Goal: Information Seeking & Learning: Learn about a topic

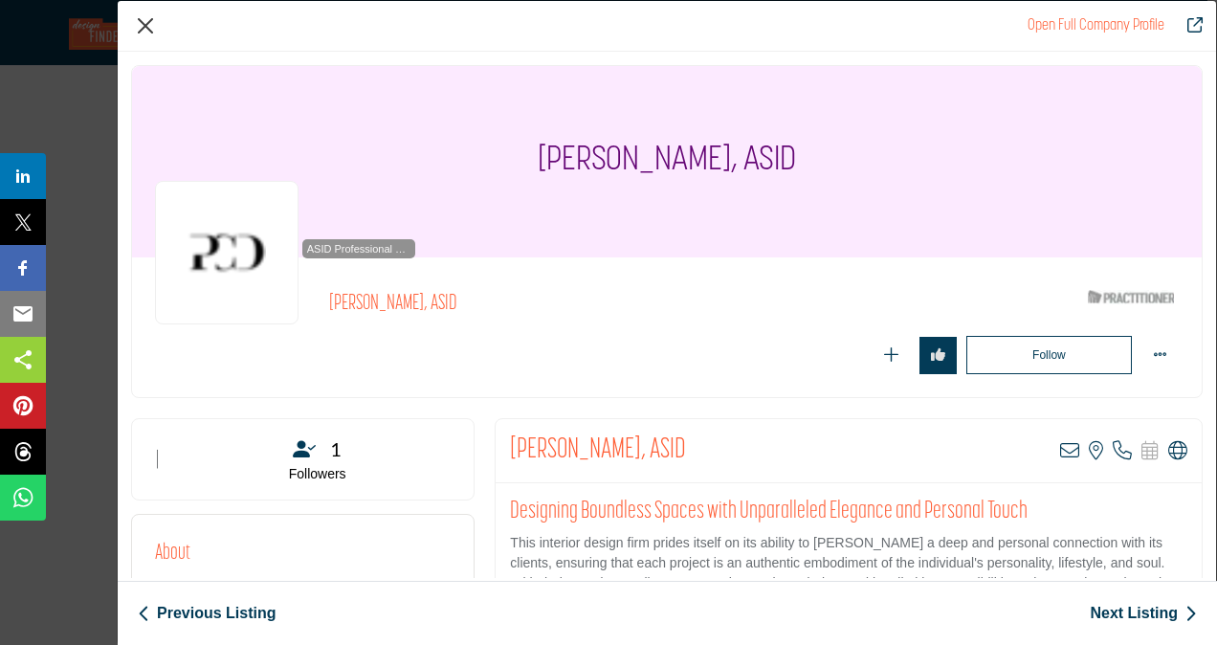
scroll to position [232, 0]
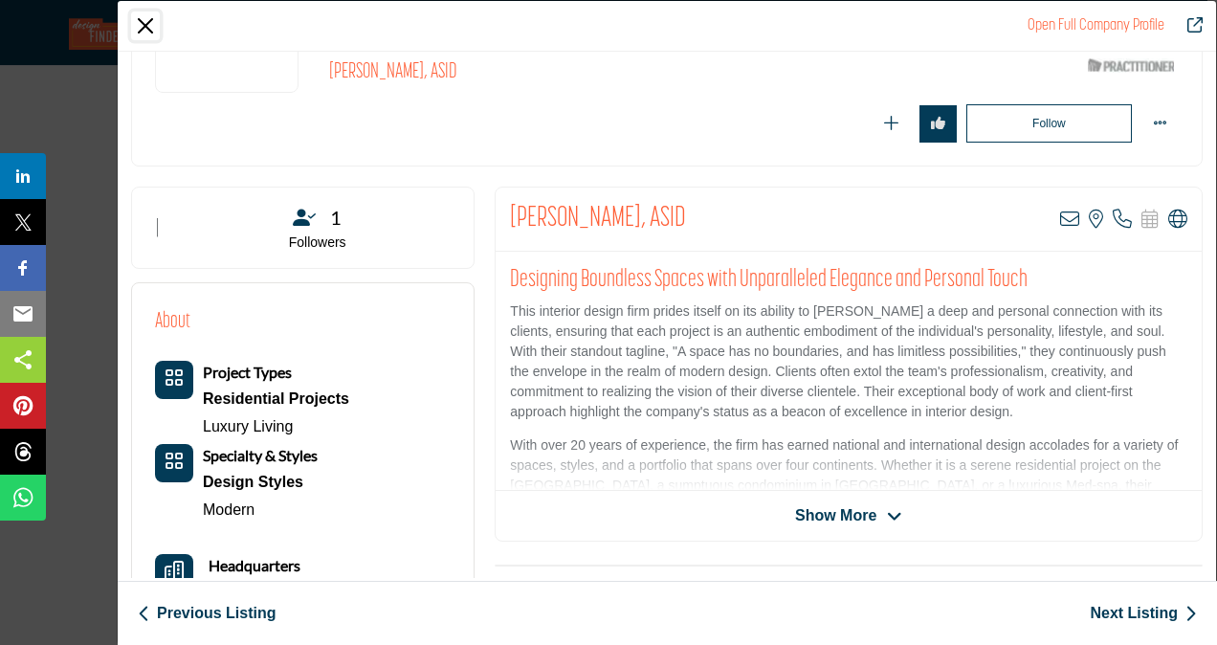
click at [140, 17] on button "Close" at bounding box center [145, 25] width 29 height 29
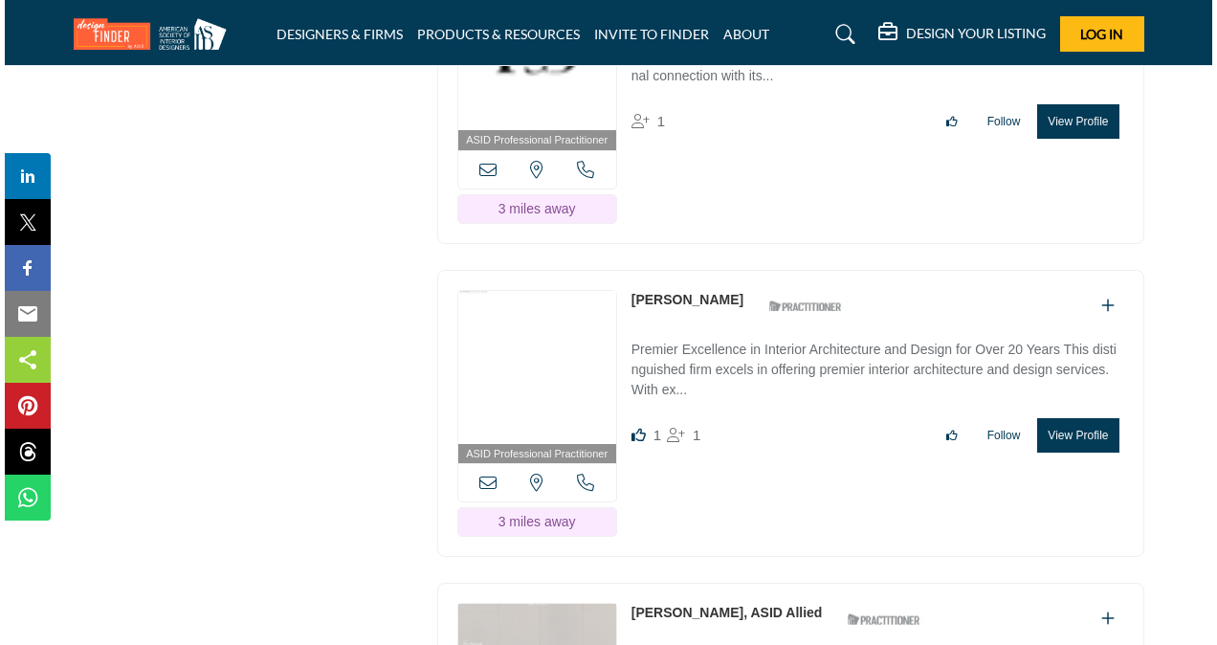
scroll to position [3798, 0]
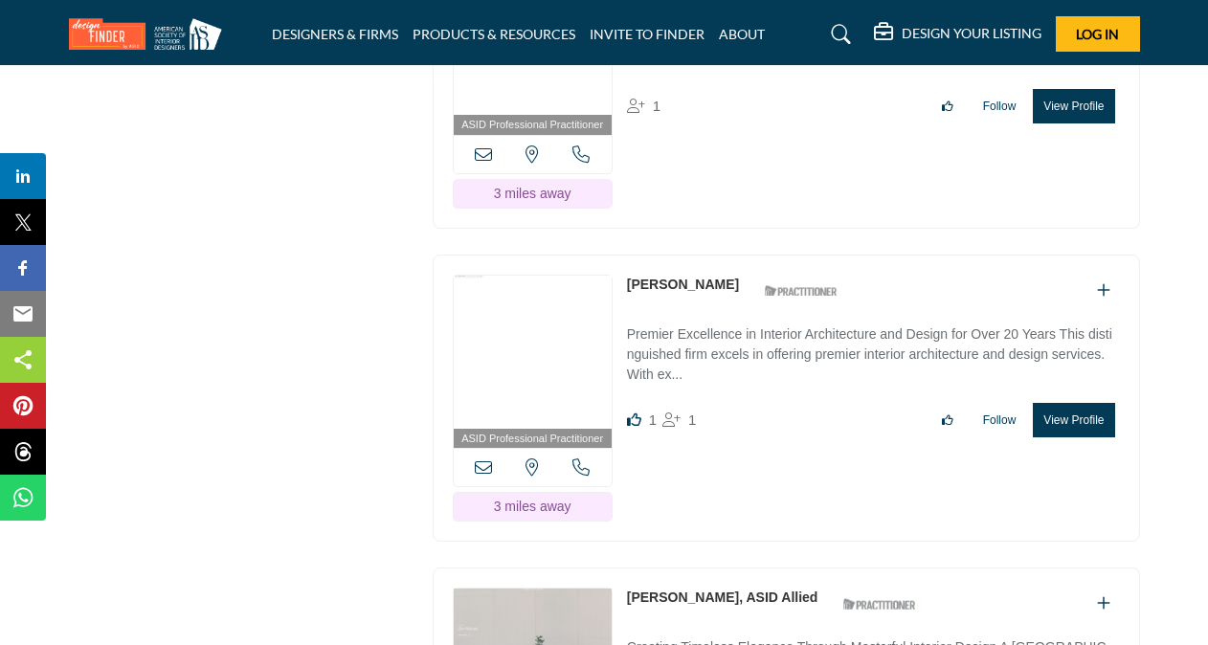
click at [1087, 403] on button "View Profile" at bounding box center [1073, 420] width 81 height 34
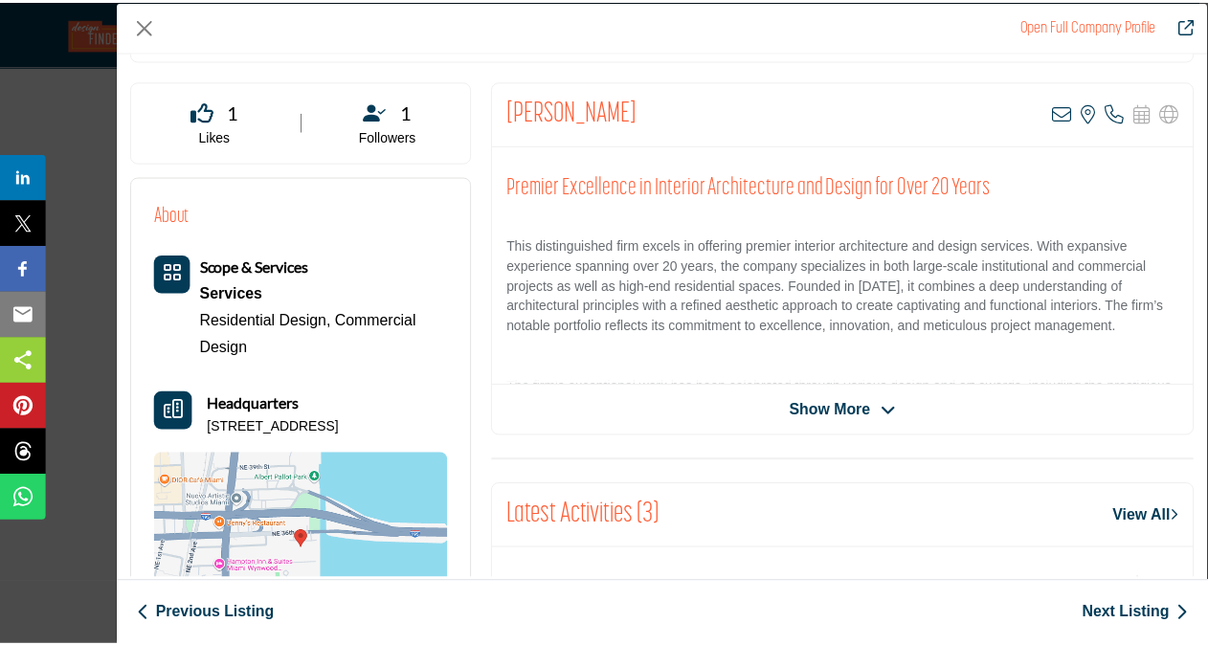
scroll to position [341, 0]
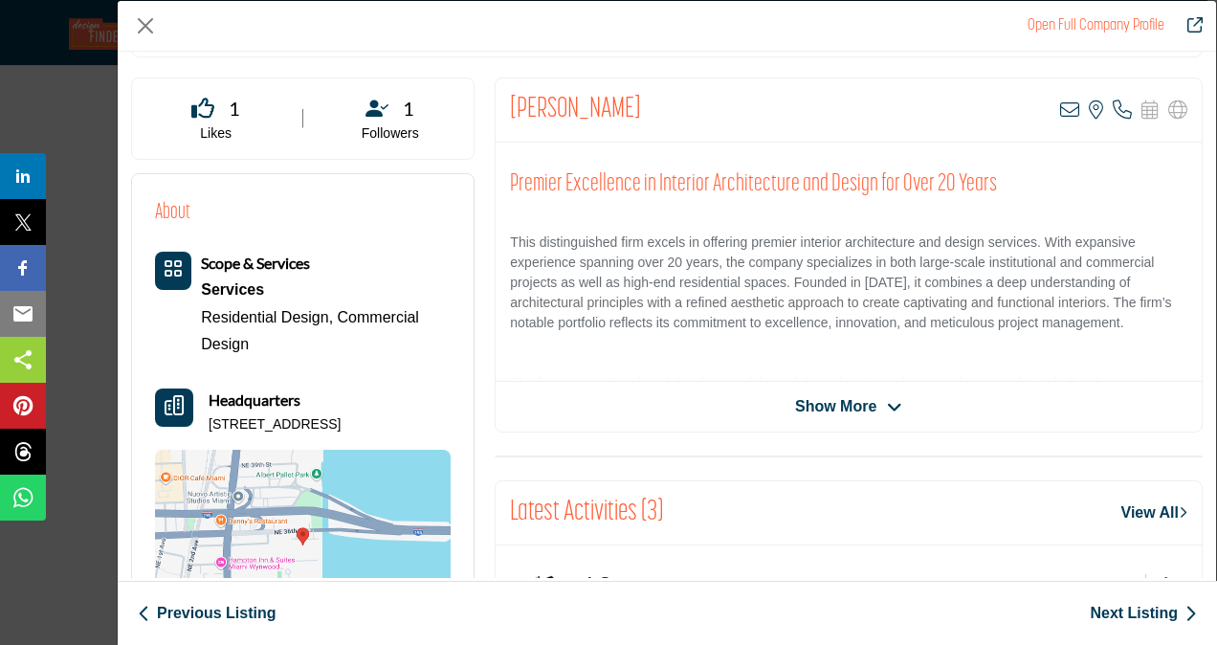
drag, startPoint x: 508, startPoint y: 103, endPoint x: 611, endPoint y: 107, distance: 102.5
click at [611, 107] on h2 "[PERSON_NAME]" at bounding box center [575, 110] width 131 height 34
copy h2 "[PERSON_NAME]"
click at [147, 21] on button "Close" at bounding box center [145, 25] width 29 height 29
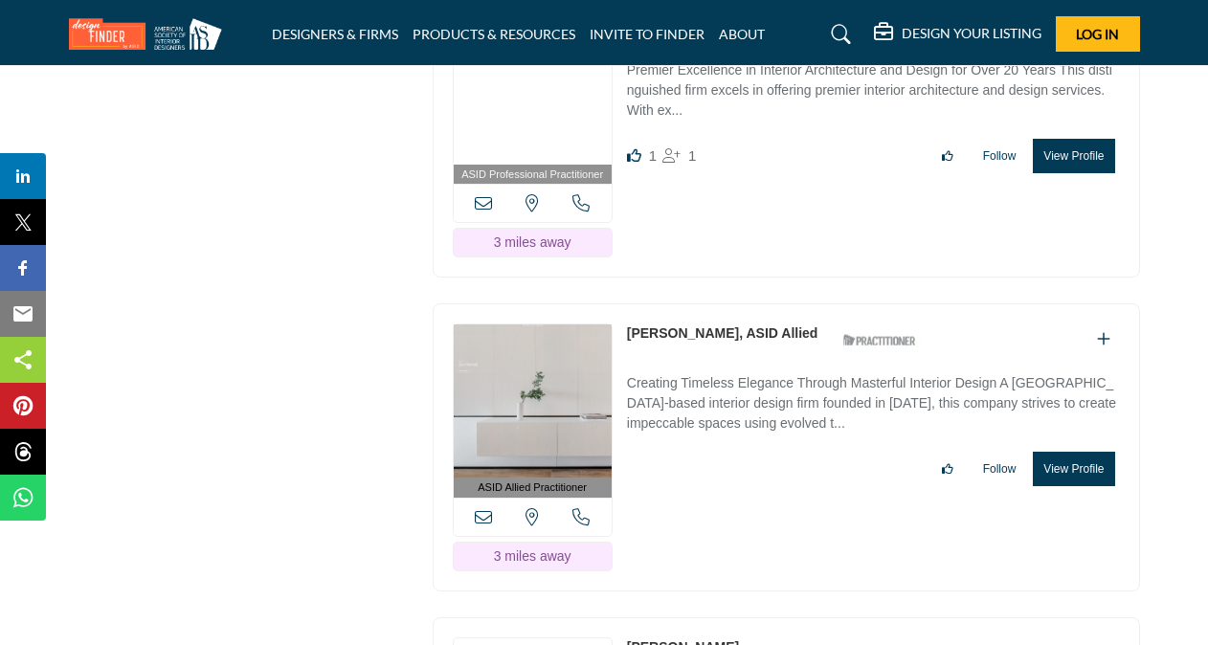
scroll to position [4075, 0]
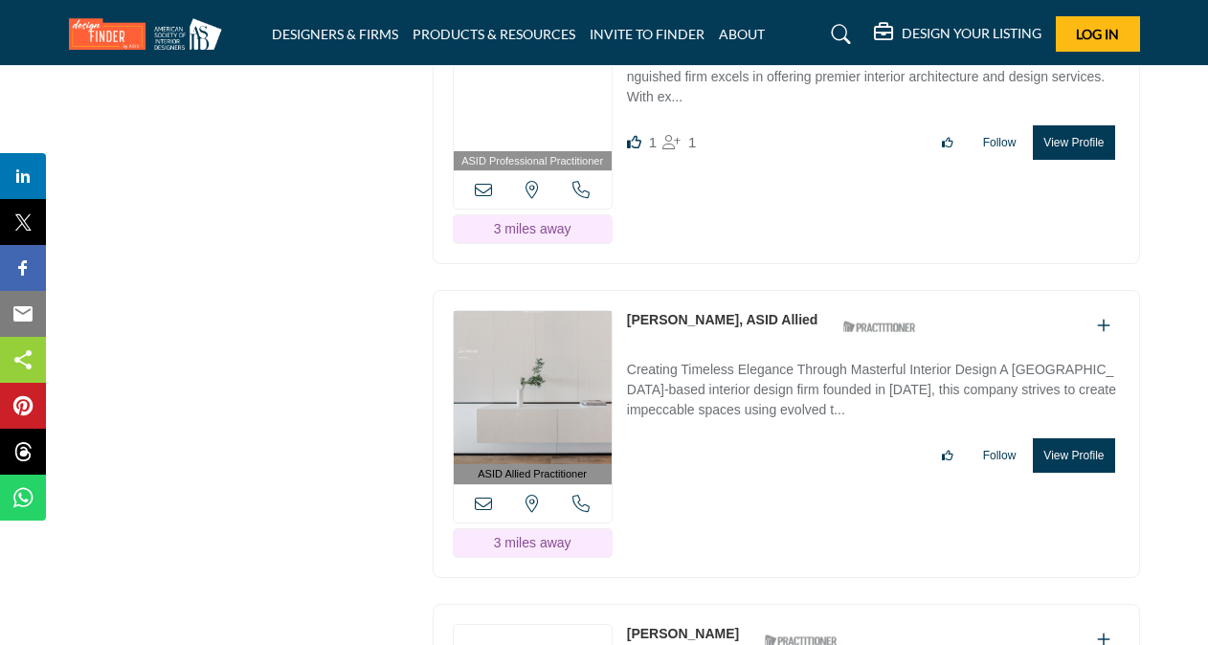
click at [1086, 438] on button "View Profile" at bounding box center [1073, 455] width 81 height 34
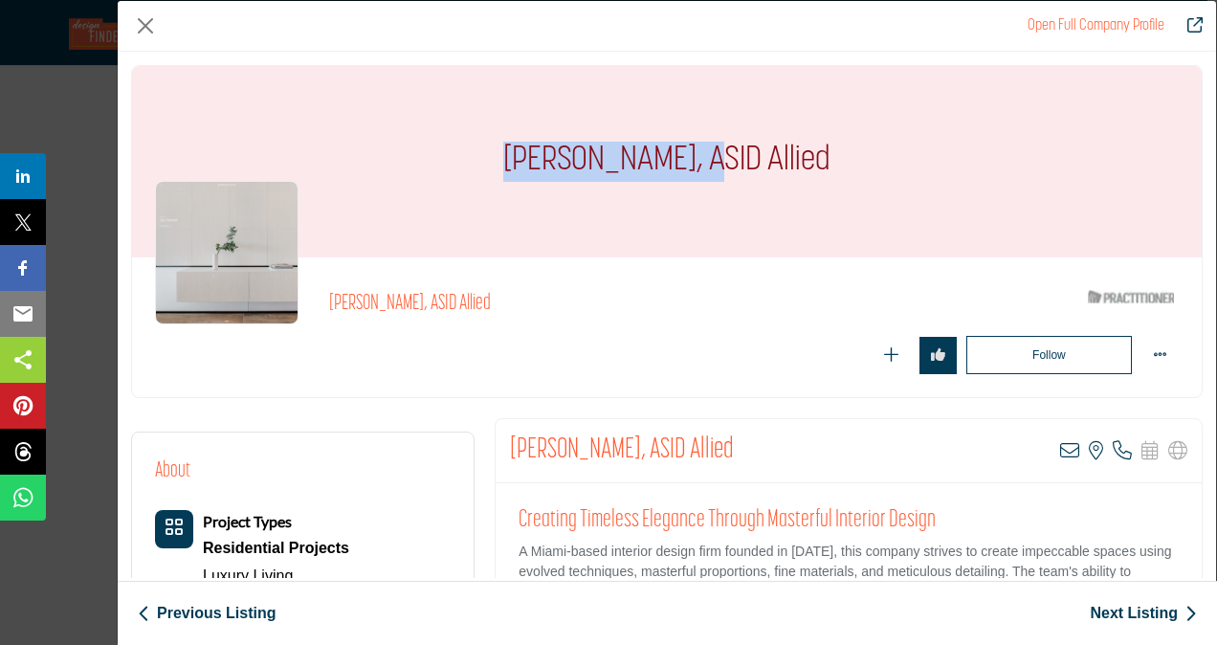
drag, startPoint x: 505, startPoint y: 156, endPoint x: 689, endPoint y: 173, distance: 184.6
click at [689, 173] on h1 "[PERSON_NAME], ASID Allied" at bounding box center [666, 161] width 327 height 191
copy h1 "Carola Hinojosa,"
click at [145, 21] on button "Close" at bounding box center [145, 25] width 29 height 29
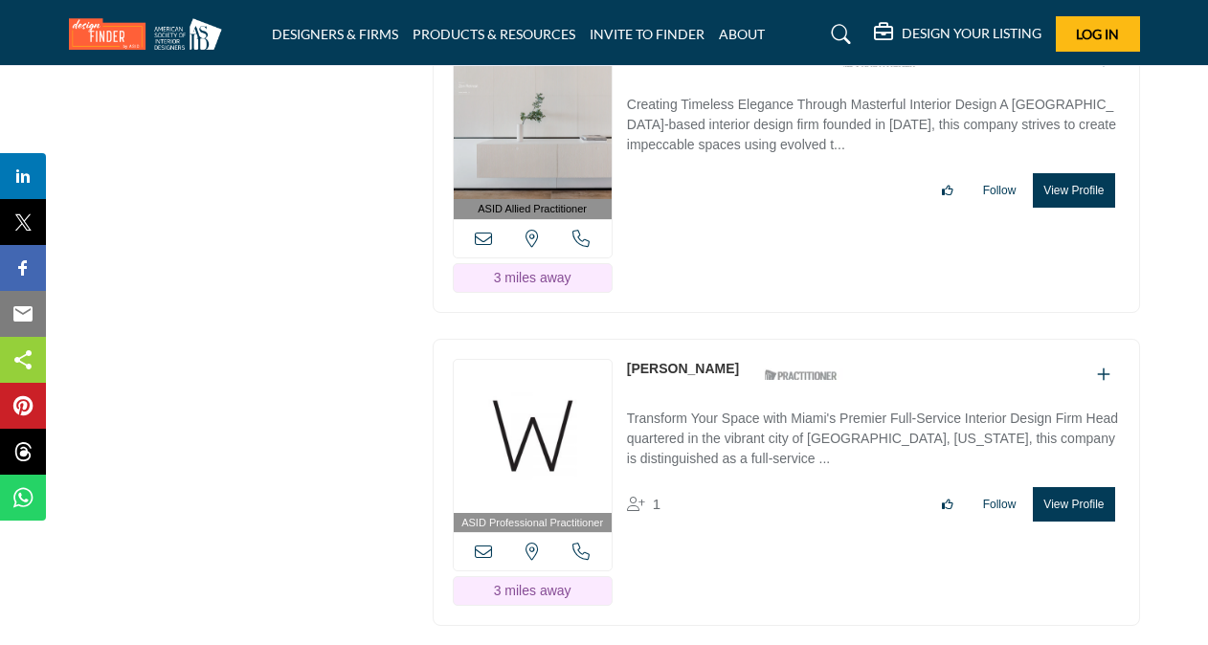
scroll to position [4343, 0]
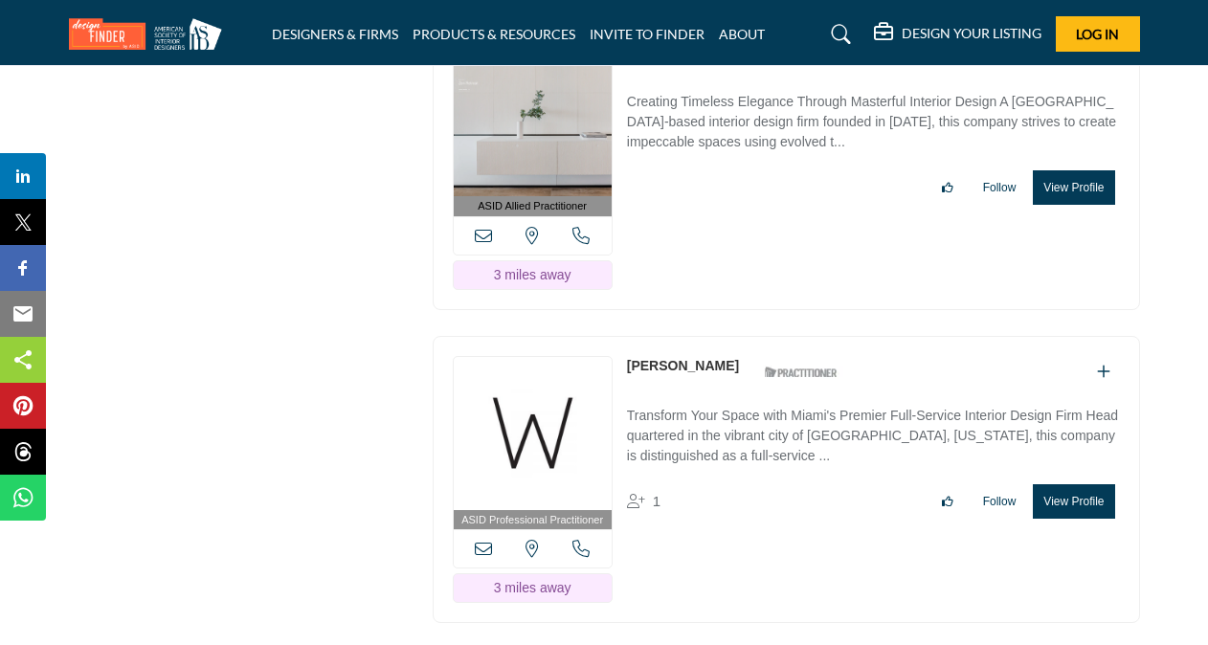
click at [1070, 484] on button "View Profile" at bounding box center [1073, 501] width 81 height 34
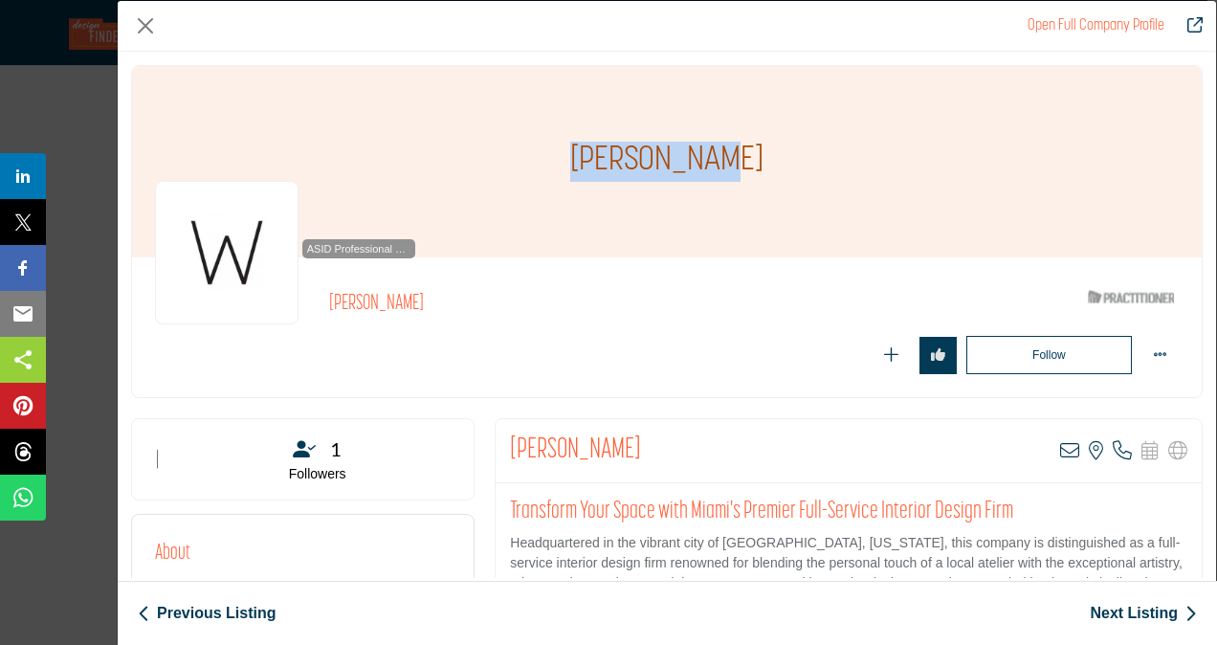
drag, startPoint x: 599, startPoint y: 156, endPoint x: 729, endPoint y: 155, distance: 130.2
click at [729, 155] on h1 "[PERSON_NAME]" at bounding box center [666, 161] width 193 height 191
copy h1 "[PERSON_NAME]"
click at [147, 24] on button "Close" at bounding box center [145, 25] width 29 height 29
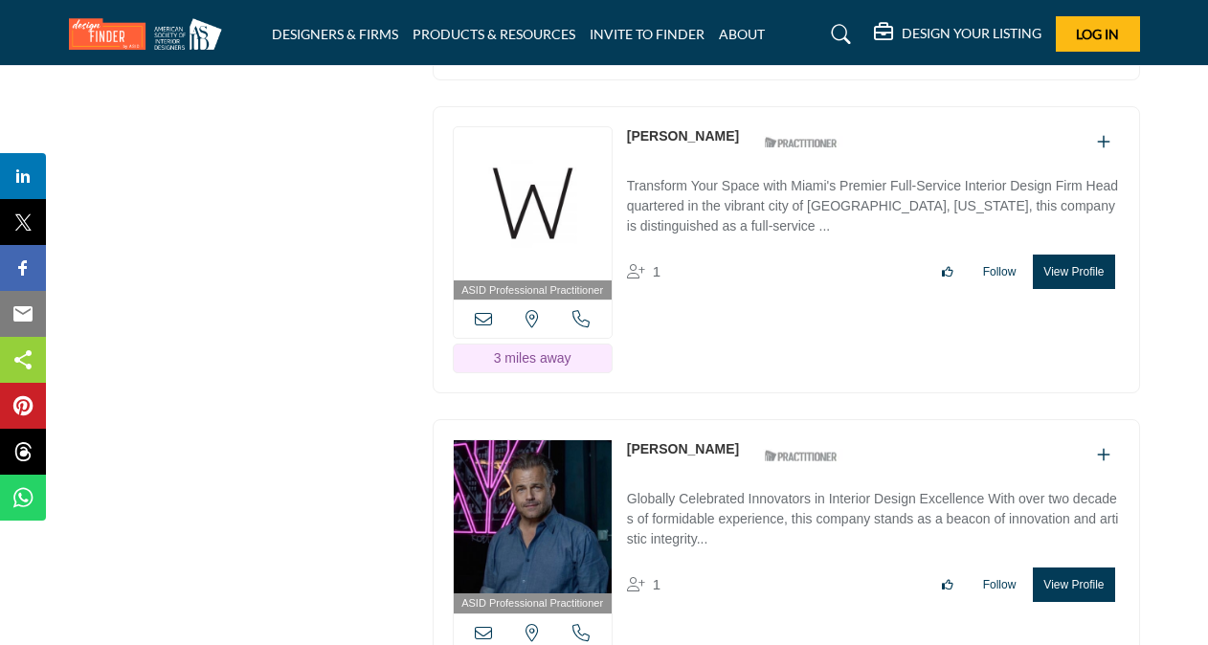
click at [1097, 563] on div "ASID Professional Practitioner ASID Professional Practitioners have successfull…" at bounding box center [786, 563] width 707 height 288
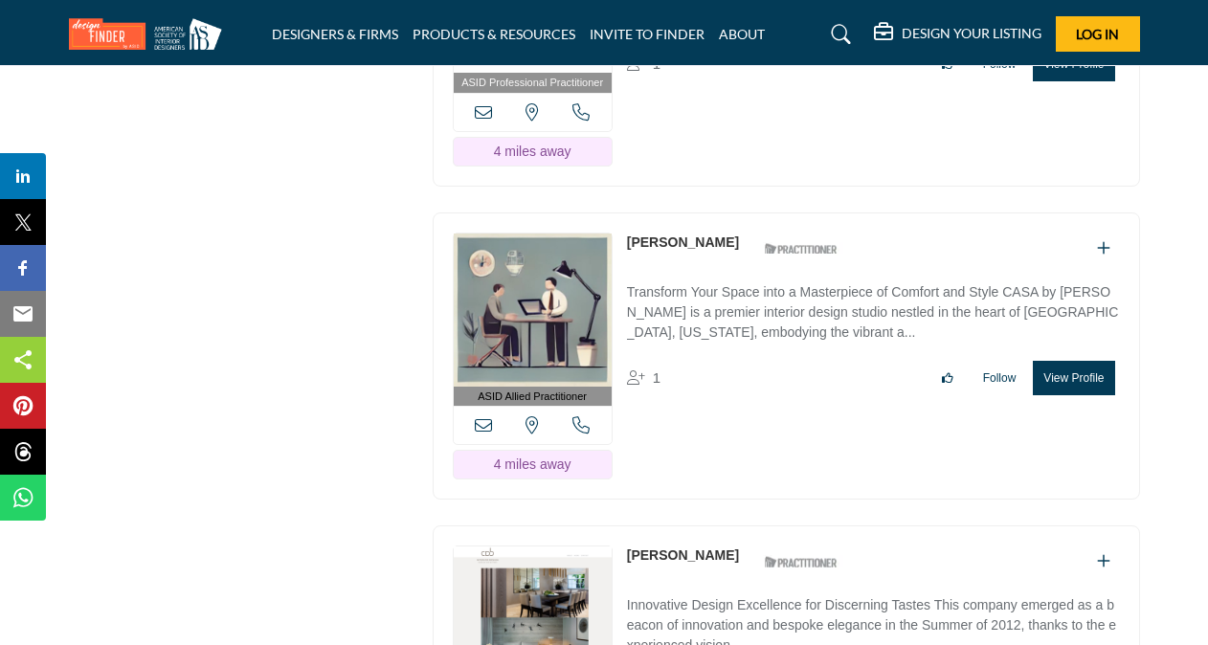
scroll to position [5722, 0]
click at [1062, 360] on button "View Profile" at bounding box center [1073, 377] width 81 height 34
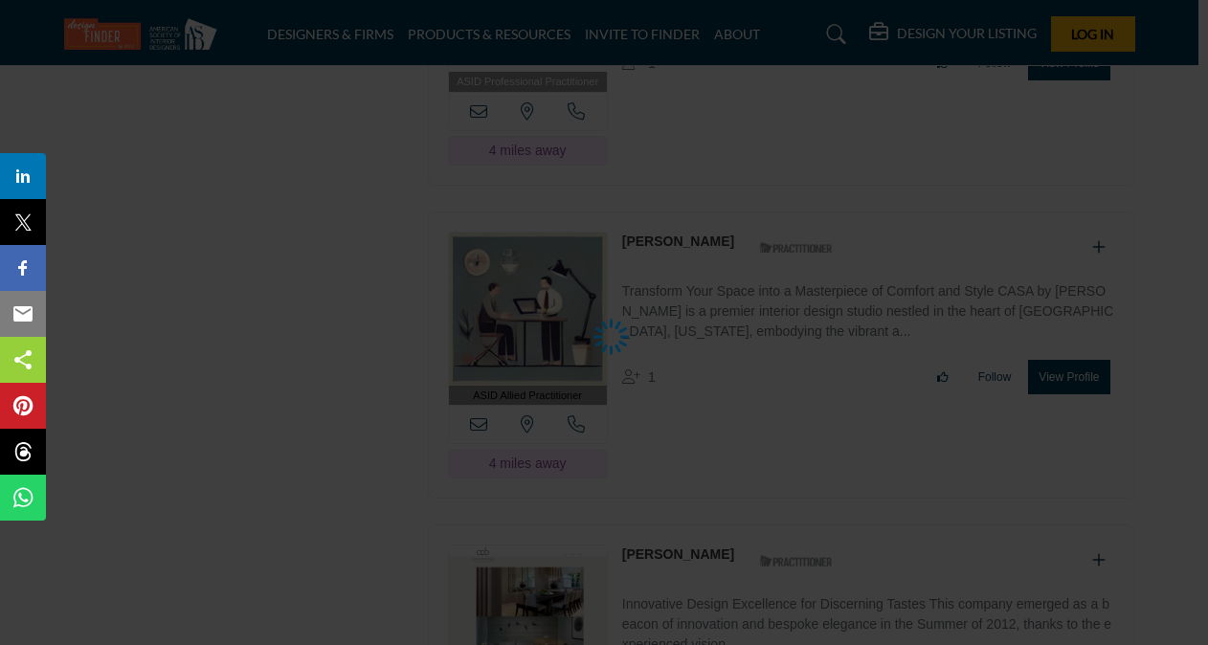
click at [1062, 322] on div at bounding box center [604, 322] width 1208 height 645
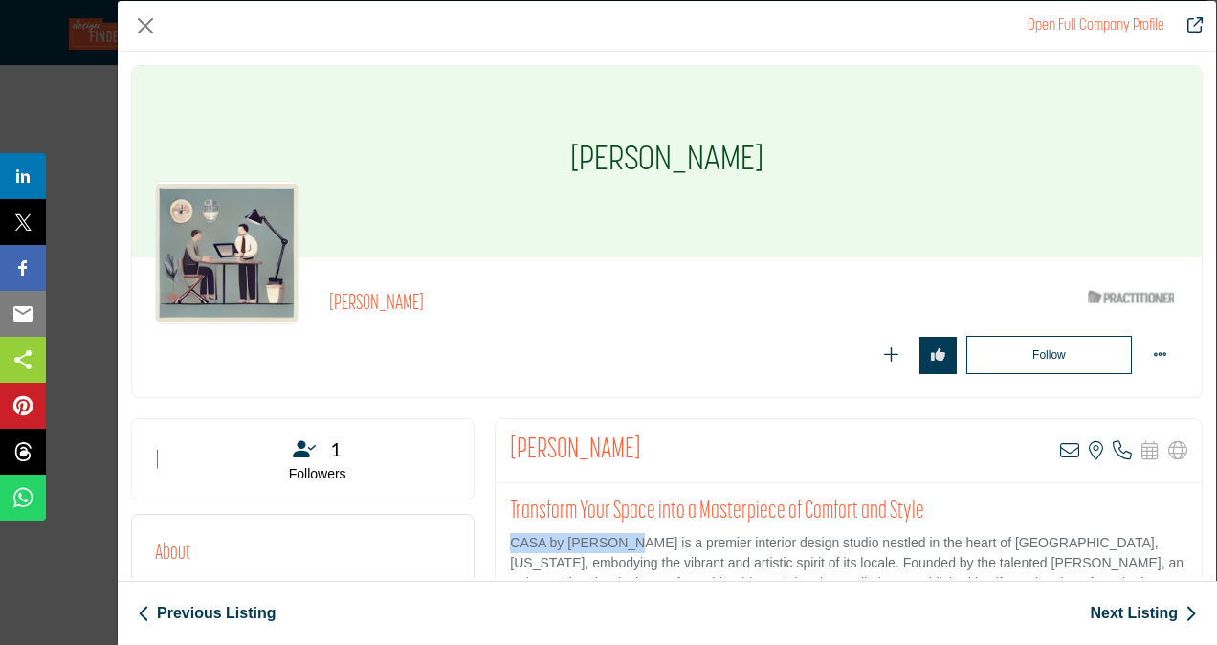
drag, startPoint x: 508, startPoint y: 543, endPoint x: 610, endPoint y: 547, distance: 101.6
click at [610, 547] on p "CASA by Christie is a premier interior design studio nestled in the heart of Mi…" at bounding box center [849, 603] width 678 height 141
copy p "CASA by Christie"
drag, startPoint x: 574, startPoint y: 151, endPoint x: 745, endPoint y: 150, distance: 170.4
click at [745, 150] on h1 "[PERSON_NAME]" at bounding box center [666, 161] width 193 height 191
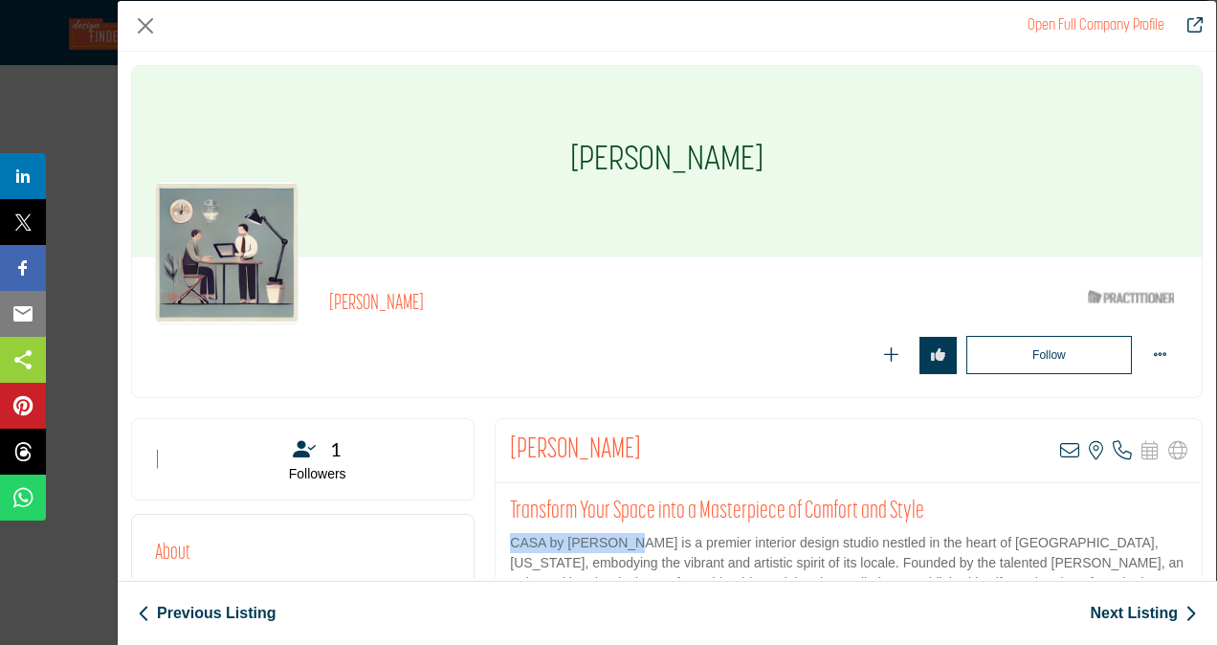
click at [745, 150] on h1 "[PERSON_NAME]" at bounding box center [666, 161] width 193 height 191
copy h1 "Christine Fanti"
click at [145, 27] on button "Close" at bounding box center [145, 25] width 29 height 29
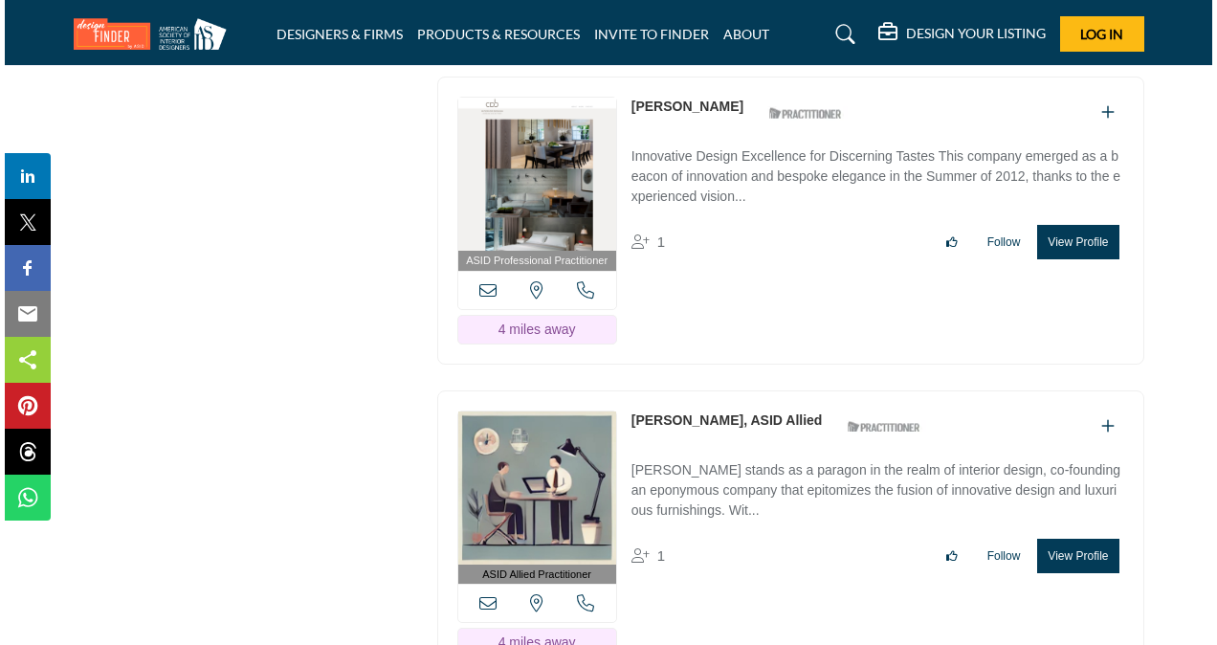
scroll to position [6142, 0]
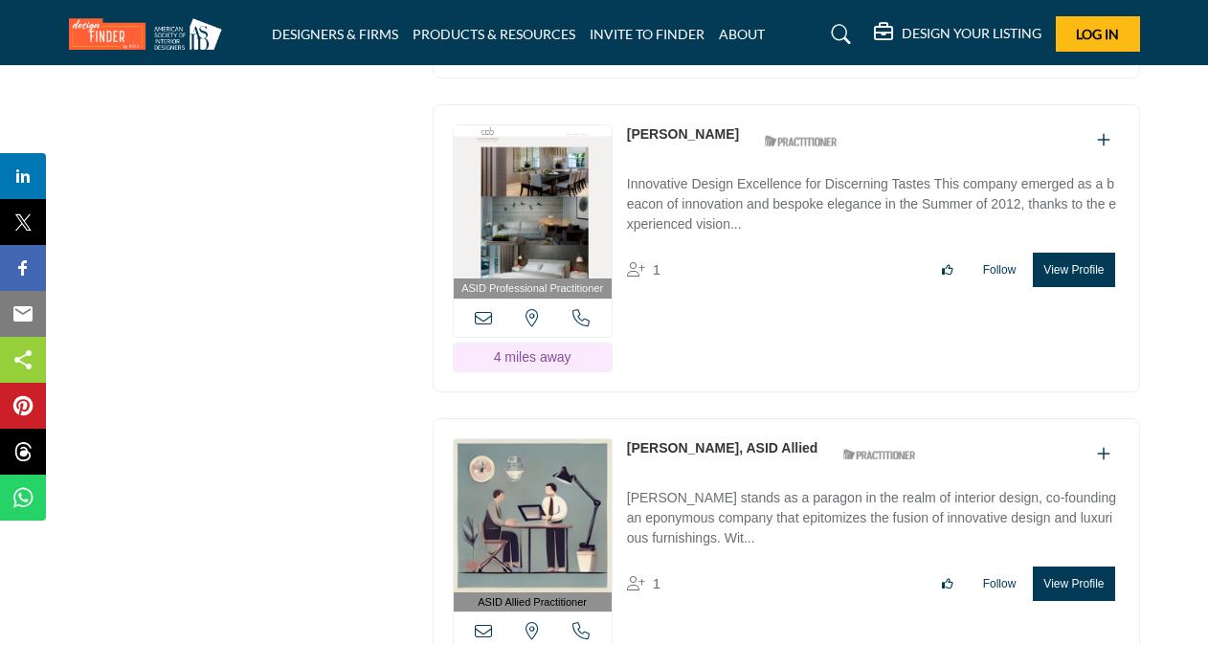
click at [1071, 253] on button "View Profile" at bounding box center [1073, 270] width 81 height 34
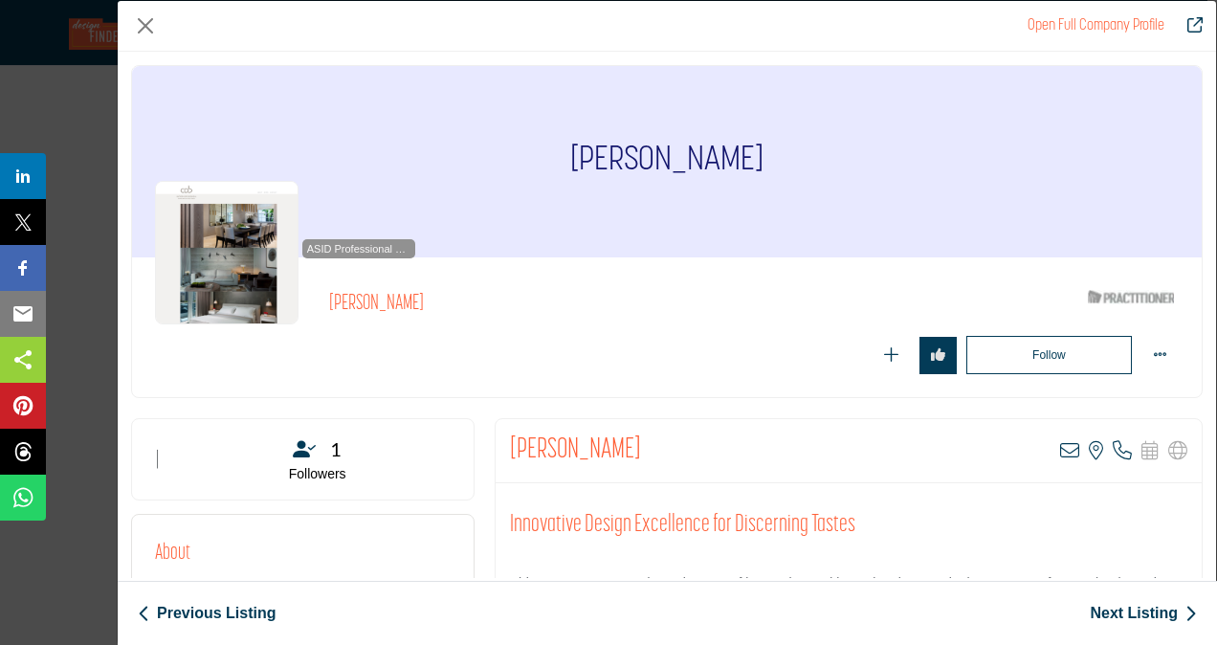
click at [1071, 201] on div "[PERSON_NAME]" at bounding box center [667, 161] width 1070 height 191
drag, startPoint x: 584, startPoint y: 155, endPoint x: 733, endPoint y: 155, distance: 149.3
click at [733, 155] on div "[PERSON_NAME]" at bounding box center [667, 161] width 1070 height 191
copy h1 "[PERSON_NAME]"
click at [147, 23] on button "Close" at bounding box center [145, 25] width 29 height 29
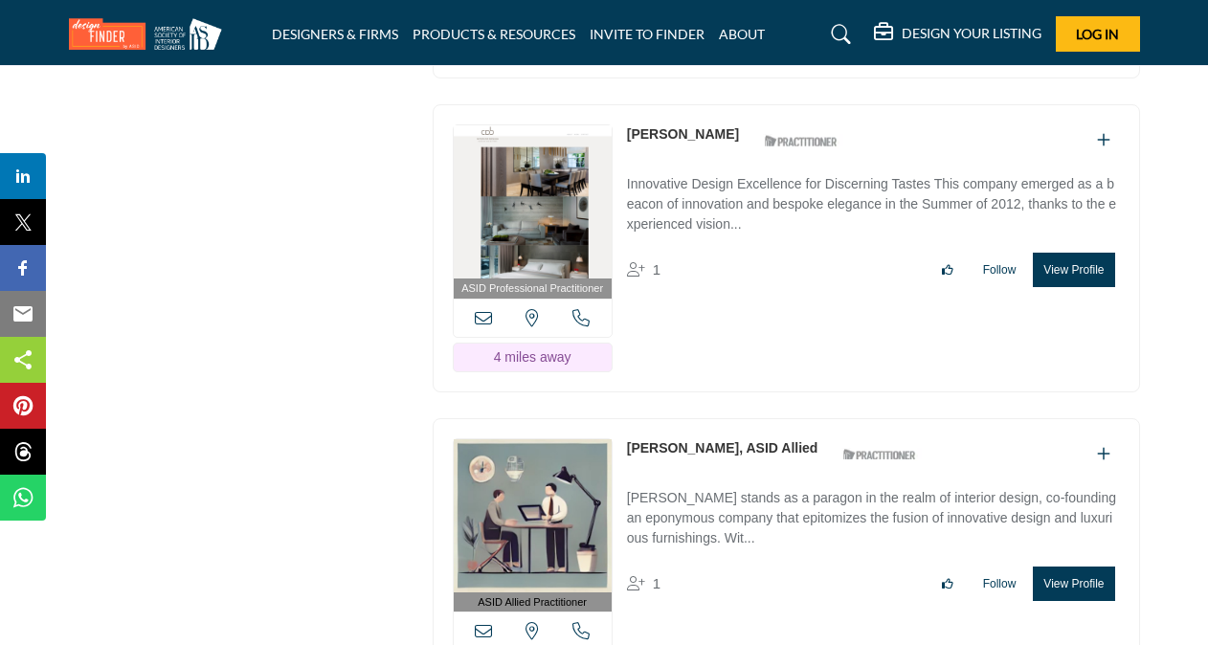
click at [681, 440] on link "[PERSON_NAME], ASID Allied" at bounding box center [722, 447] width 191 height 15
click at [1039, 567] on button "View Profile" at bounding box center [1073, 584] width 81 height 34
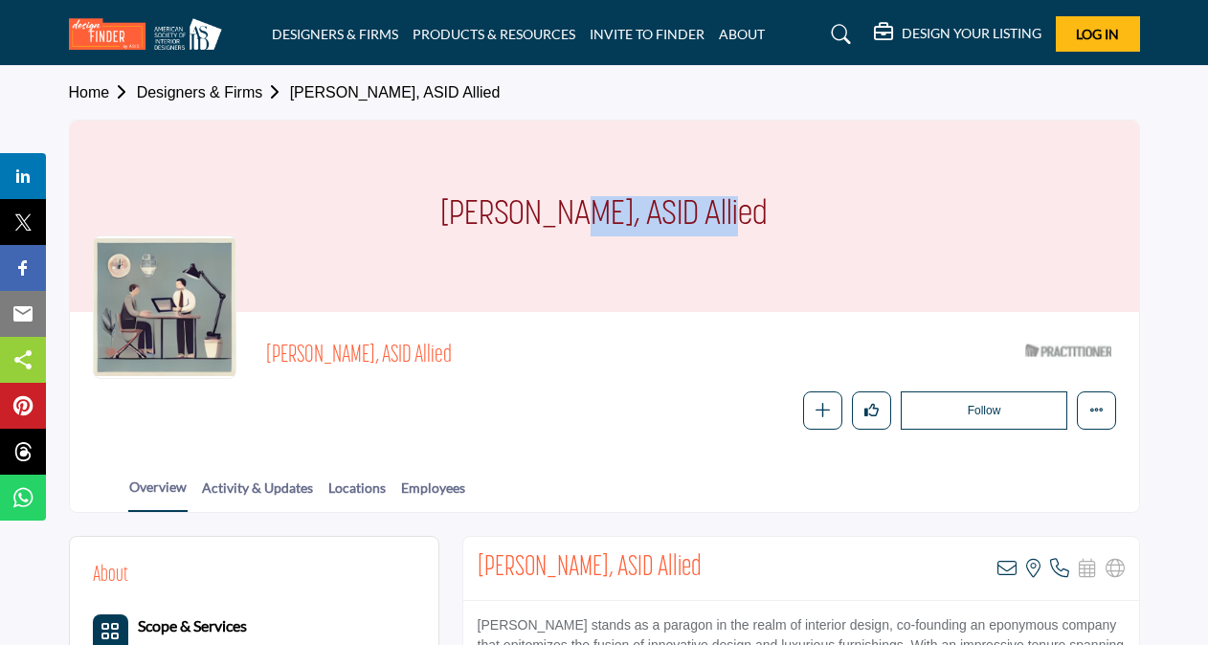
drag, startPoint x: 450, startPoint y: 211, endPoint x: 630, endPoint y: 223, distance: 180.4
click at [630, 223] on h1 "[PERSON_NAME], ASID Allied" at bounding box center [603, 216] width 327 height 191
copy h1 "[PERSON_NAME]"
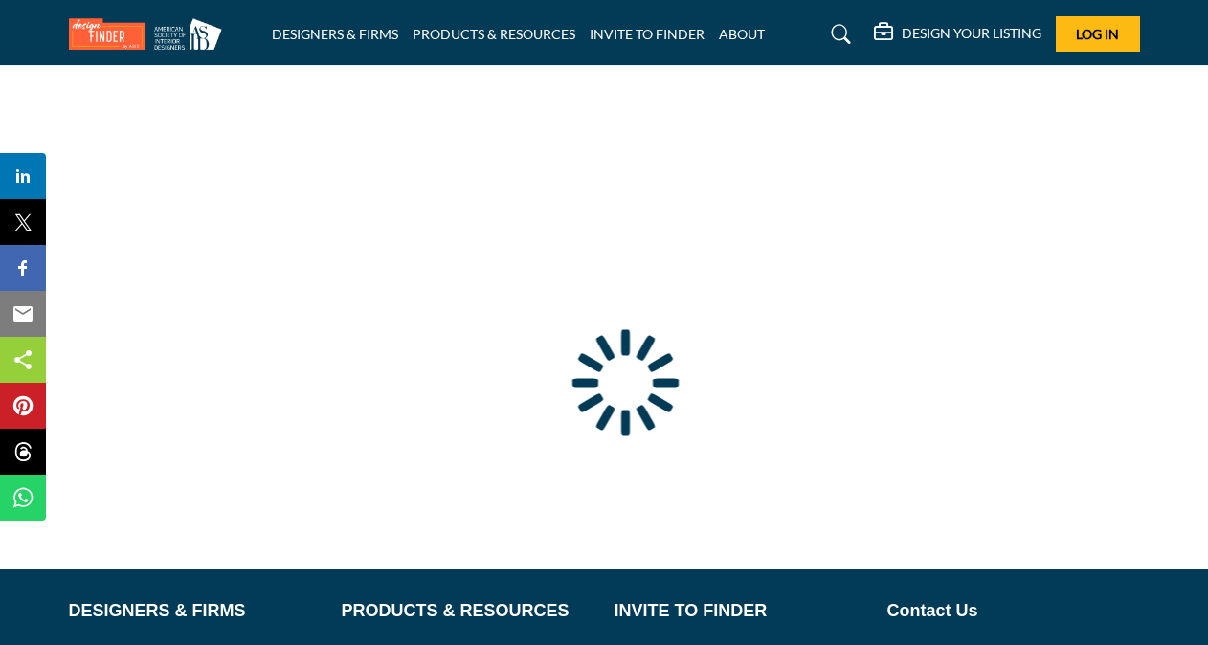
scroll to position [5, 0]
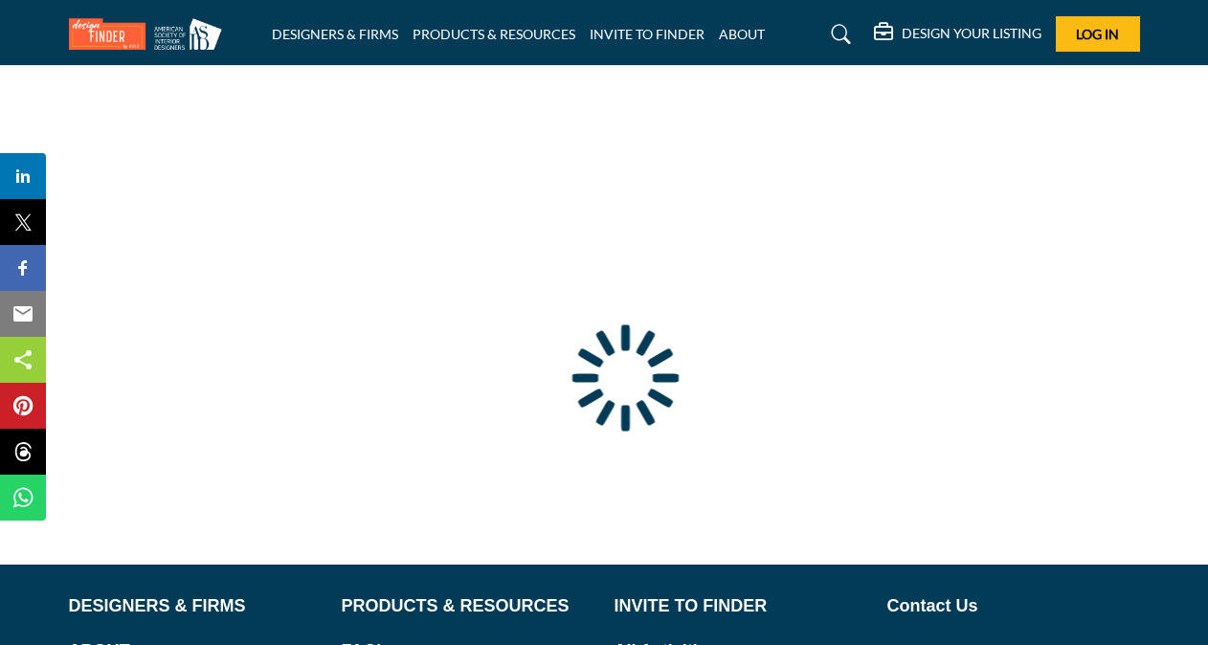
type input "**********"
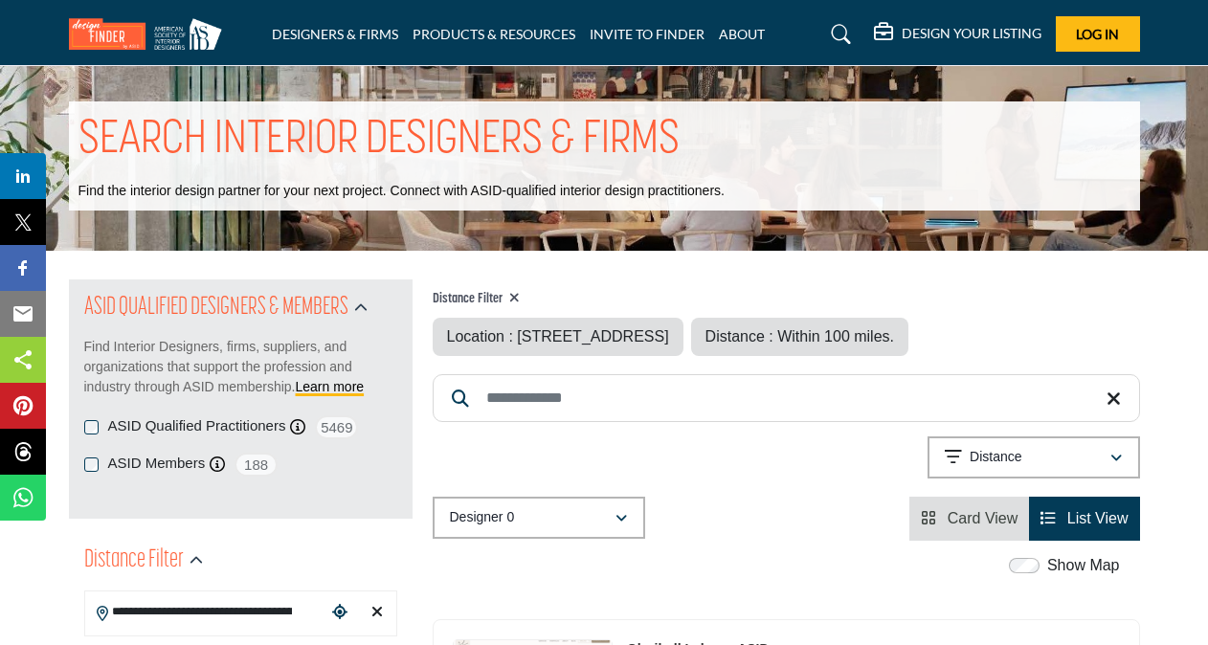
scroll to position [0, 0]
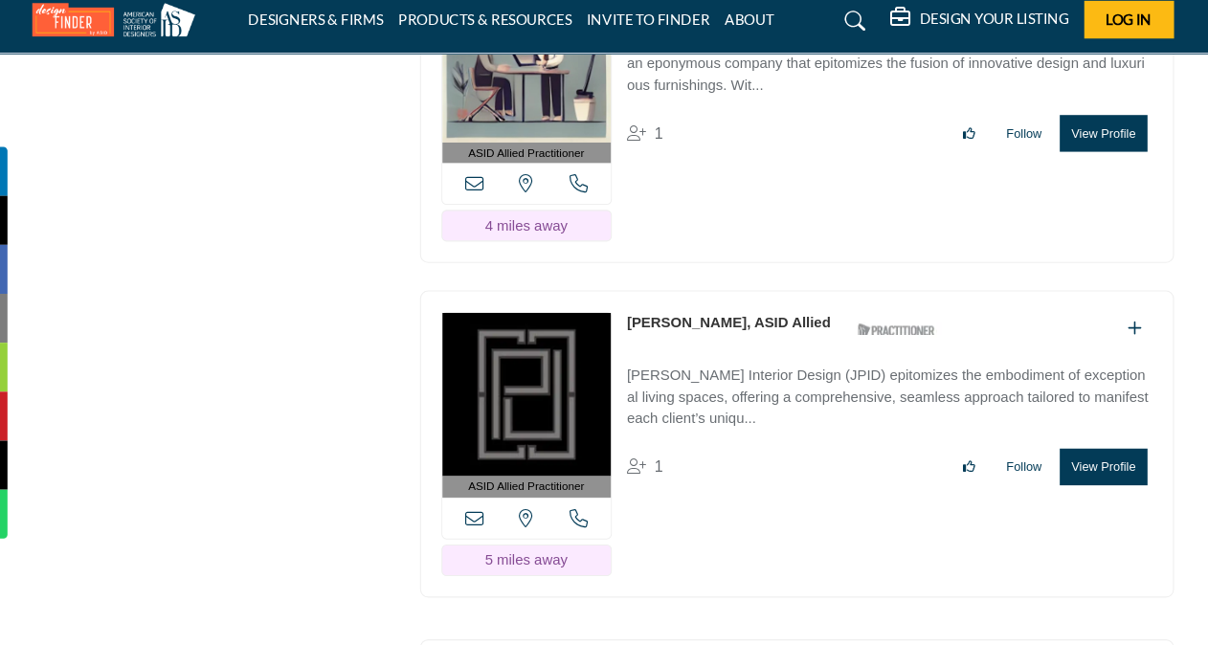
scroll to position [6585, 0]
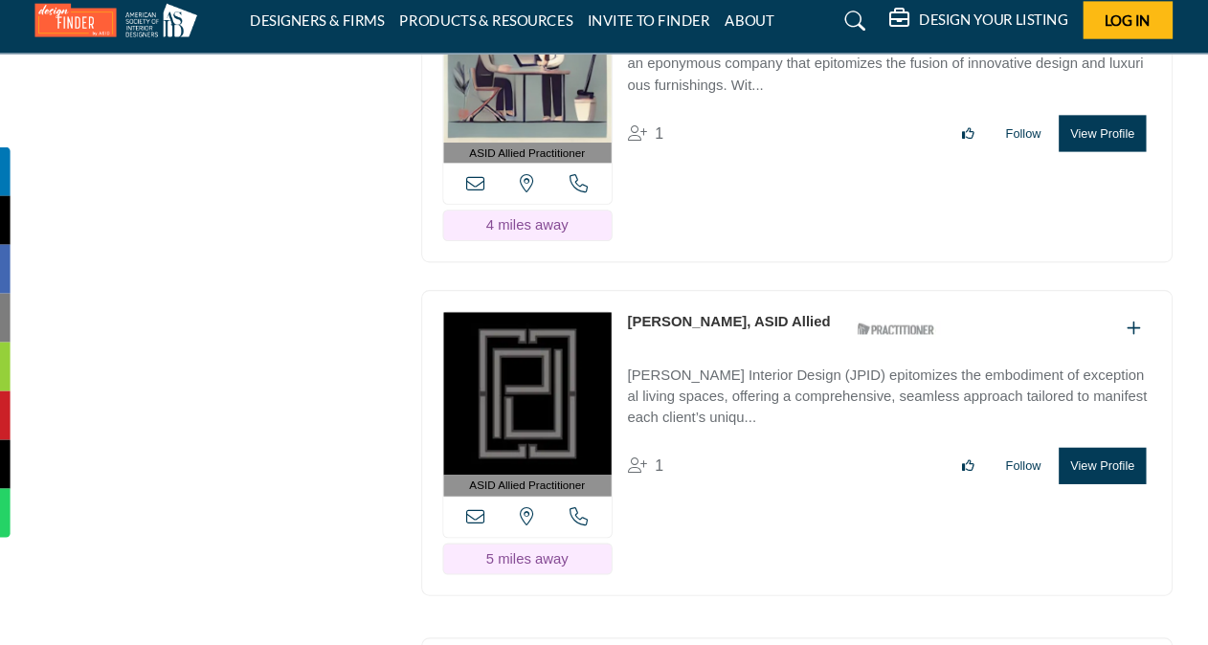
click at [625, 288] on div "ASID Allied Practitioner ASID Allied Practitioners have successfully completed …" at bounding box center [786, 432] width 707 height 288
click at [1070, 436] on button "View Profile" at bounding box center [1073, 453] width 81 height 34
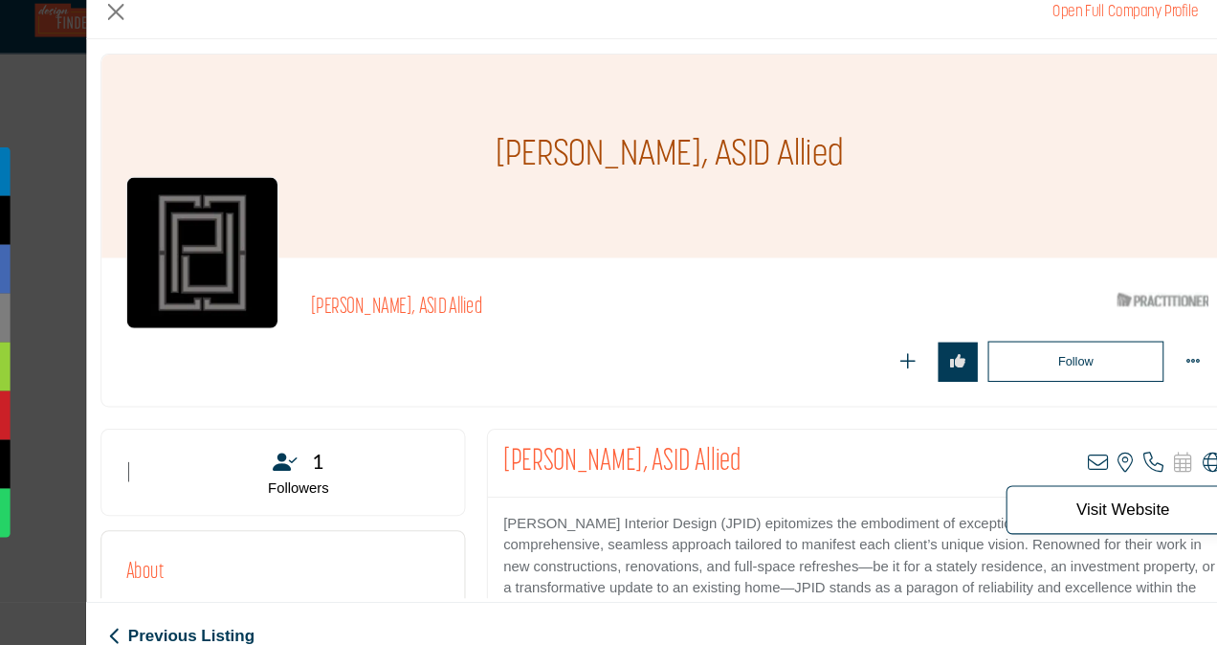
click at [1169, 447] on icon "Company Data Modal" at bounding box center [1178, 450] width 19 height 19
click at [143, 23] on button "Close" at bounding box center [145, 25] width 29 height 29
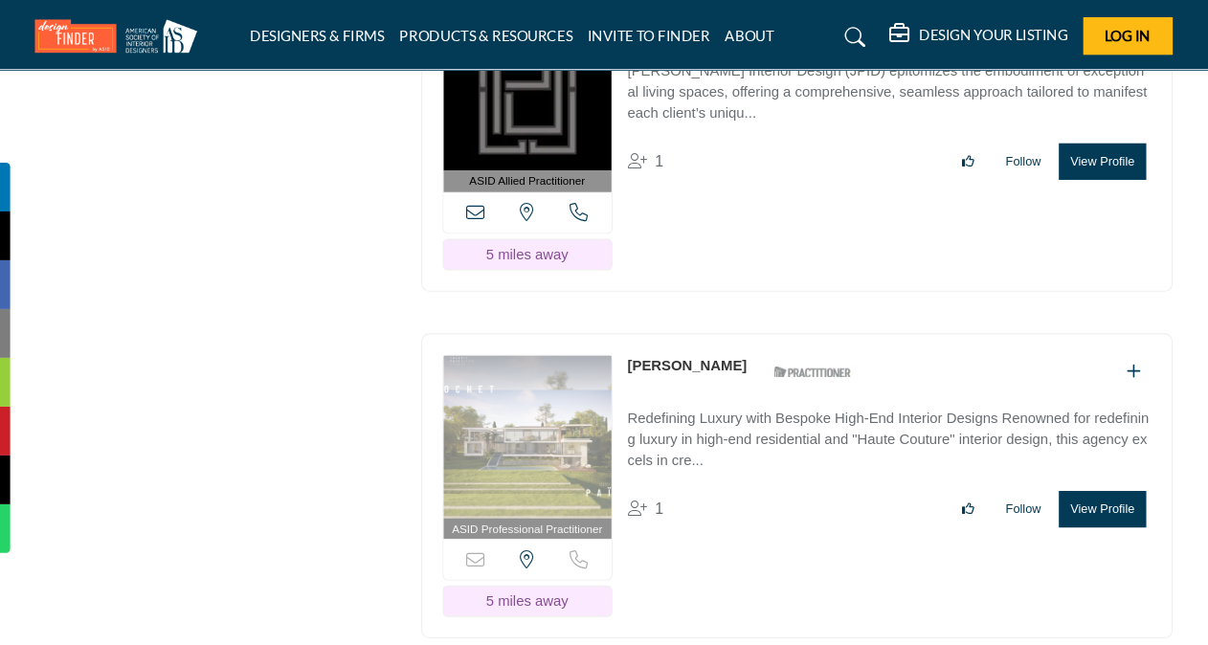
scroll to position [6886, 0]
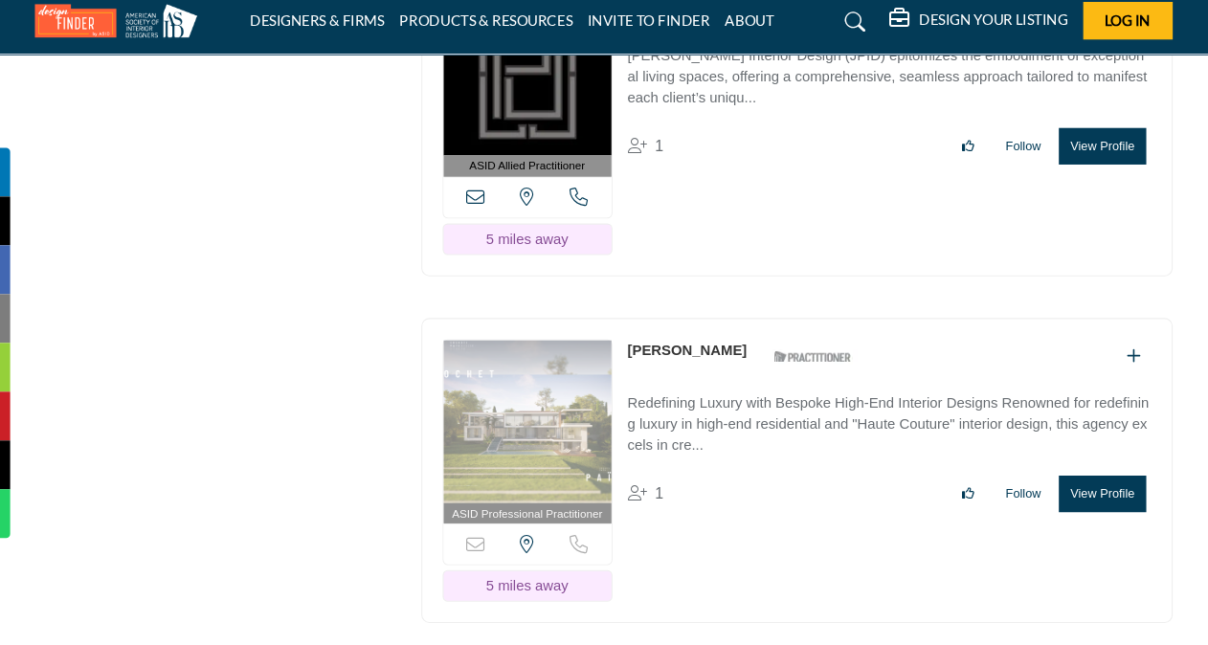
click at [1059, 462] on button "View Profile" at bounding box center [1073, 479] width 81 height 34
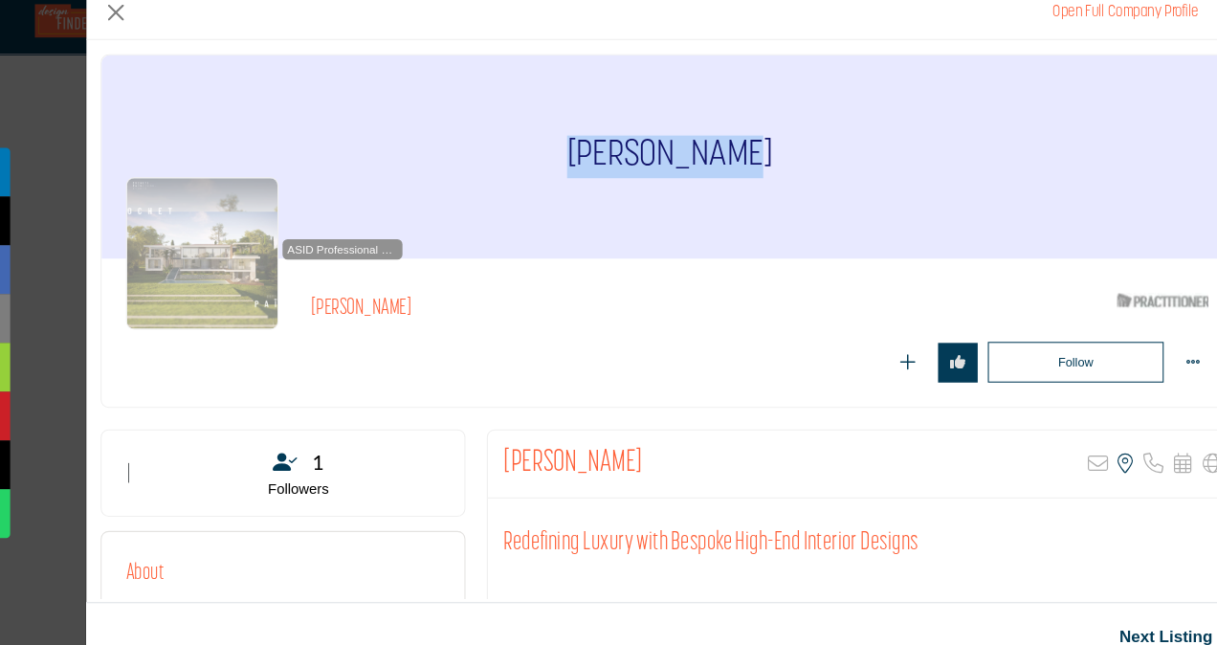
drag, startPoint x: 590, startPoint y: 156, endPoint x: 736, endPoint y: 157, distance: 146.4
click at [736, 157] on div "[PERSON_NAME]" at bounding box center [667, 161] width 1070 height 191
copy h1 "[PERSON_NAME]"
click at [145, 20] on button "Close" at bounding box center [145, 25] width 29 height 29
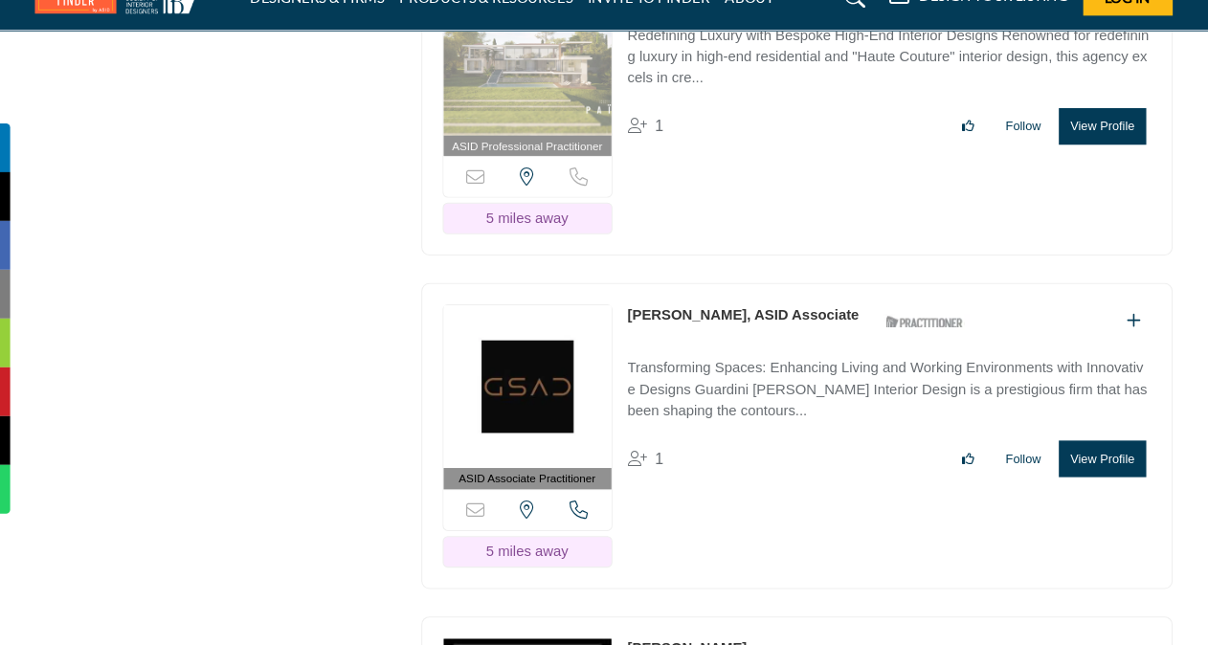
scroll to position [7176, 0]
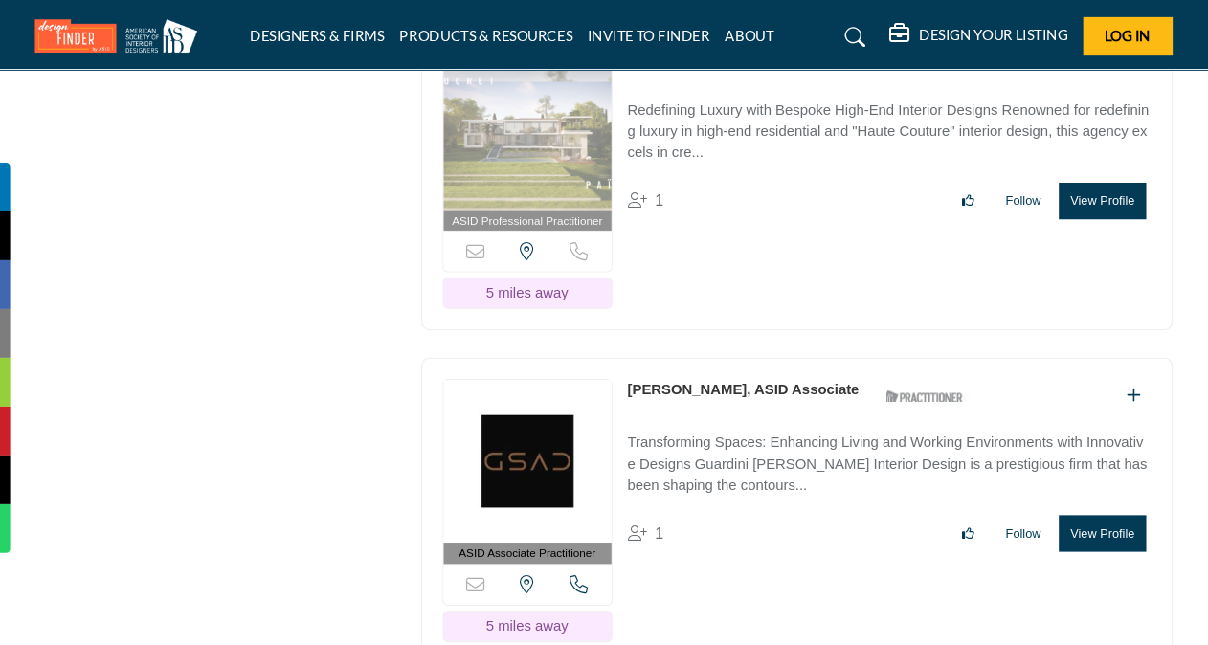
click at [1073, 485] on button "View Profile" at bounding box center [1073, 502] width 81 height 34
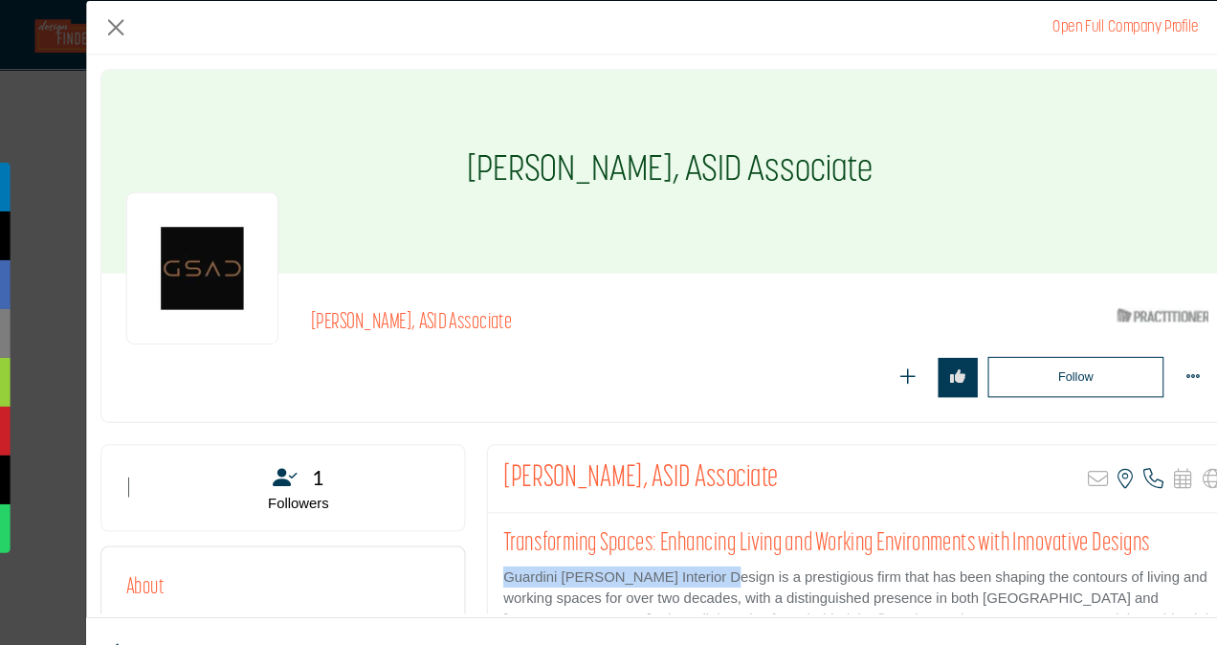
drag, startPoint x: 508, startPoint y: 538, endPoint x: 700, endPoint y: 540, distance: 191.4
click at [700, 540] on p "Guardini Stancati Interior Design is a prestigious firm that has been shaping t…" at bounding box center [849, 613] width 678 height 161
copy p "Guardini Stancati Interior Design"
click at [147, 20] on button "Close" at bounding box center [145, 25] width 29 height 29
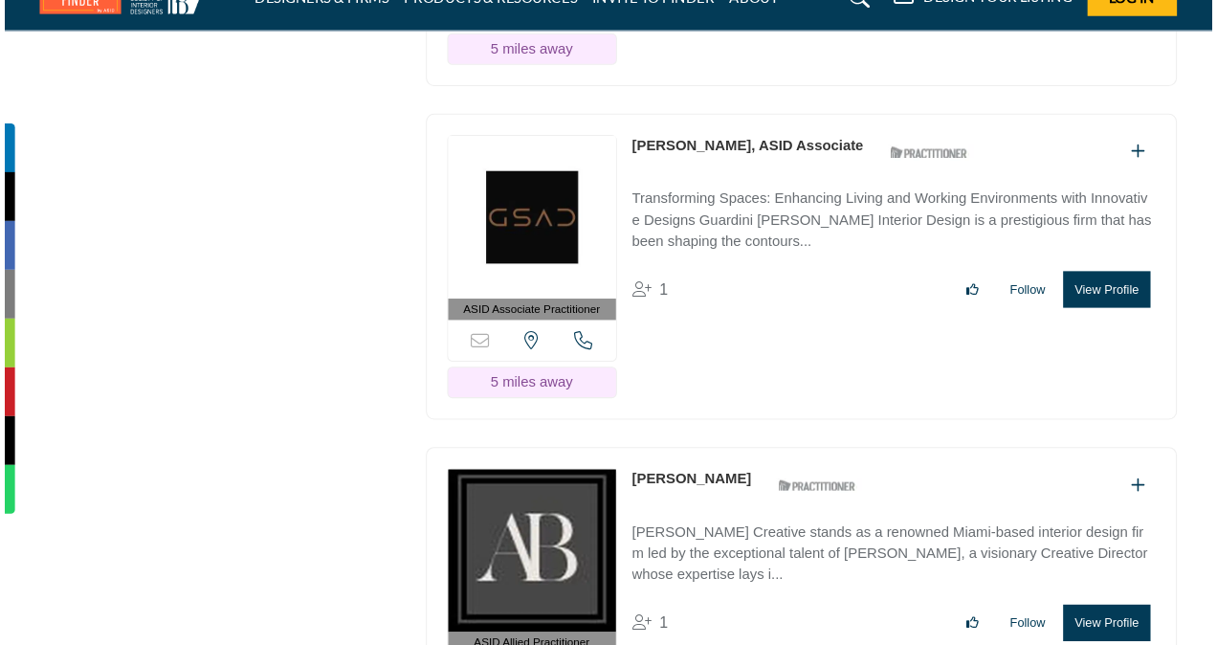
scroll to position [7407, 0]
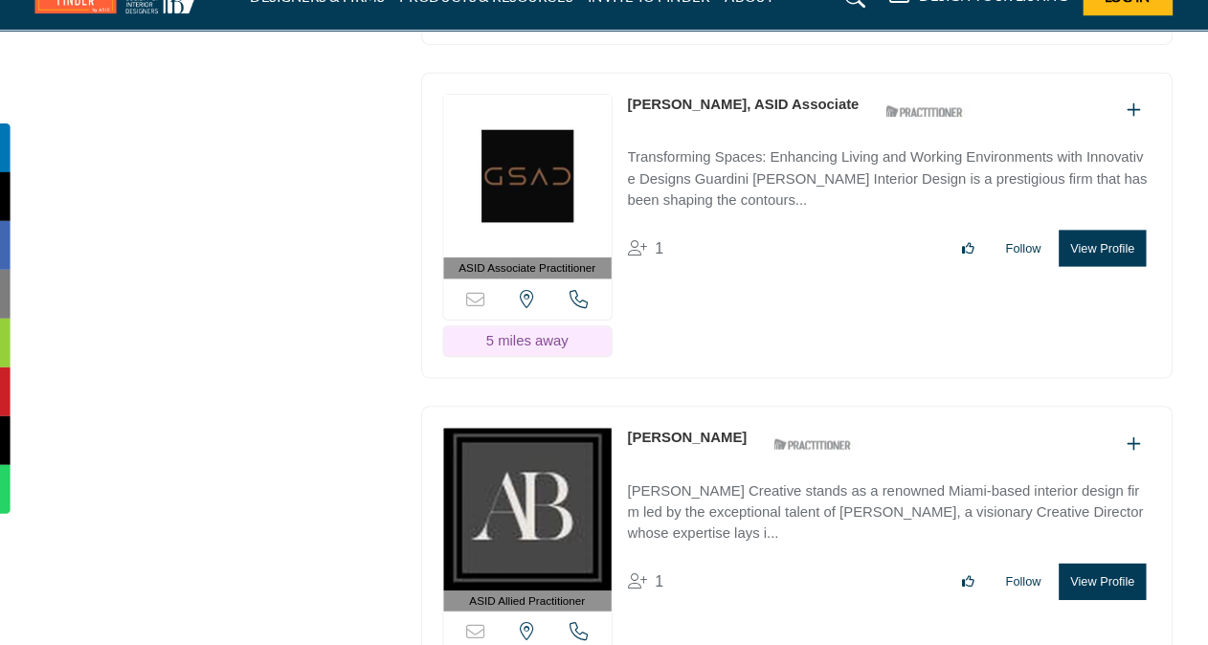
click at [1082, 568] on button "View Profile" at bounding box center [1073, 585] width 81 height 34
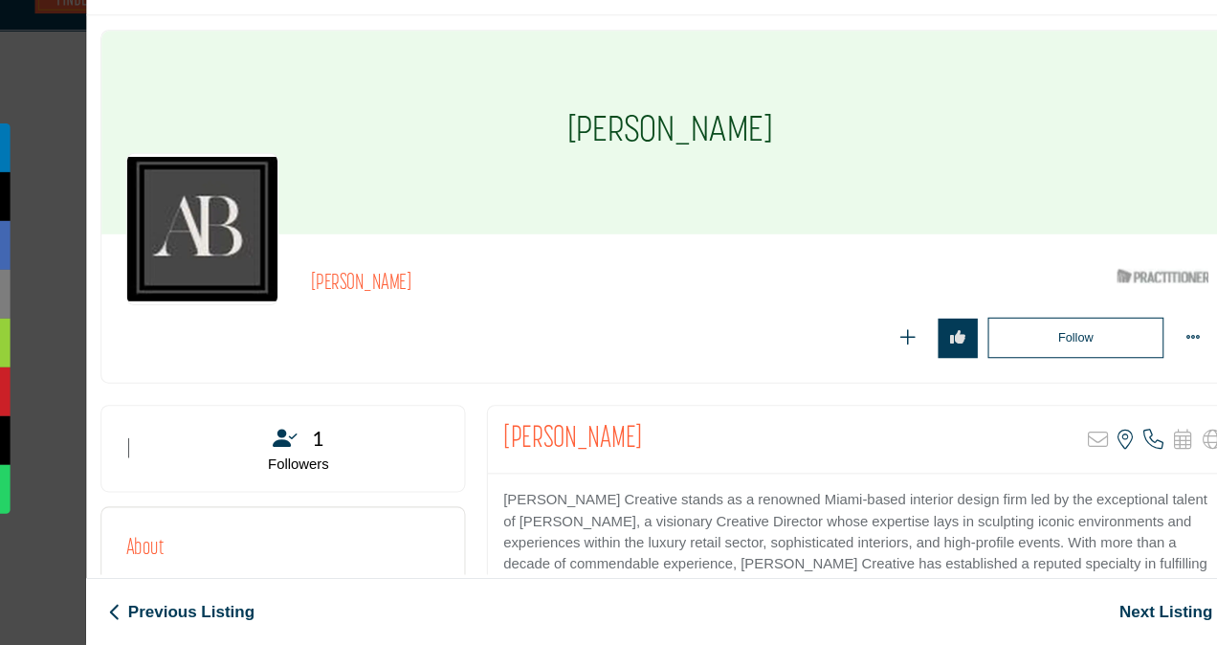
click at [510, 442] on h2 "[PERSON_NAME]" at bounding box center [575, 451] width 131 height 34
drag, startPoint x: 508, startPoint y: 442, endPoint x: 591, endPoint y: 442, distance: 83.3
click at [591, 442] on h2 "[PERSON_NAME]" at bounding box center [575, 451] width 131 height 34
copy h2 "[PERSON_NAME]"
click at [869, 166] on div "[PERSON_NAME]" at bounding box center [667, 161] width 1070 height 191
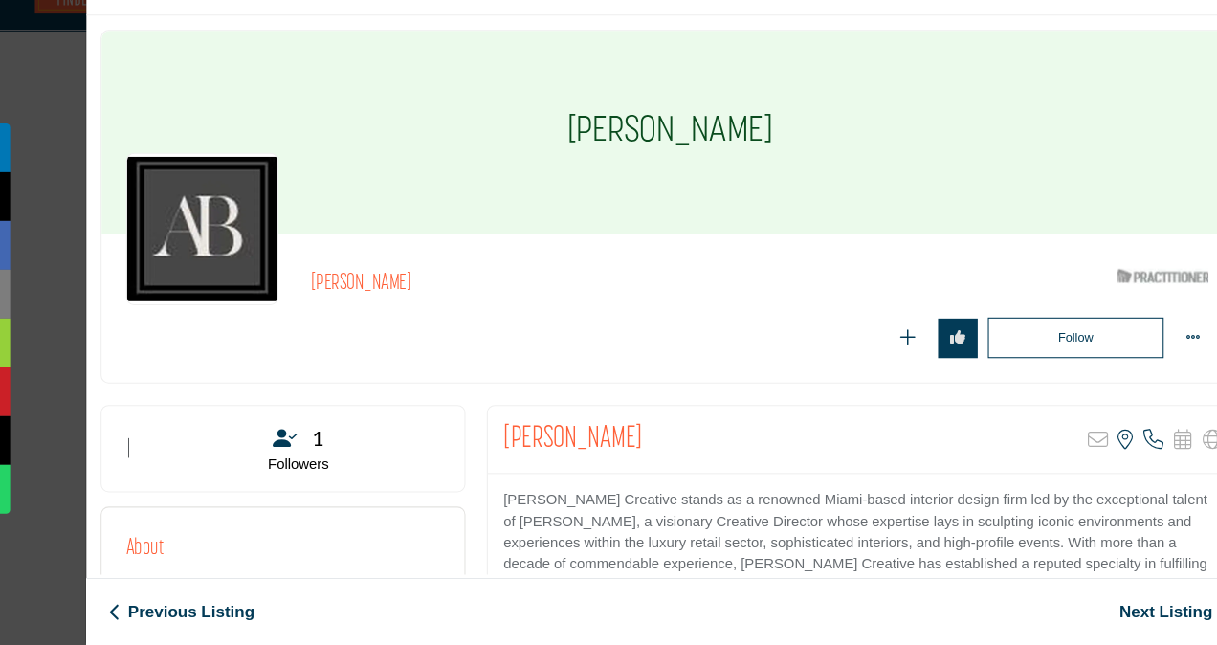
click at [894, 108] on div "[PERSON_NAME]" at bounding box center [667, 161] width 1070 height 191
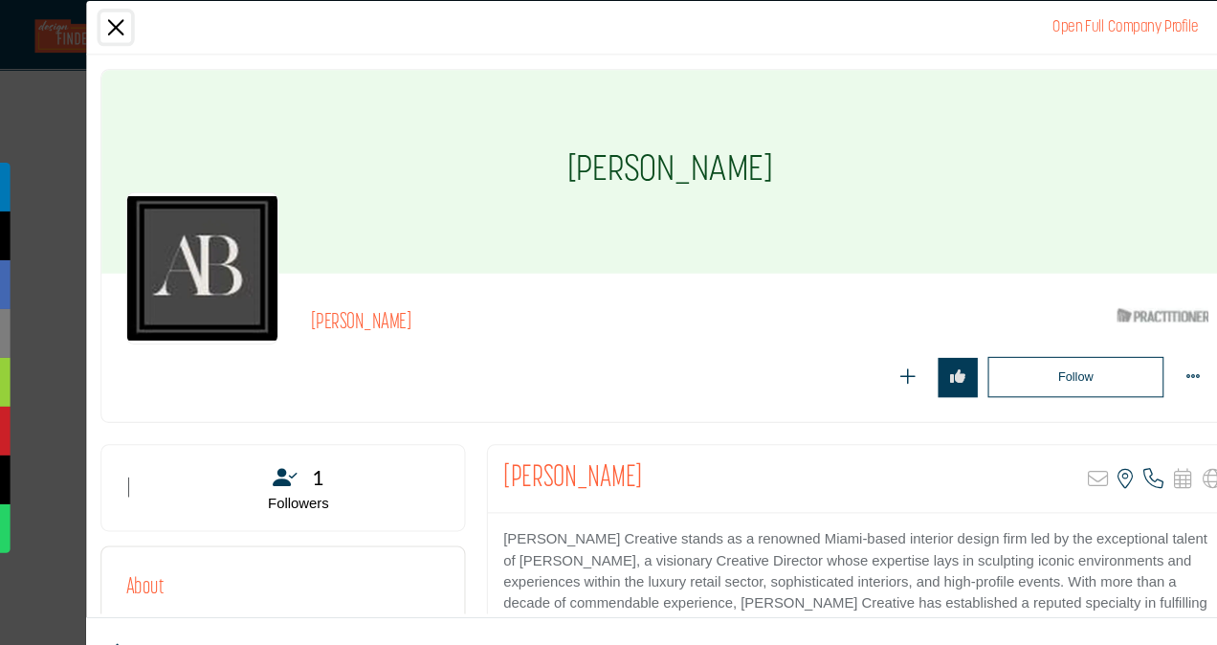
click at [144, 23] on button "Close" at bounding box center [145, 25] width 29 height 29
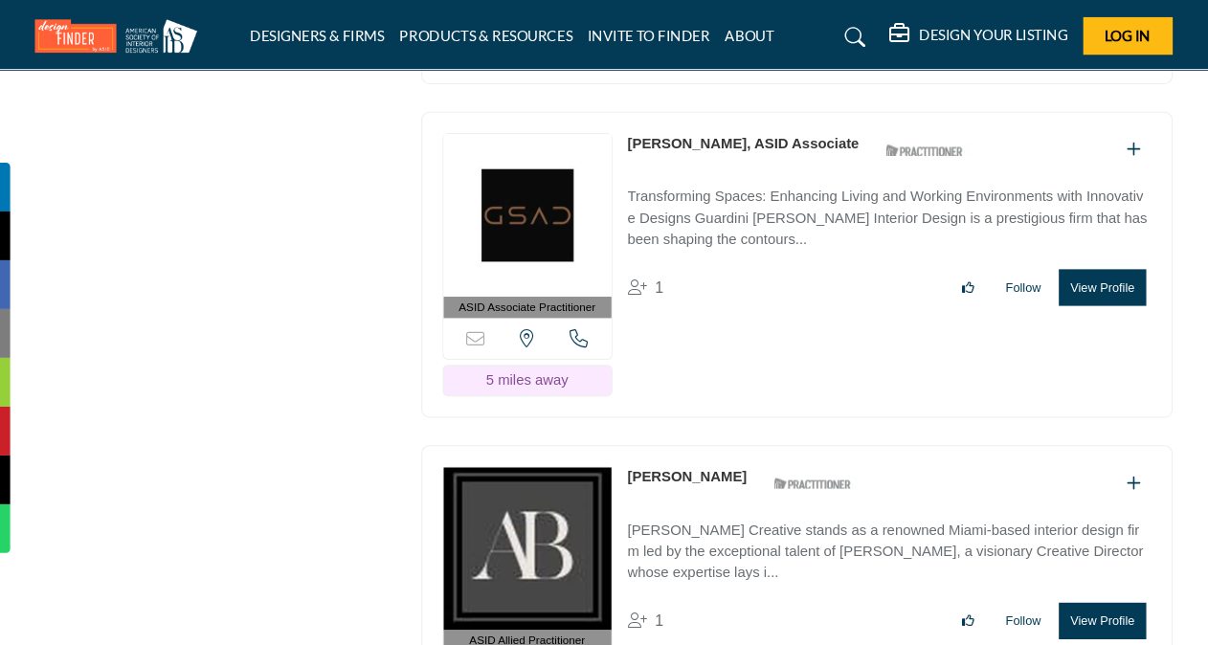
click at [1144, 419] on div "ASID Allied Practitioner ASID Allied Practitioners have successfully completed …" at bounding box center [785, 572] width 727 height 307
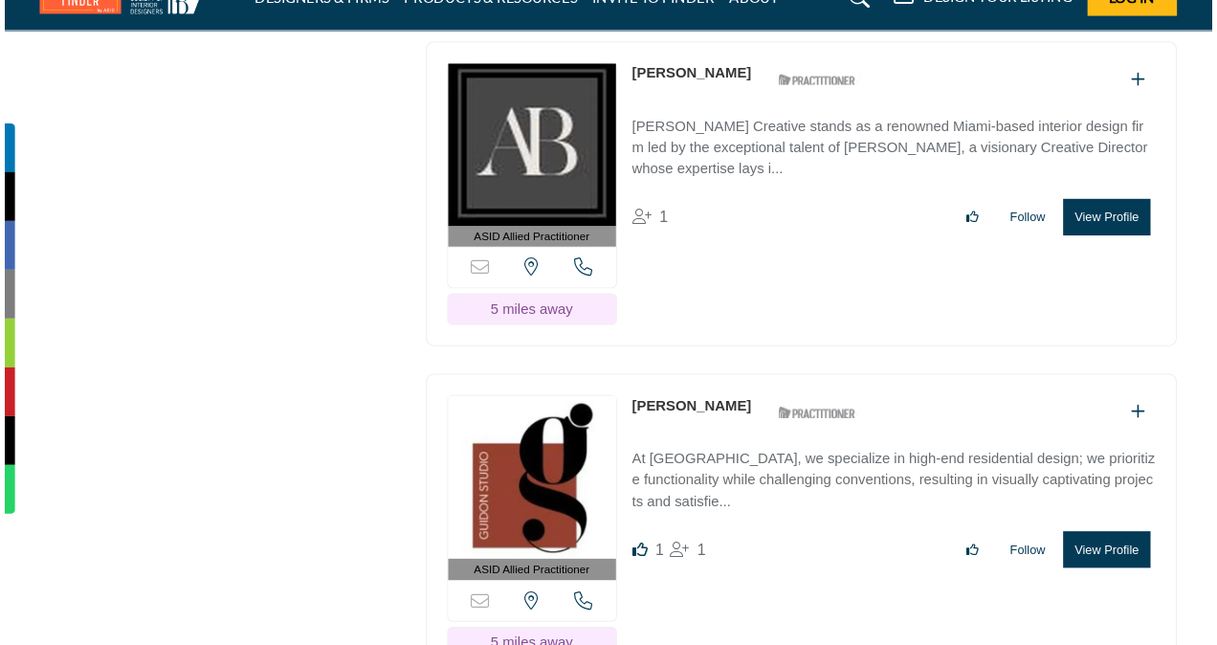
scroll to position [7754, 0]
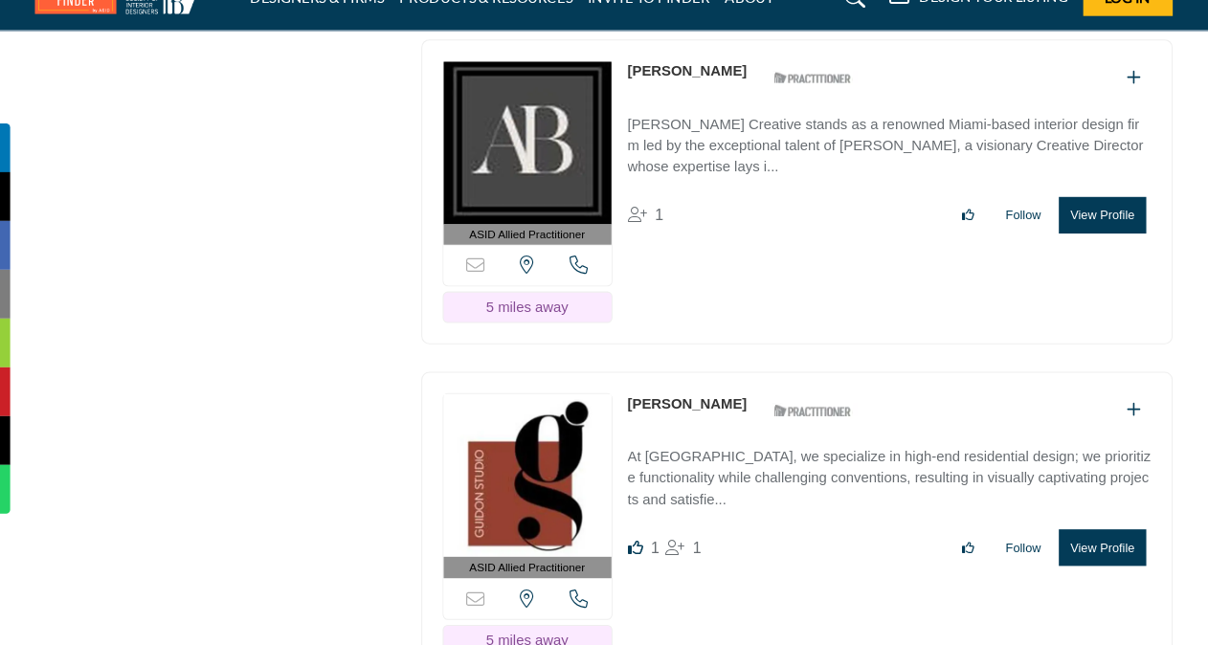
click at [1084, 535] on button "View Profile" at bounding box center [1073, 552] width 81 height 34
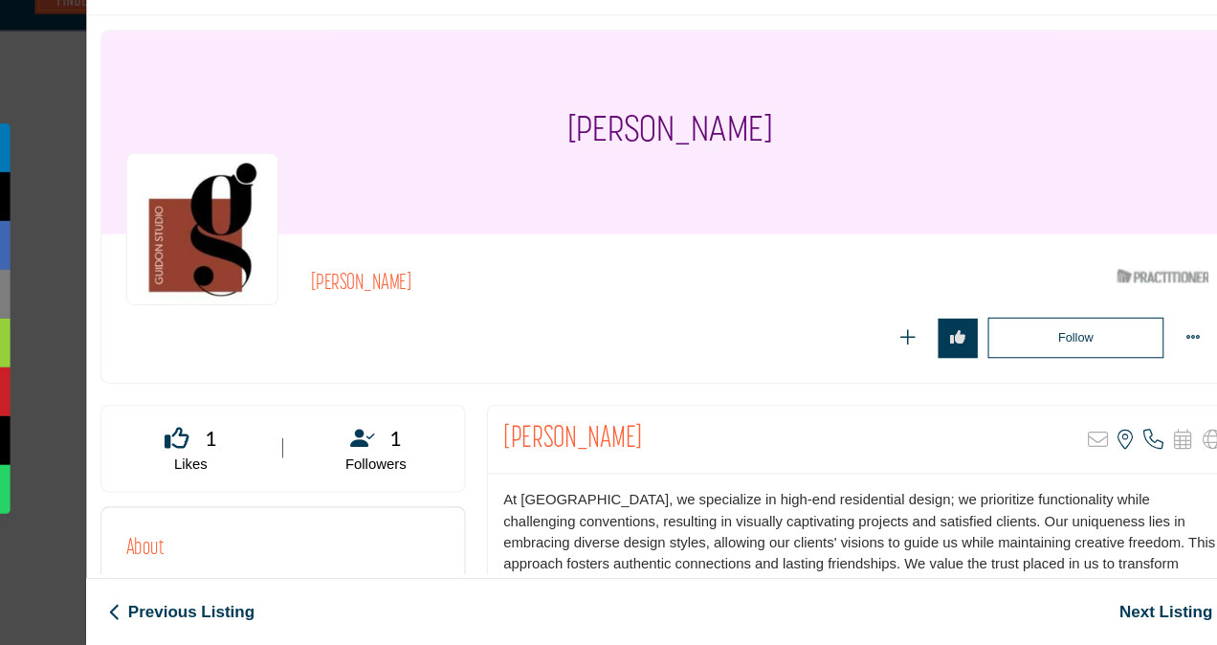
click at [649, 364] on div "Follow Following" at bounding box center [903, 355] width 552 height 38
drag, startPoint x: 594, startPoint y: 154, endPoint x: 725, endPoint y: 145, distance: 130.5
click at [725, 145] on h1 "[PERSON_NAME]" at bounding box center [666, 161] width 193 height 191
copy h1 "[PERSON_NAME]"
click at [513, 119] on div "[PERSON_NAME]" at bounding box center [667, 161] width 1070 height 191
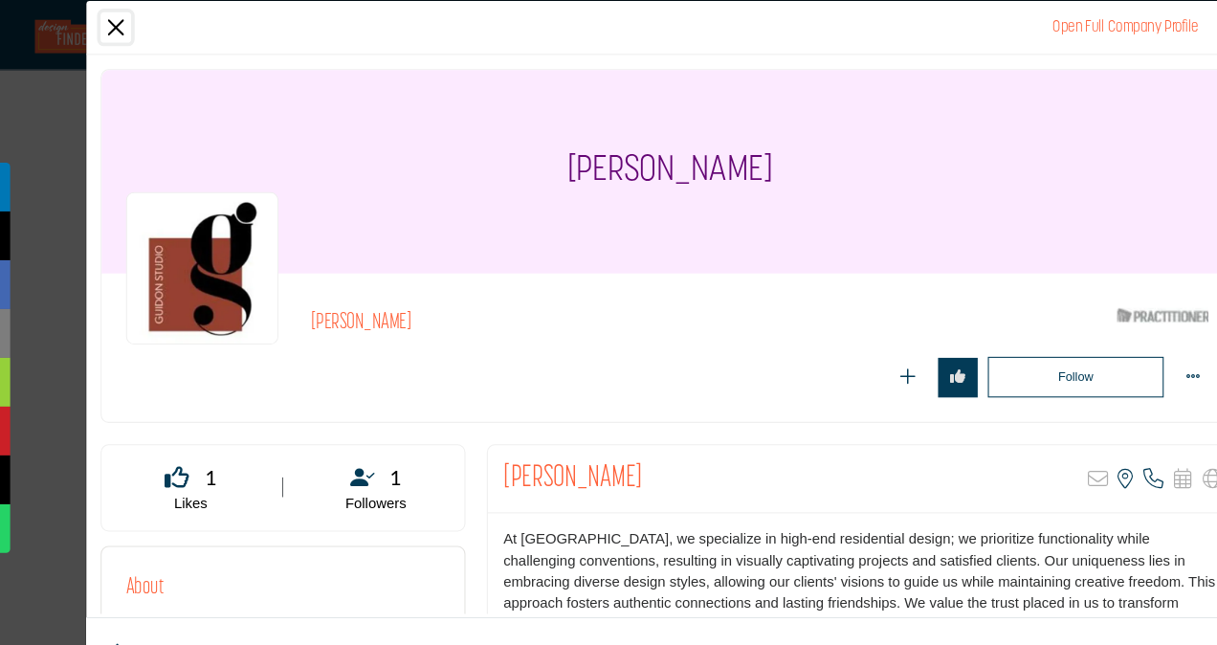
click at [151, 24] on button "Close" at bounding box center [145, 25] width 29 height 29
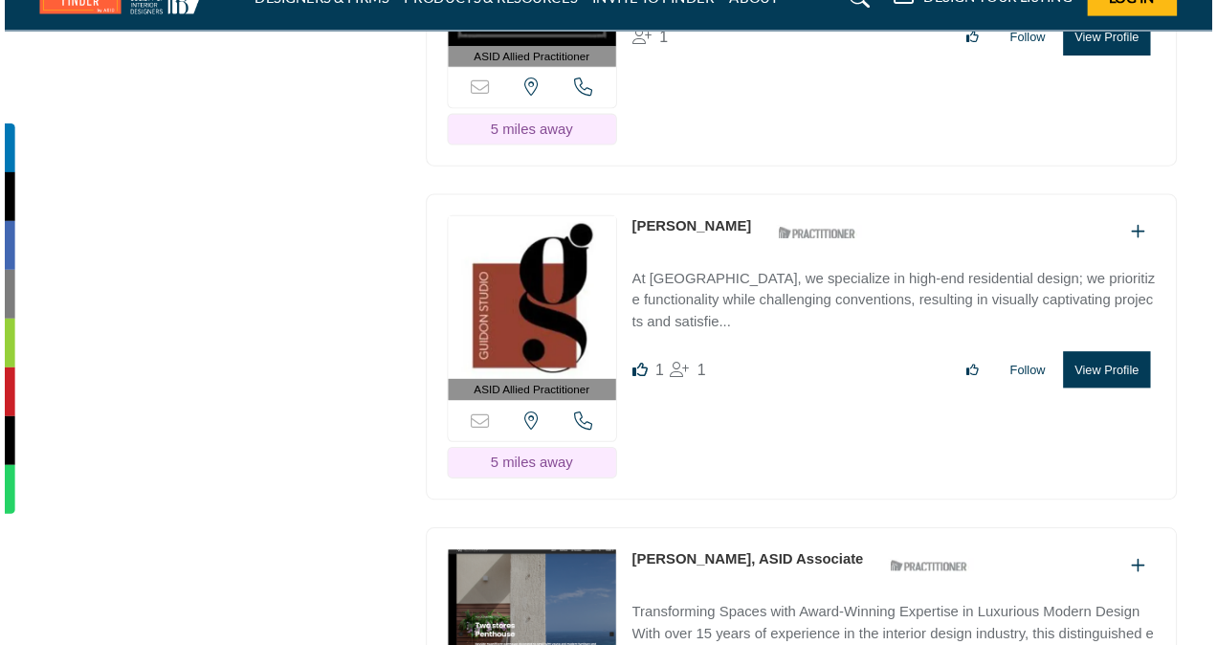
scroll to position [8061, 0]
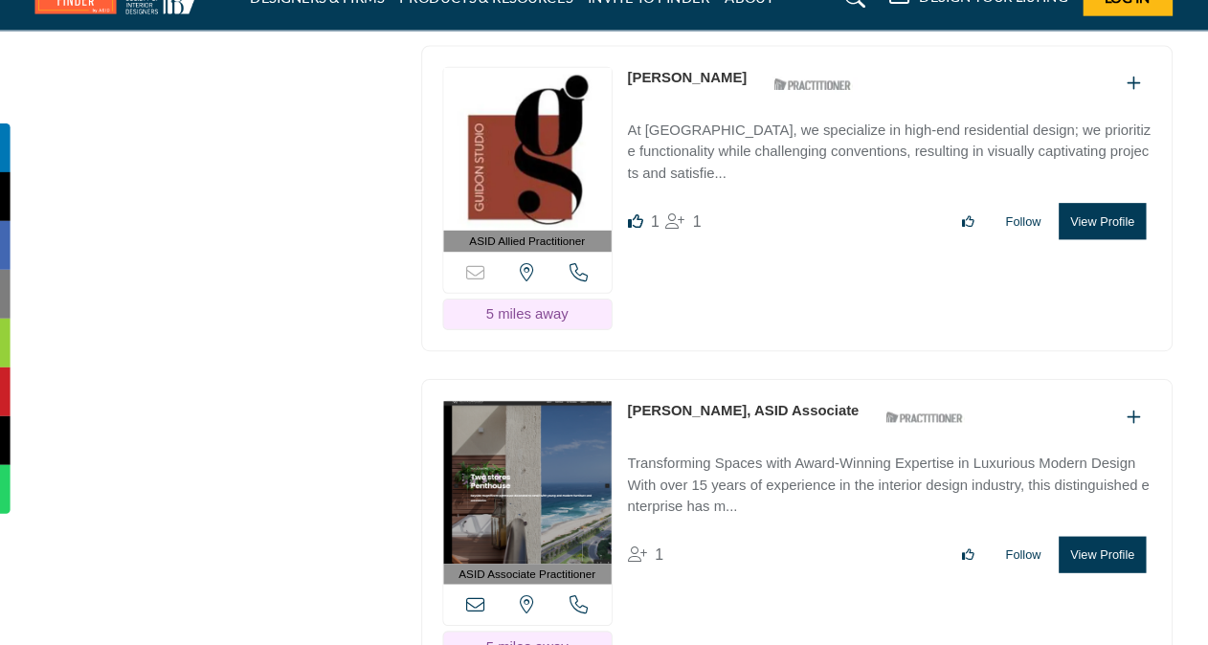
click at [1066, 542] on button "View Profile" at bounding box center [1073, 559] width 81 height 34
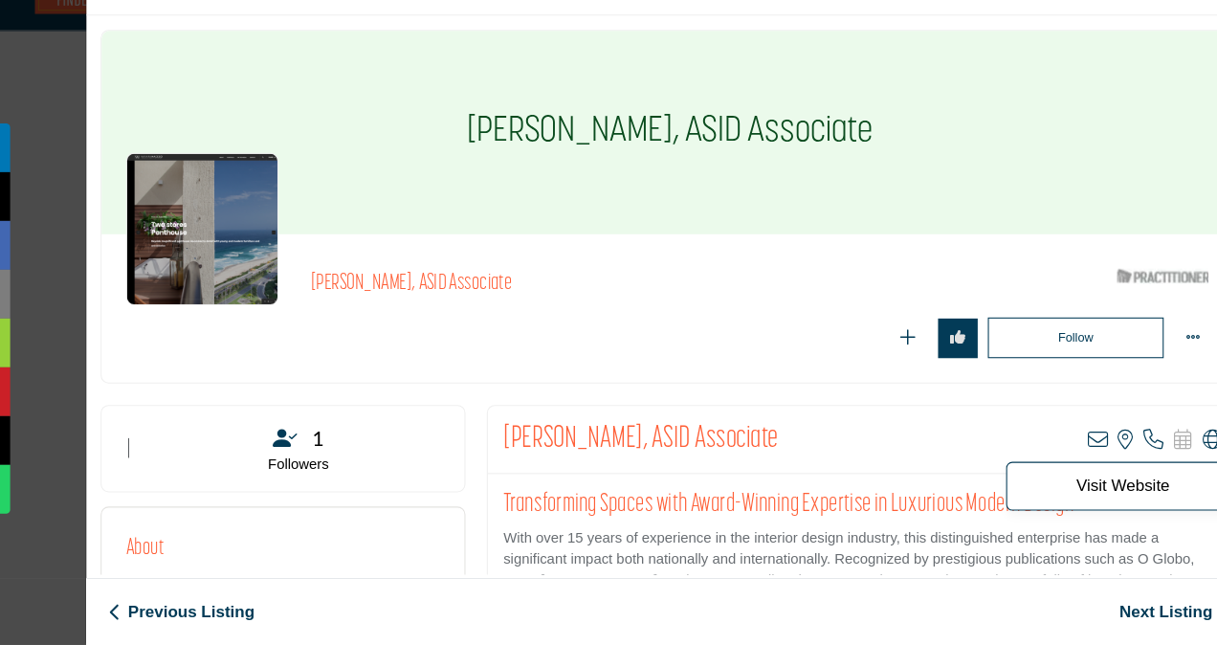
click at [1169, 447] on icon "Company Data Modal" at bounding box center [1178, 450] width 19 height 19
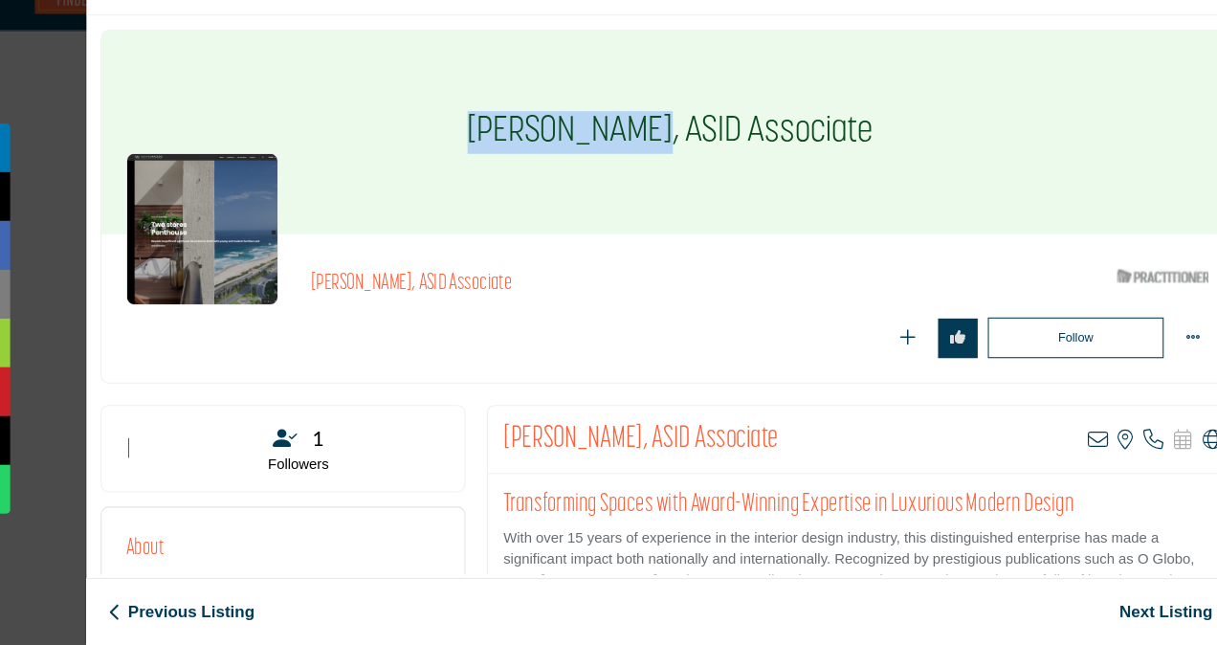
drag, startPoint x: 480, startPoint y: 162, endPoint x: 661, endPoint y: 164, distance: 181.9
click at [661, 164] on h1 "[PERSON_NAME], ASID Associate" at bounding box center [668, 161] width 382 height 191
copy h1 "Nayara Macedo"
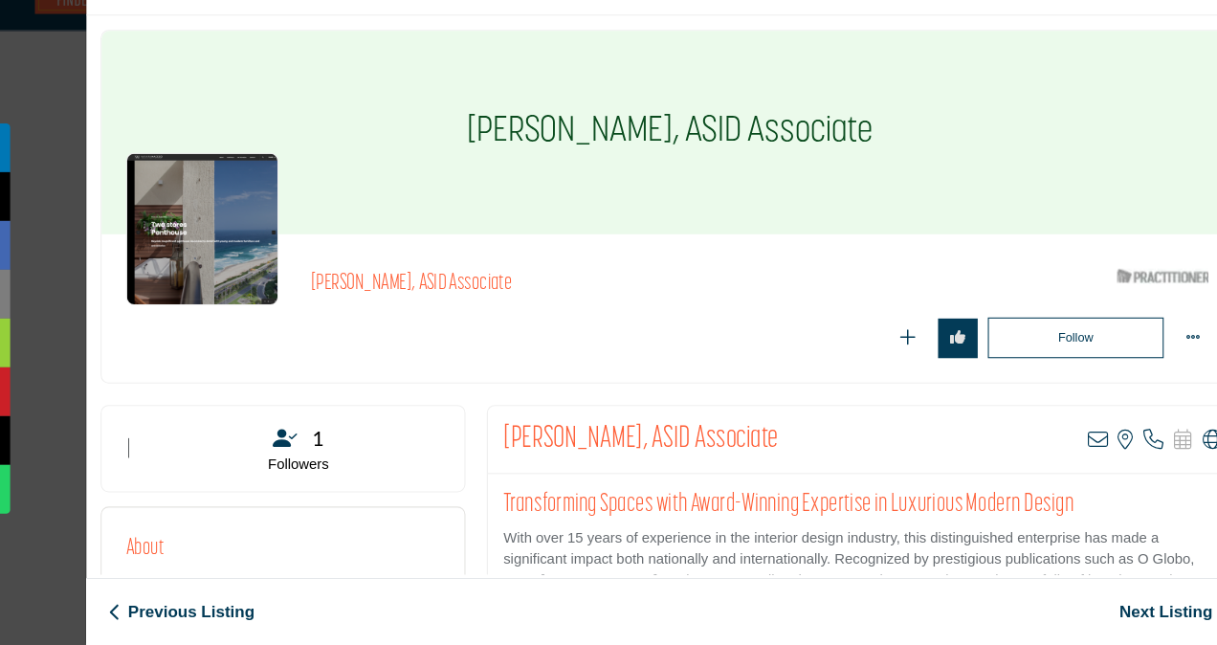
click at [681, 55] on div "Nayara Macedo, ASID Associate ASID Qualified Practitioner who validates work an…" at bounding box center [667, 315] width 1099 height 526
click at [650, 117] on h1 "[PERSON_NAME], ASID Associate" at bounding box center [668, 161] width 382 height 191
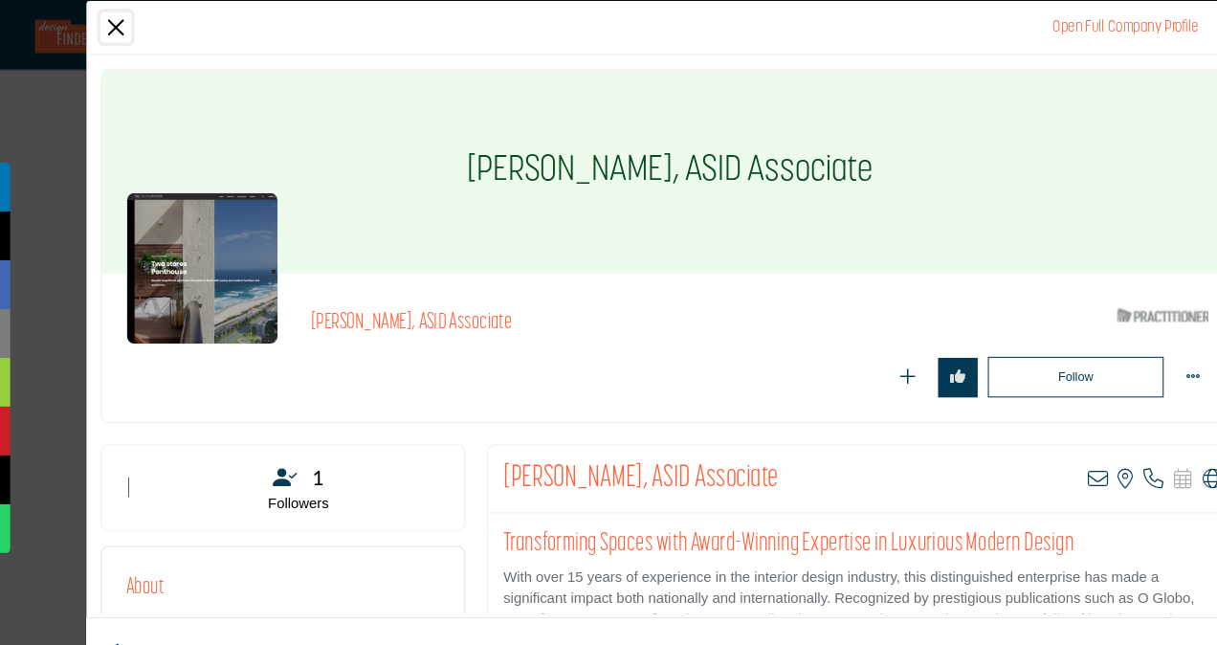
click at [142, 19] on button "Close" at bounding box center [145, 25] width 29 height 29
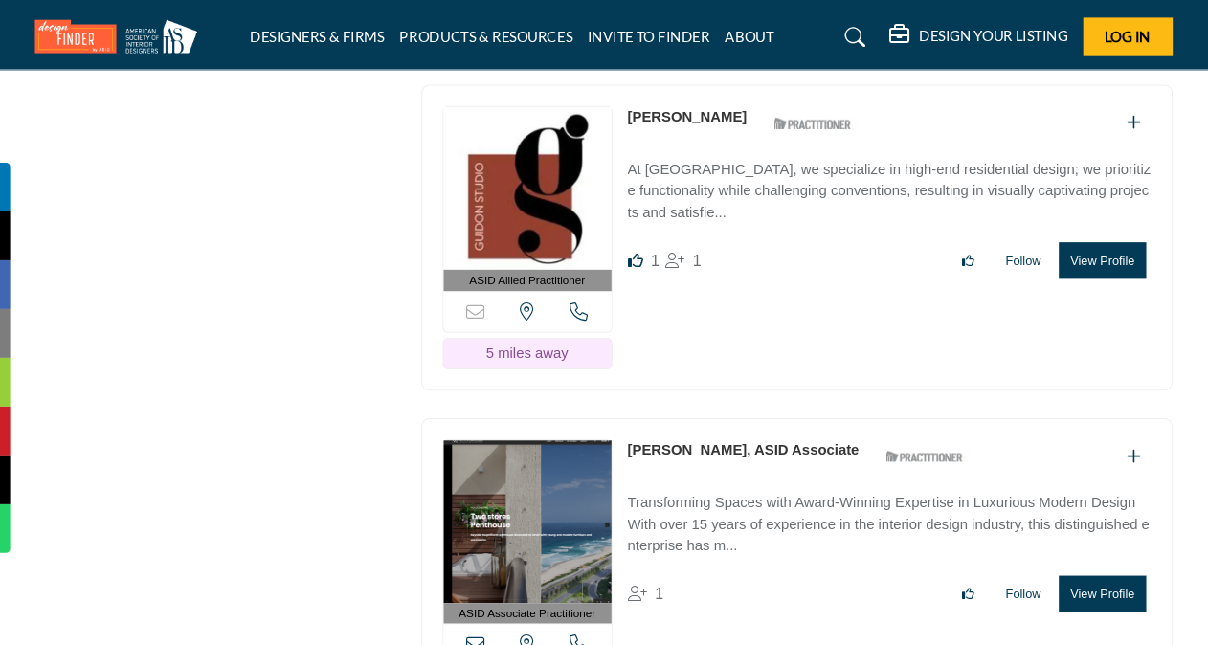
scroll to position [7955, 0]
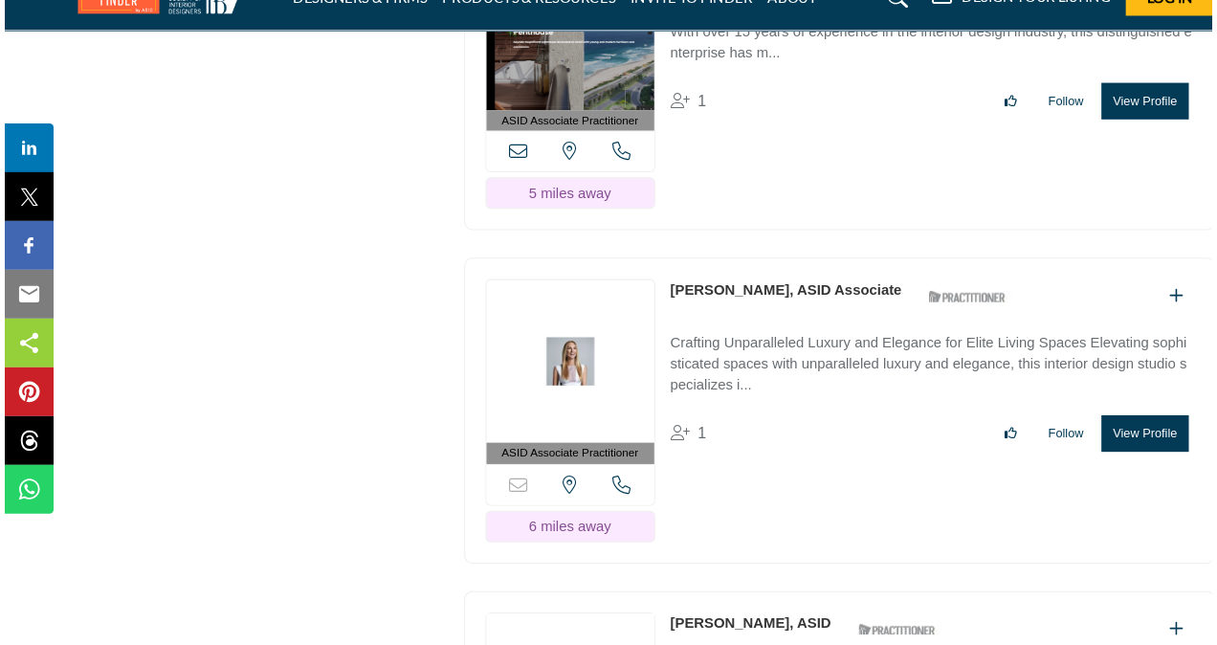
scroll to position [8492, 0]
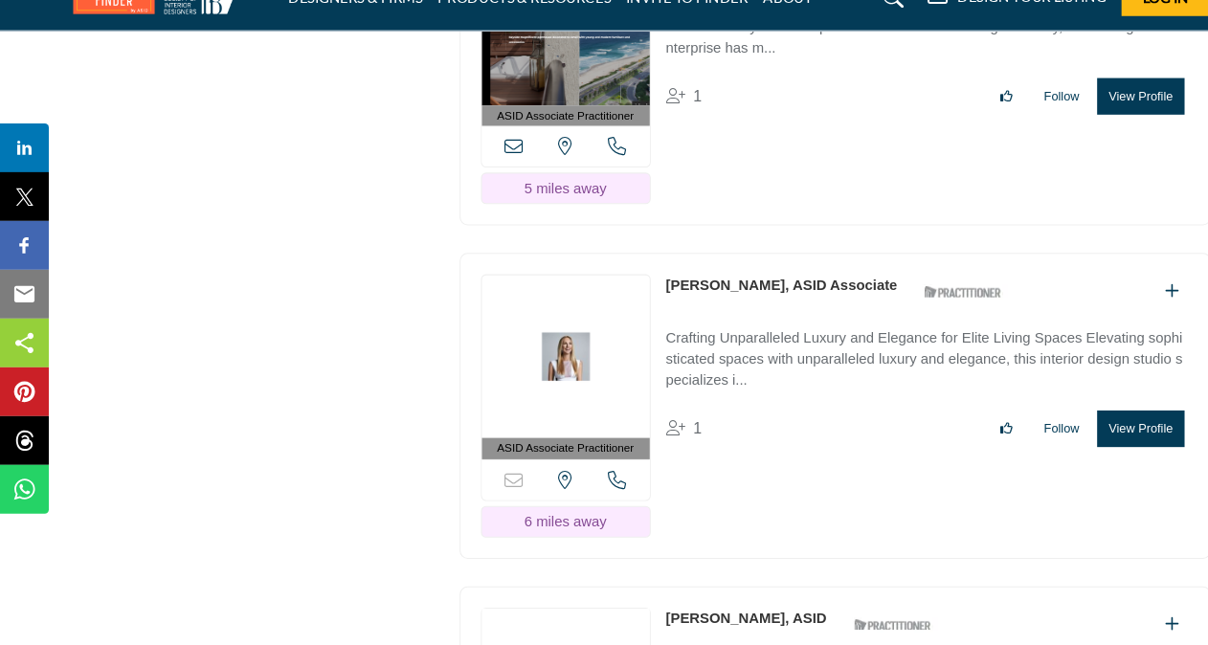
click at [1056, 423] on button "View Profile" at bounding box center [1073, 440] width 81 height 34
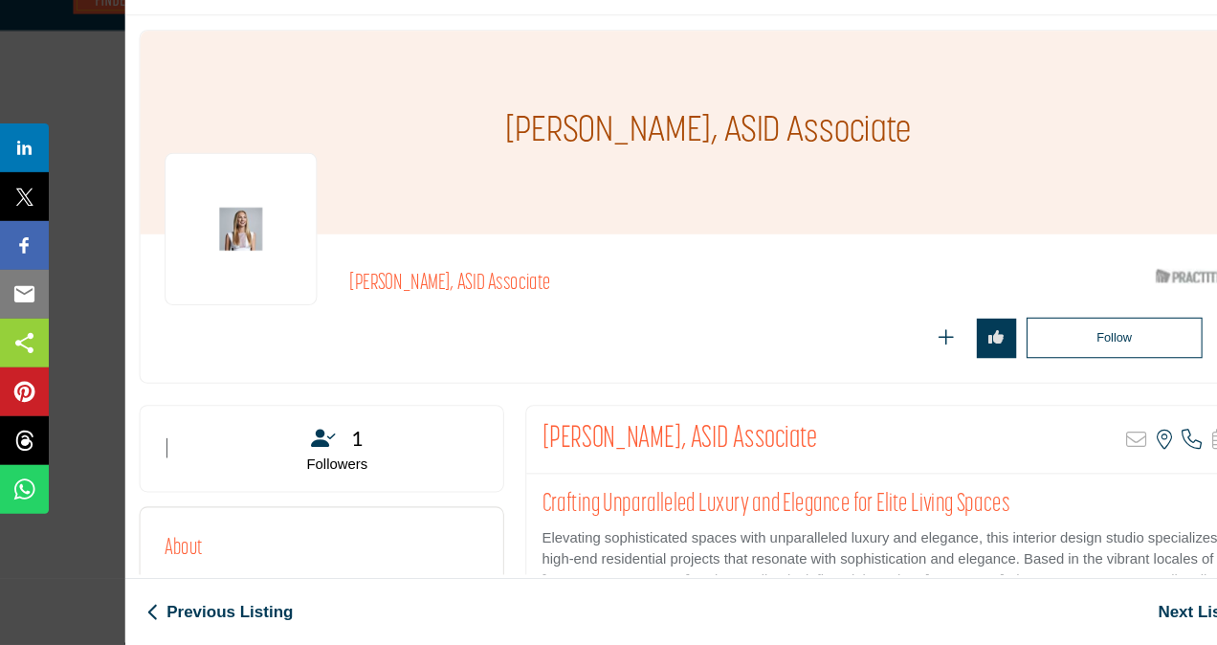
click at [491, 157] on h1 "[PERSON_NAME], ASID Associate" at bounding box center [668, 161] width 382 height 191
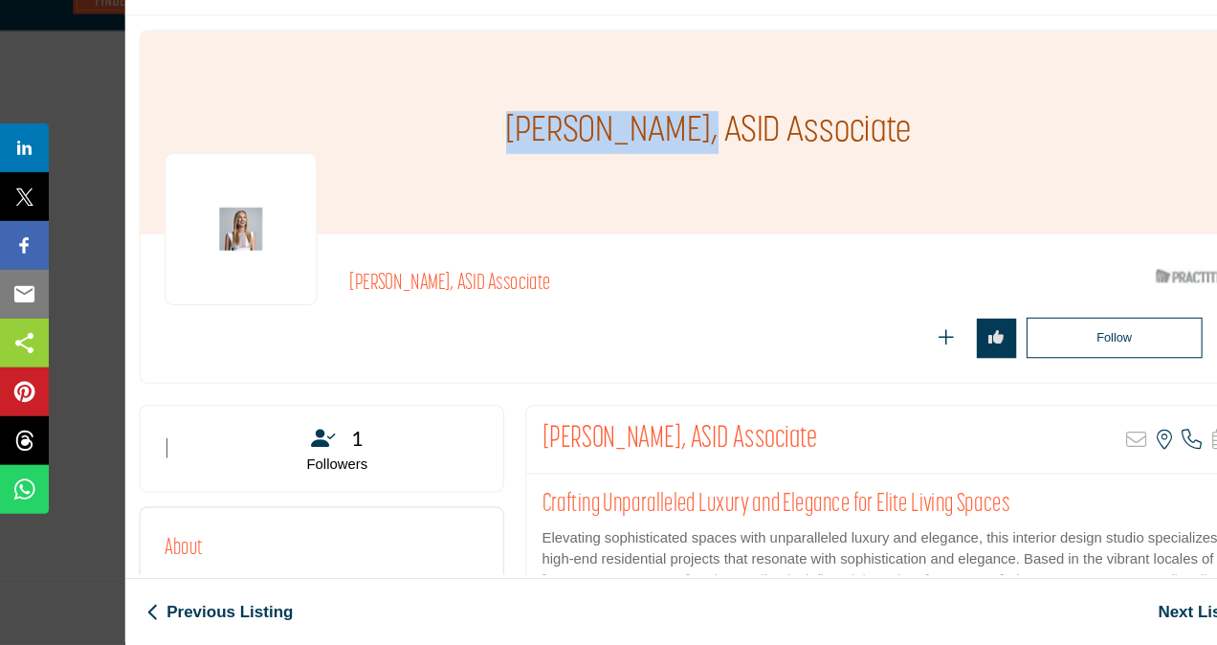
drag, startPoint x: 485, startPoint y: 158, endPoint x: 648, endPoint y: 168, distance: 163.0
click at [648, 168] on h1 "[PERSON_NAME], ASID Associate" at bounding box center [668, 161] width 382 height 191
copy h1 "Sofia Joelsson"
click at [191, 81] on div "[PERSON_NAME], ASID Associate" at bounding box center [667, 161] width 1070 height 191
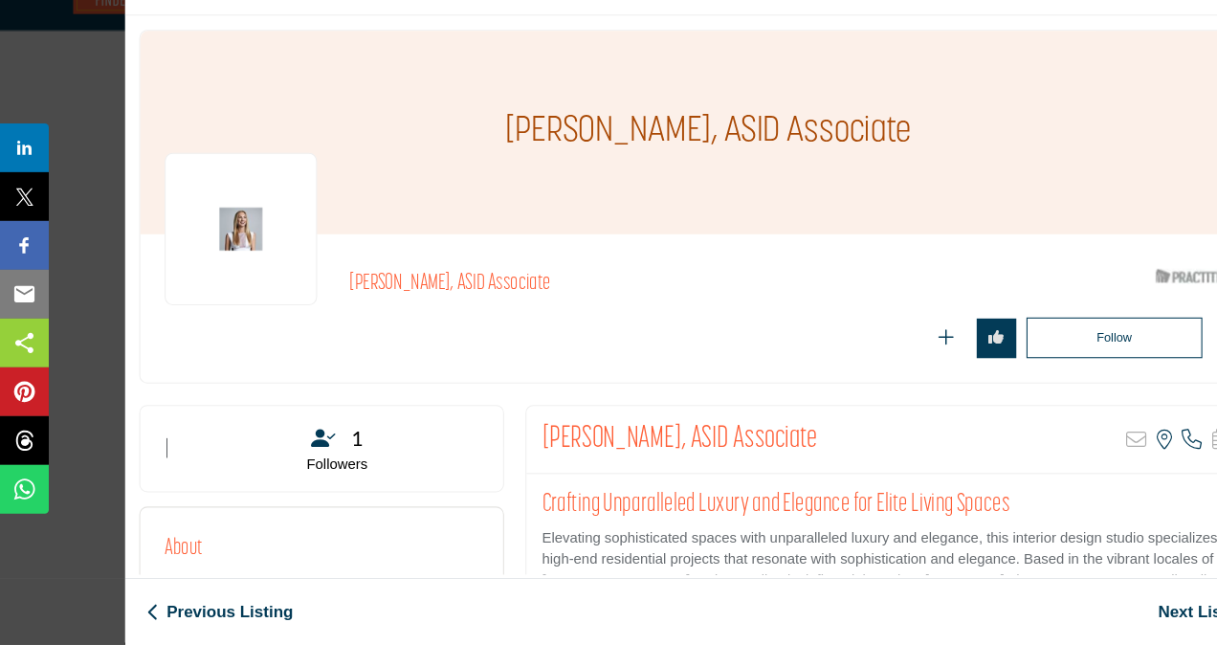
click at [1008, 88] on div "[PERSON_NAME], ASID Associate" at bounding box center [667, 161] width 1070 height 191
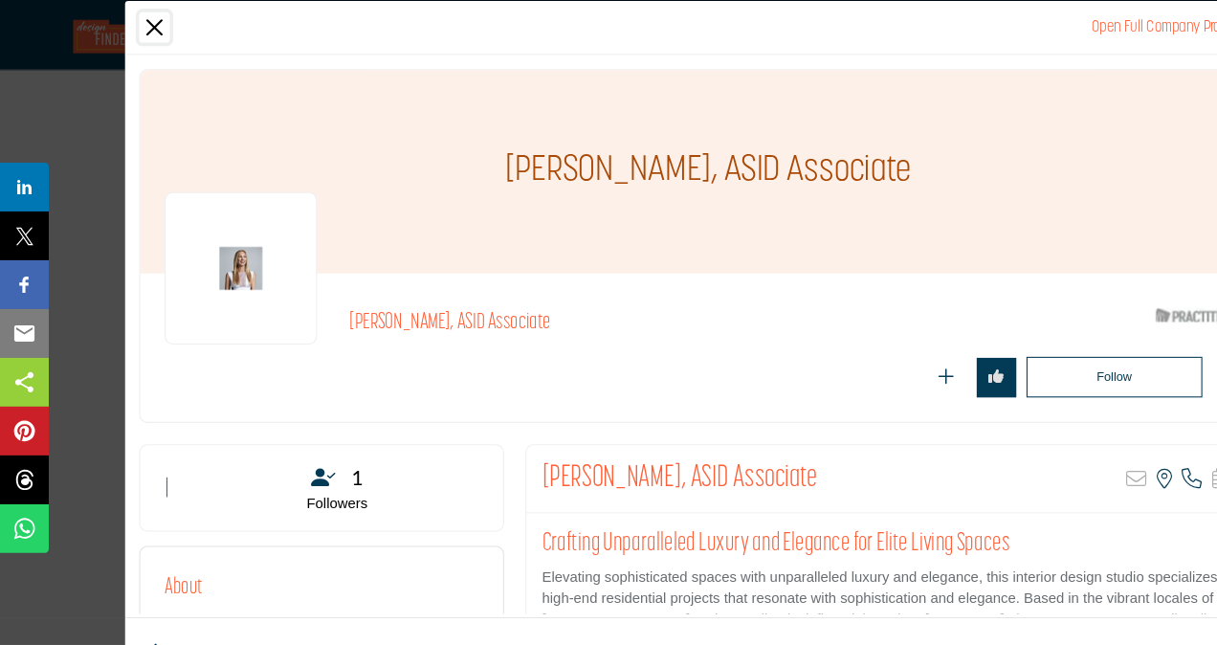
click at [144, 29] on button "Close" at bounding box center [145, 25] width 29 height 29
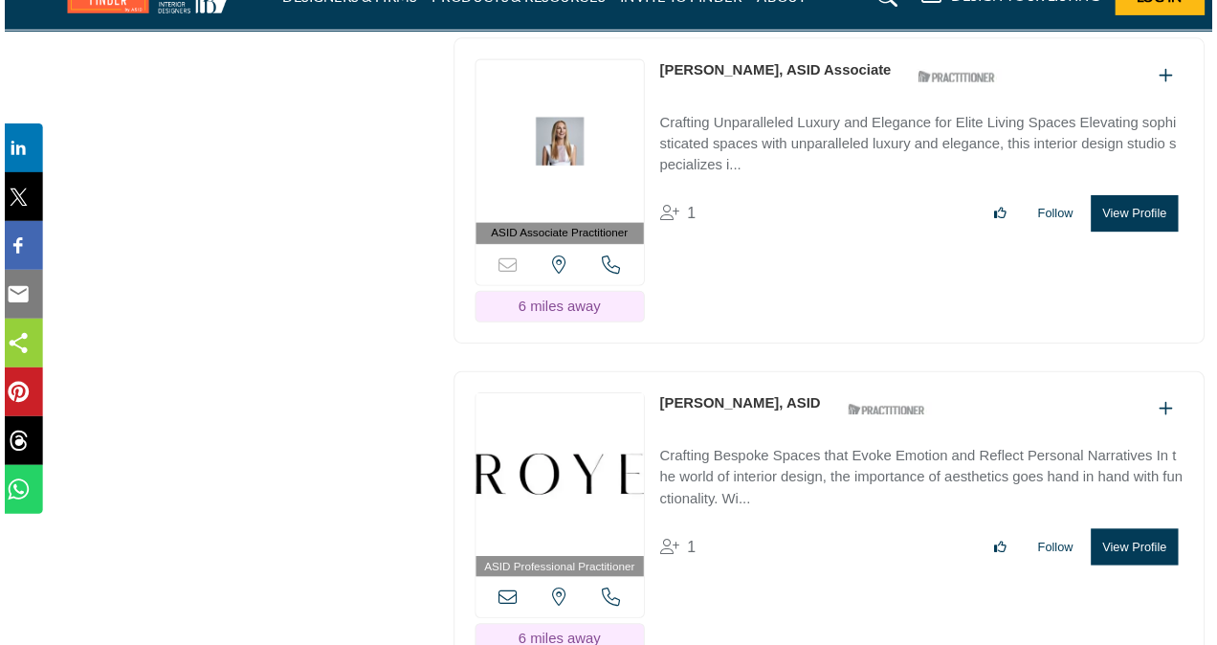
scroll to position [8695, 0]
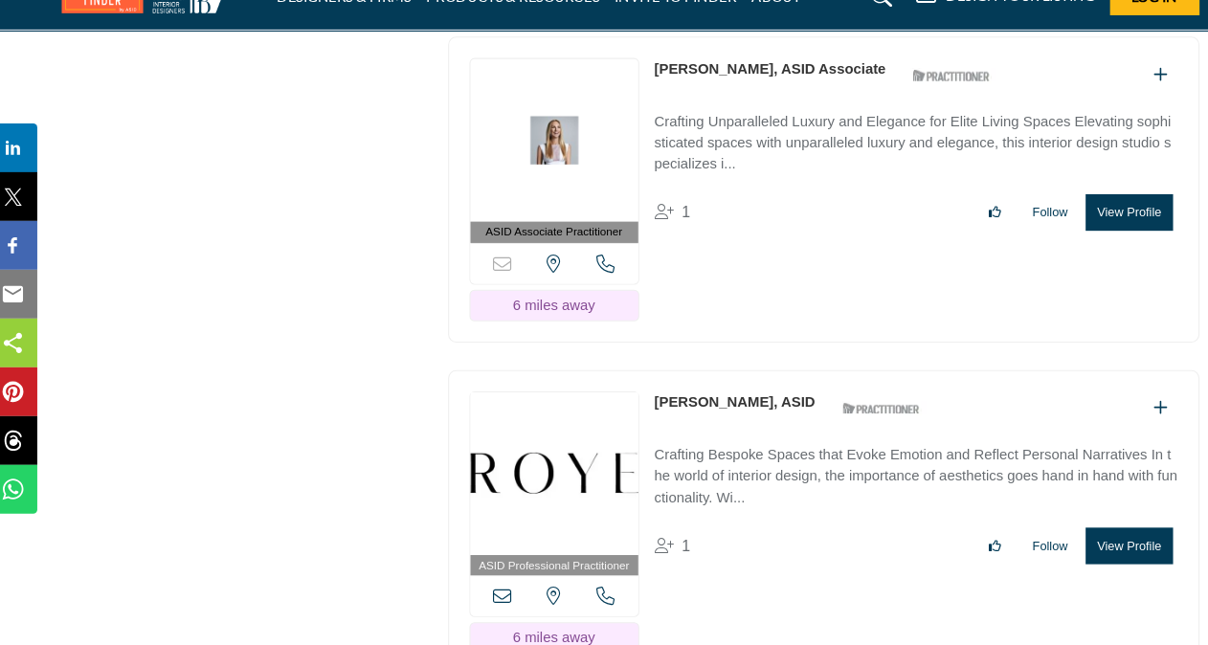
click at [1082, 534] on button "View Profile" at bounding box center [1073, 551] width 81 height 34
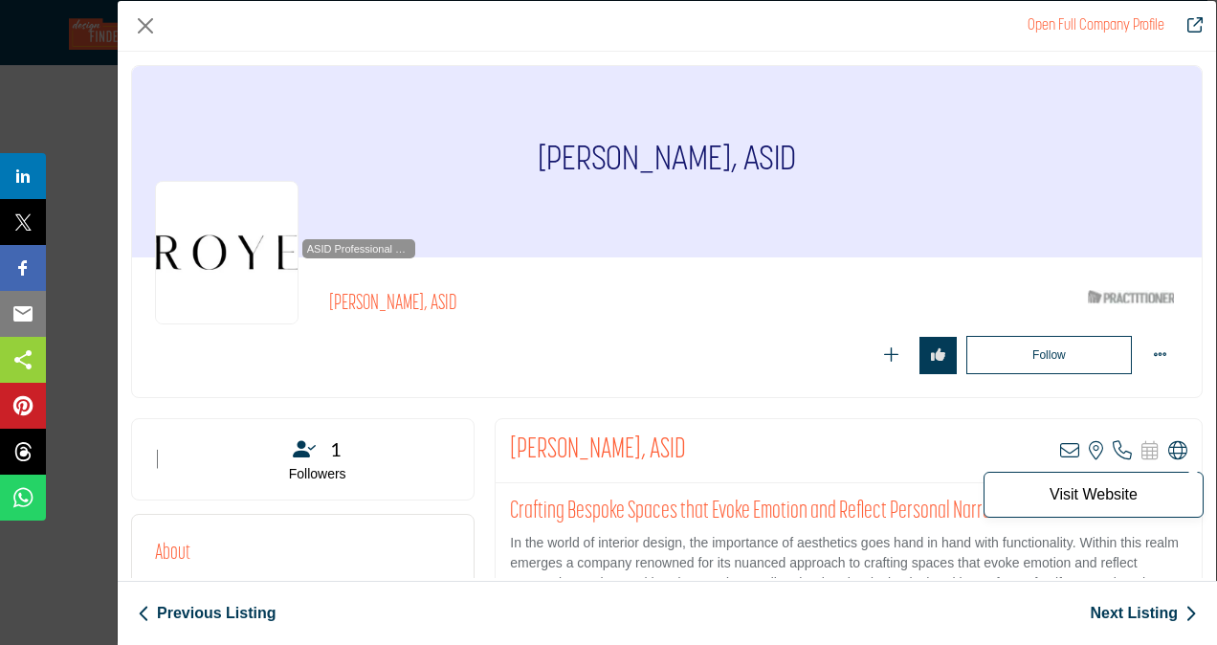
click at [1170, 444] on icon "Company Data Modal" at bounding box center [1178, 450] width 19 height 19
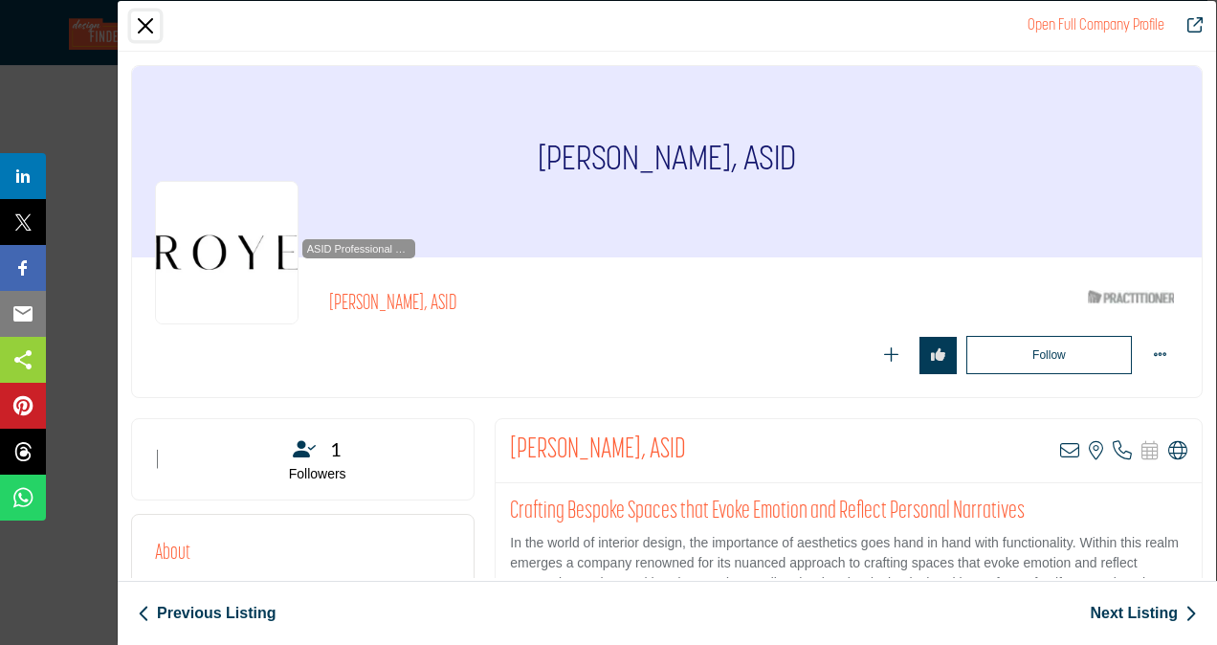
click at [144, 20] on button "Close" at bounding box center [145, 25] width 29 height 29
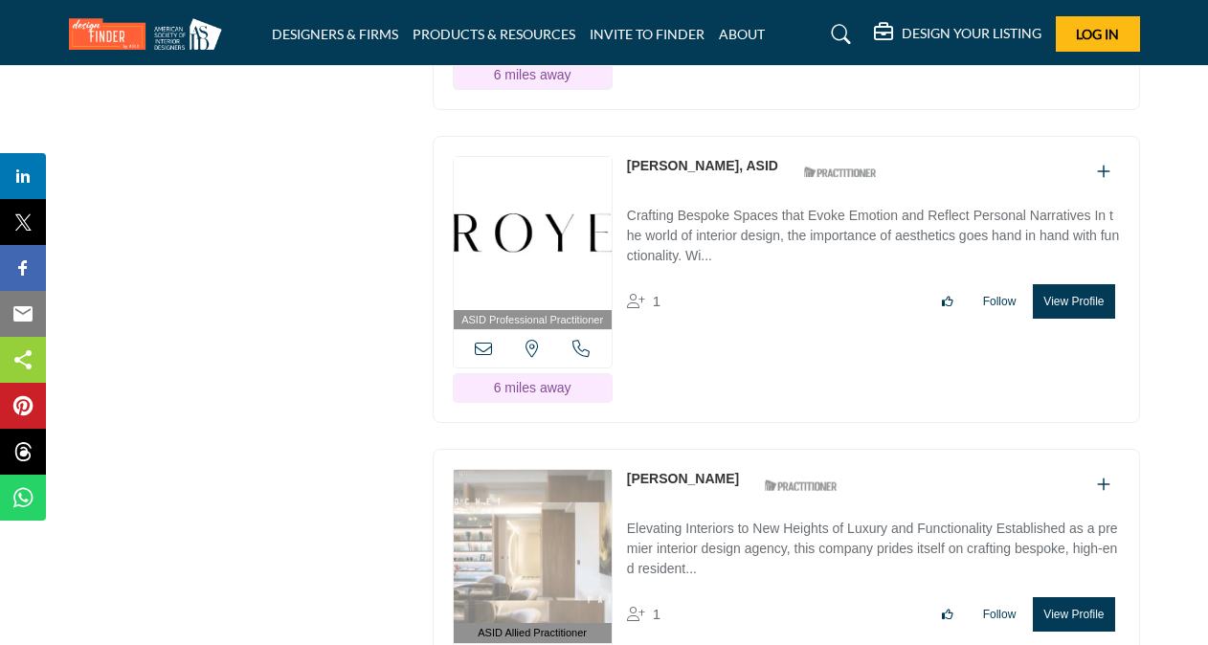
scroll to position [9040, 0]
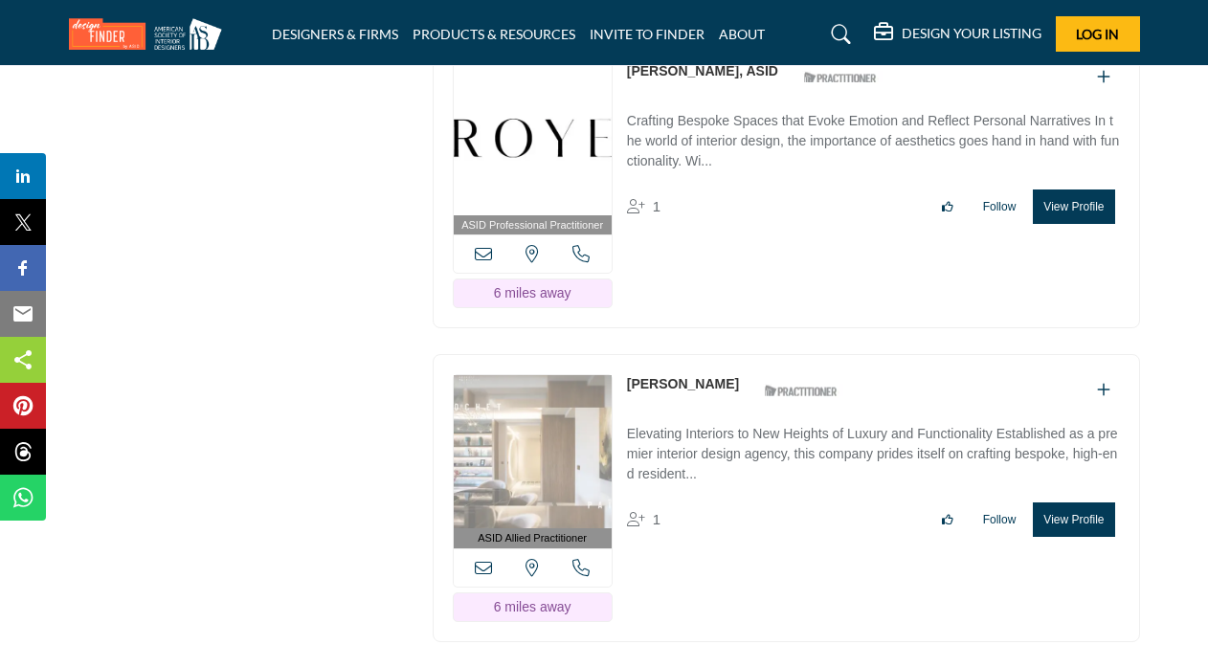
click at [1068, 502] on button "View Profile" at bounding box center [1073, 519] width 81 height 34
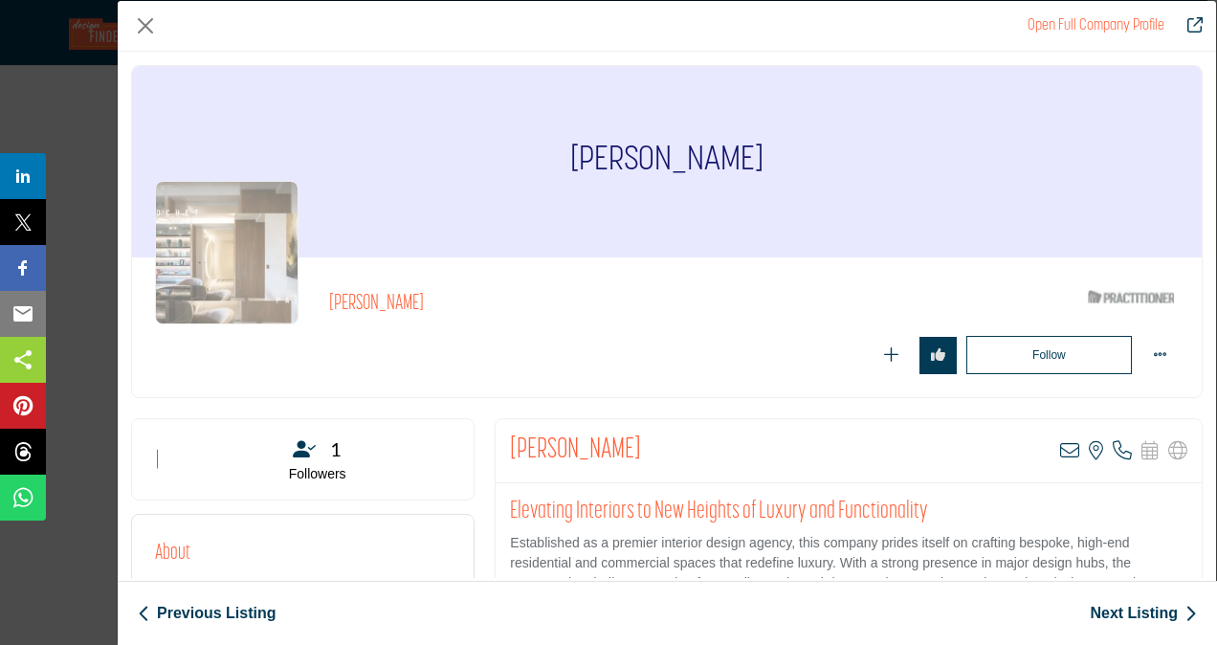
click at [574, 157] on h1 "[PERSON_NAME]" at bounding box center [666, 161] width 193 height 191
drag, startPoint x: 574, startPoint y: 157, endPoint x: 735, endPoint y: 146, distance: 161.1
click at [735, 146] on h1 "[PERSON_NAME]" at bounding box center [666, 161] width 193 height 191
copy h1 "[PERSON_NAME]"
click at [145, 28] on button "Close" at bounding box center [145, 25] width 29 height 29
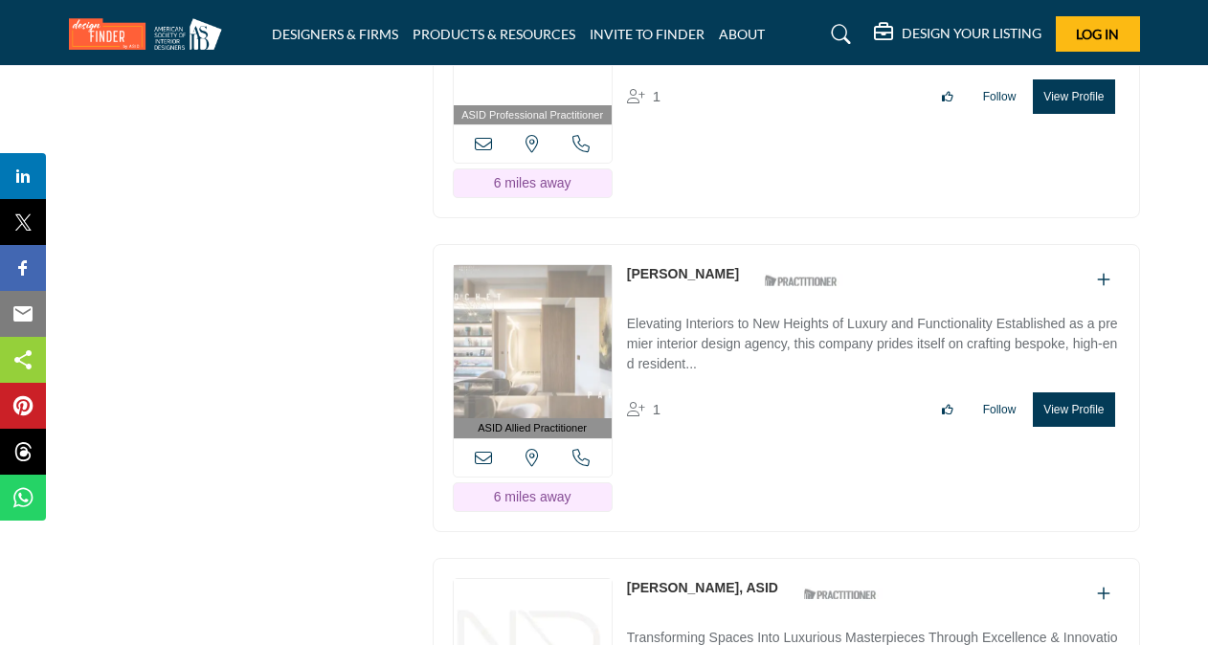
scroll to position [9290, 0]
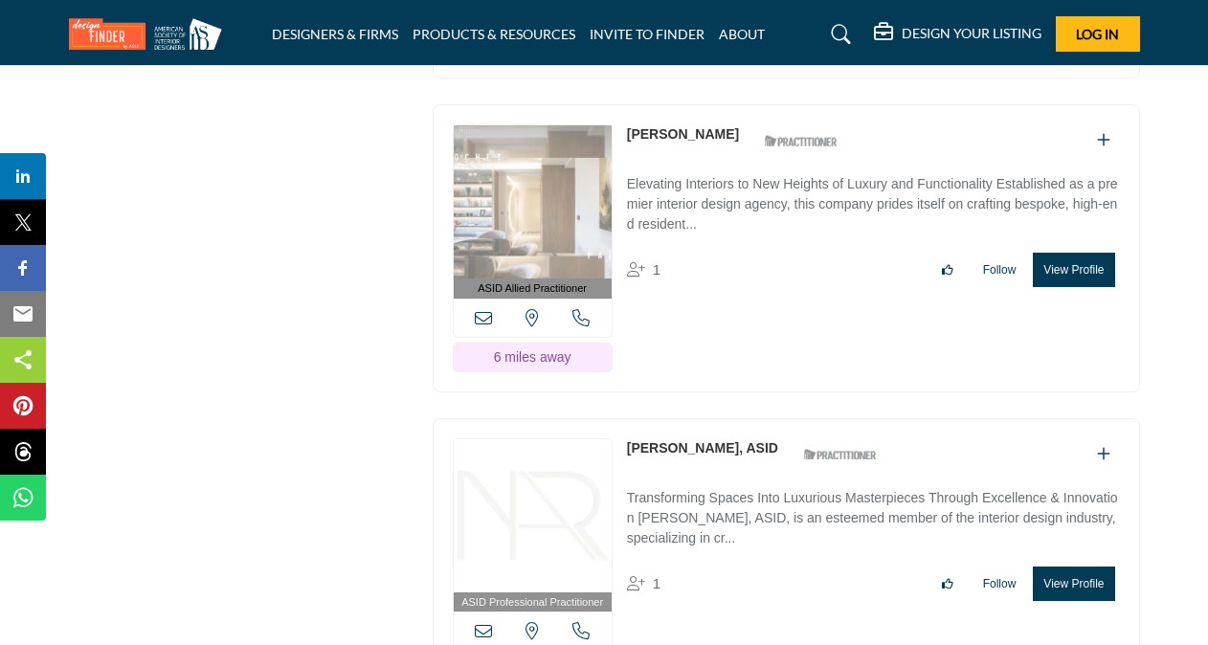
click at [1080, 567] on button "View Profile" at bounding box center [1073, 584] width 81 height 34
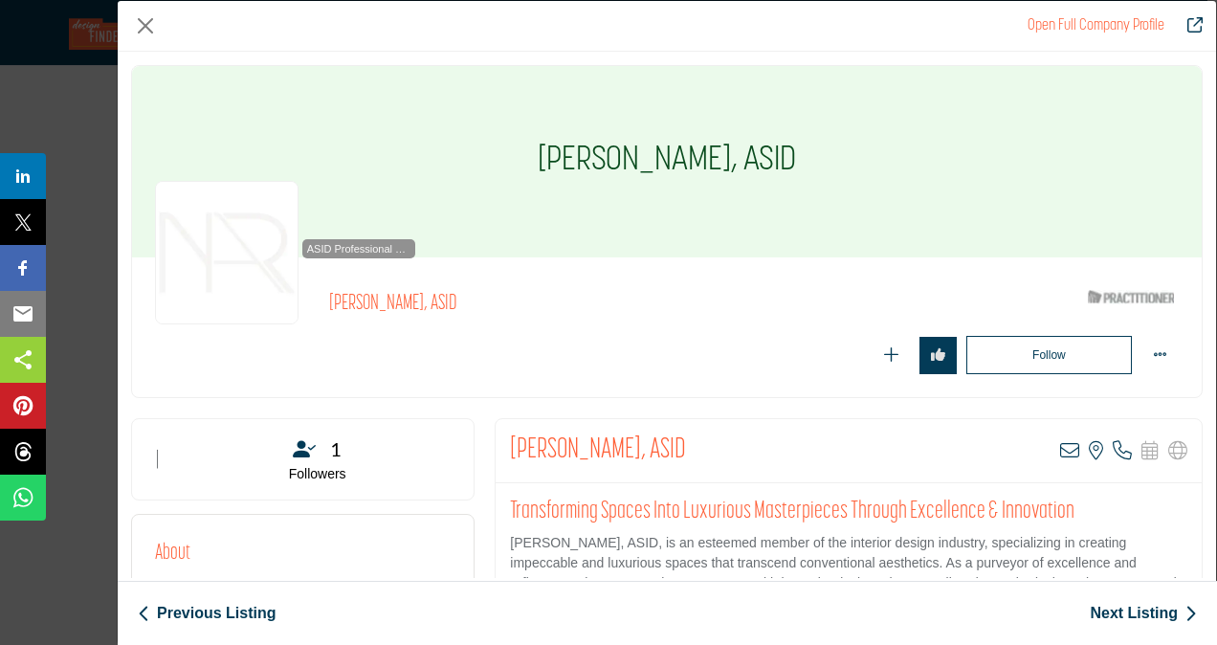
drag, startPoint x: 328, startPoint y: 293, endPoint x: 508, endPoint y: 303, distance: 180.2
click at [508, 303] on div "ASID Professional Practitioner ASID Professional Practitioners have successfull…" at bounding box center [667, 327] width 1024 height 94
copy div "ASID Professional Practitioners have successfully passed an ASID-approved quali…"
click at [145, 26] on button "Close" at bounding box center [145, 25] width 29 height 29
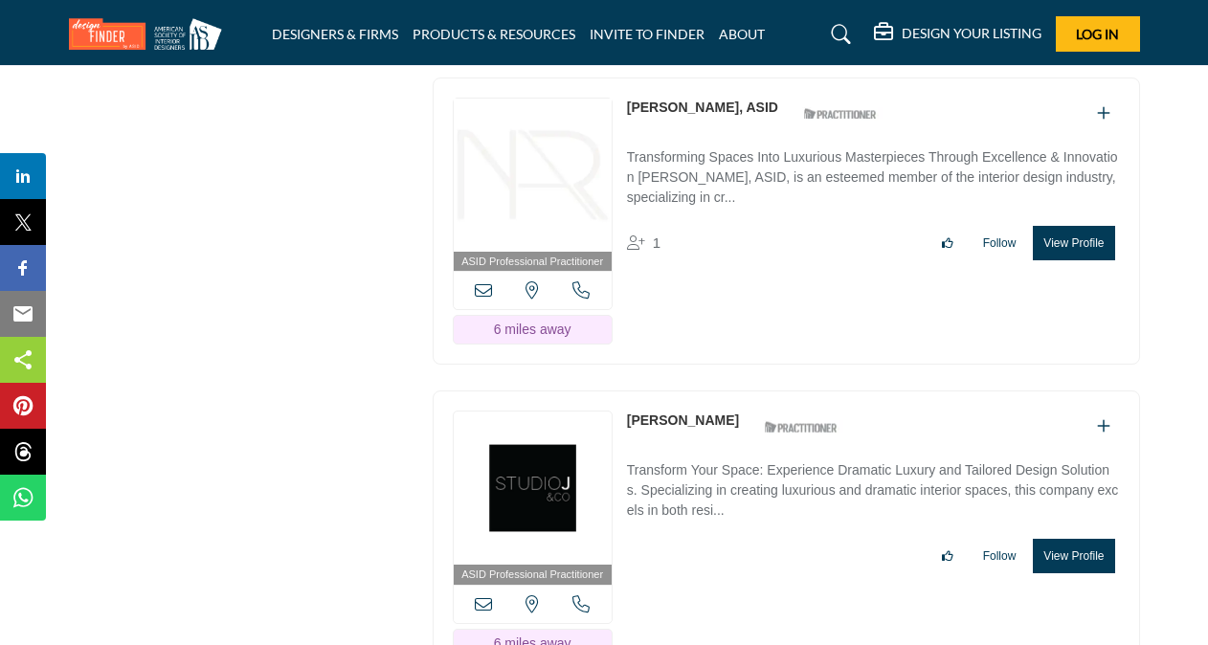
scroll to position [9634, 0]
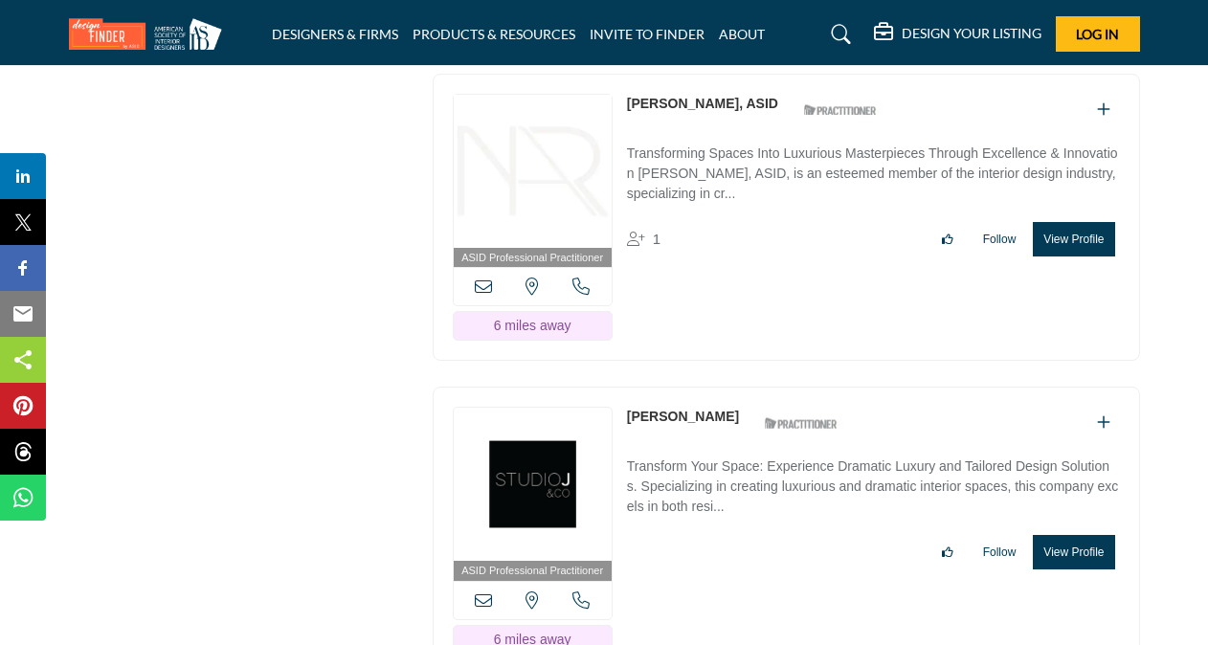
click at [1068, 535] on button "View Profile" at bounding box center [1073, 552] width 81 height 34
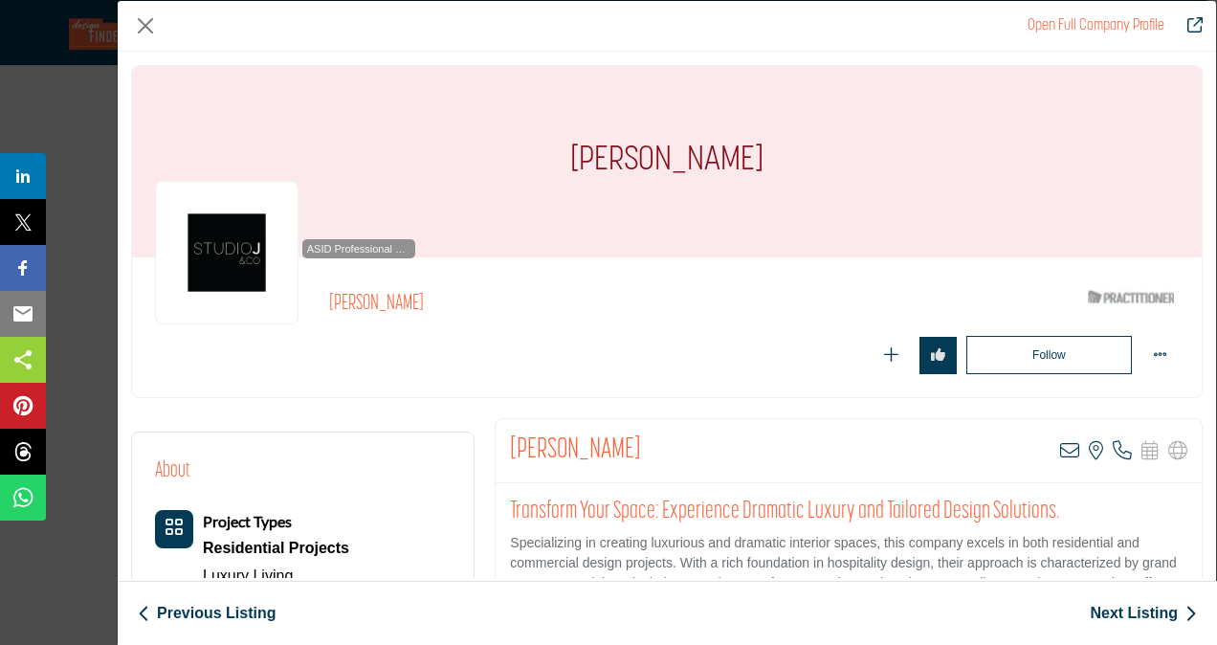
drag, startPoint x: 551, startPoint y: 157, endPoint x: 772, endPoint y: 163, distance: 221.2
click at [764, 163] on h1 "[PERSON_NAME]" at bounding box center [666, 161] width 193 height 191
copy h1 "[PERSON_NAME]"
click at [149, 27] on button "Close" at bounding box center [145, 25] width 29 height 29
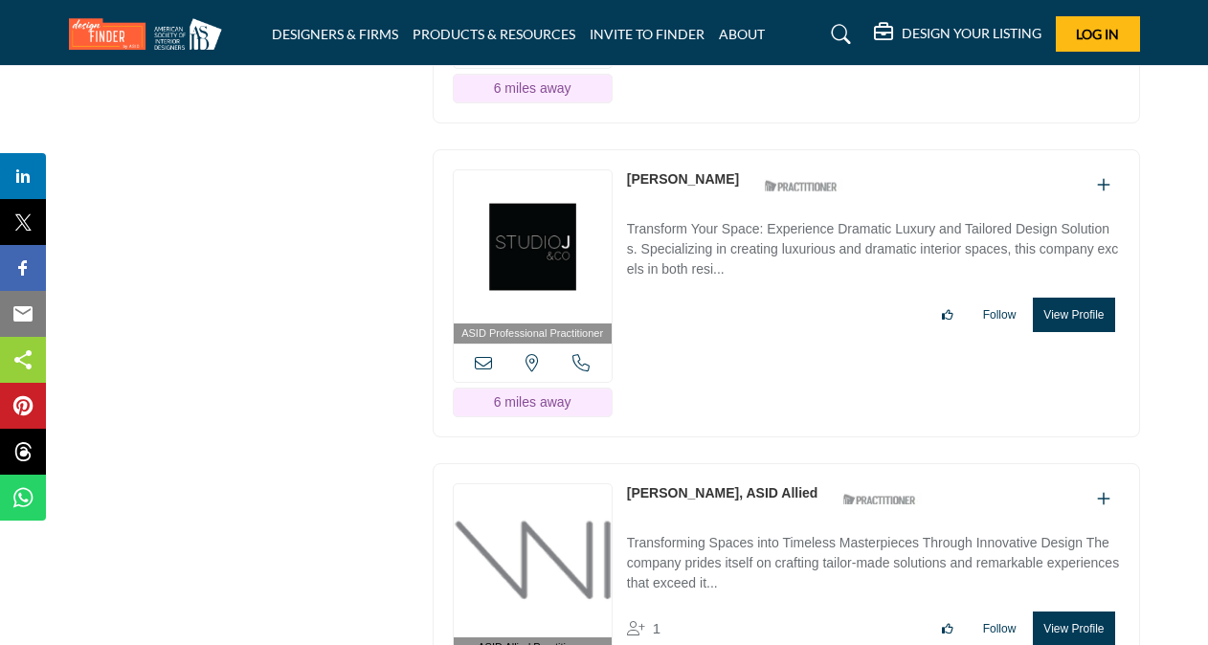
scroll to position [10017, 0]
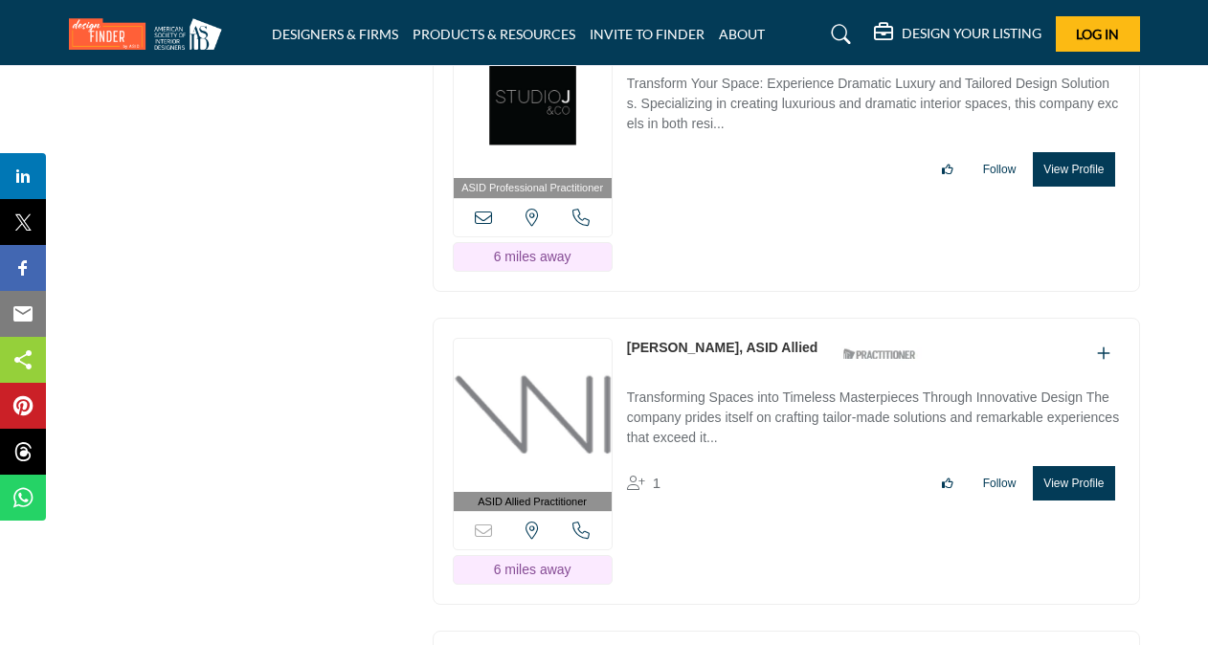
click at [1059, 466] on button "View Profile" at bounding box center [1073, 483] width 81 height 34
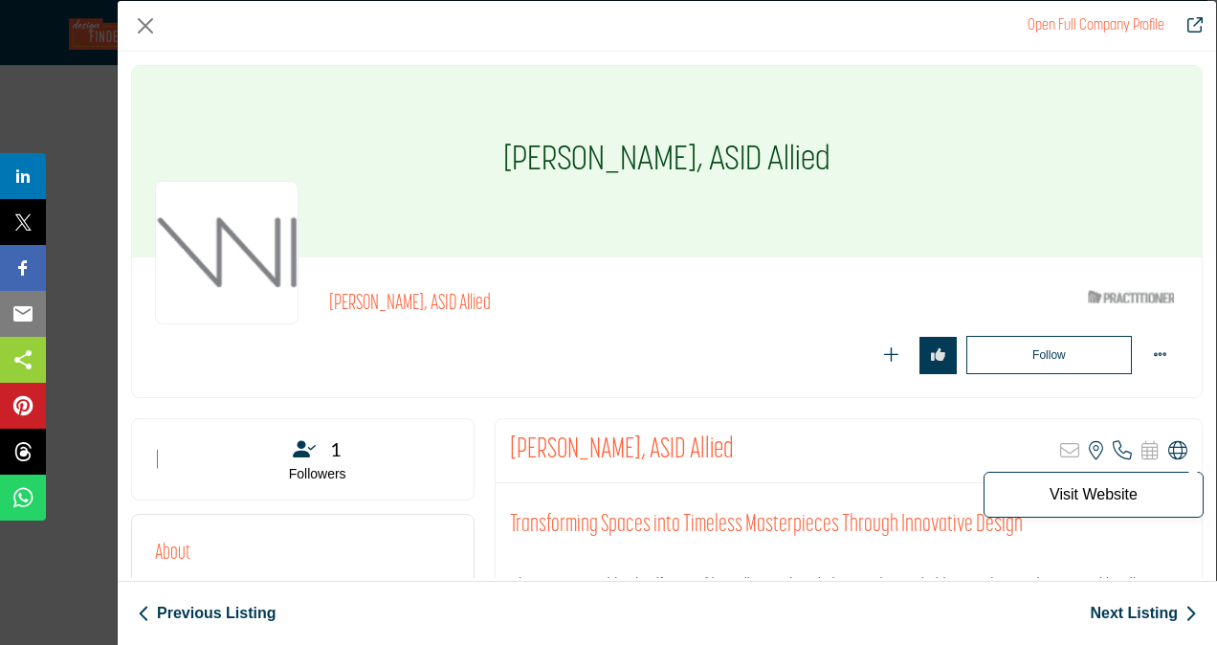
click at [1172, 446] on icon "Company Data Modal" at bounding box center [1178, 450] width 19 height 19
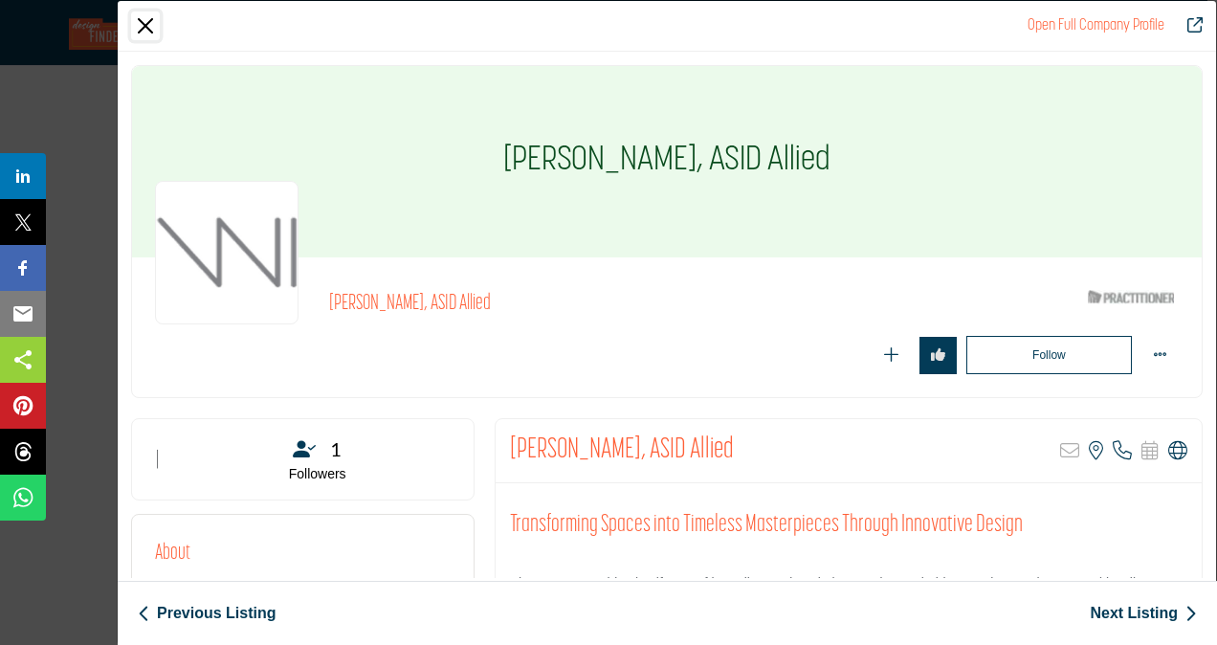
click at [145, 26] on button "Close" at bounding box center [145, 25] width 29 height 29
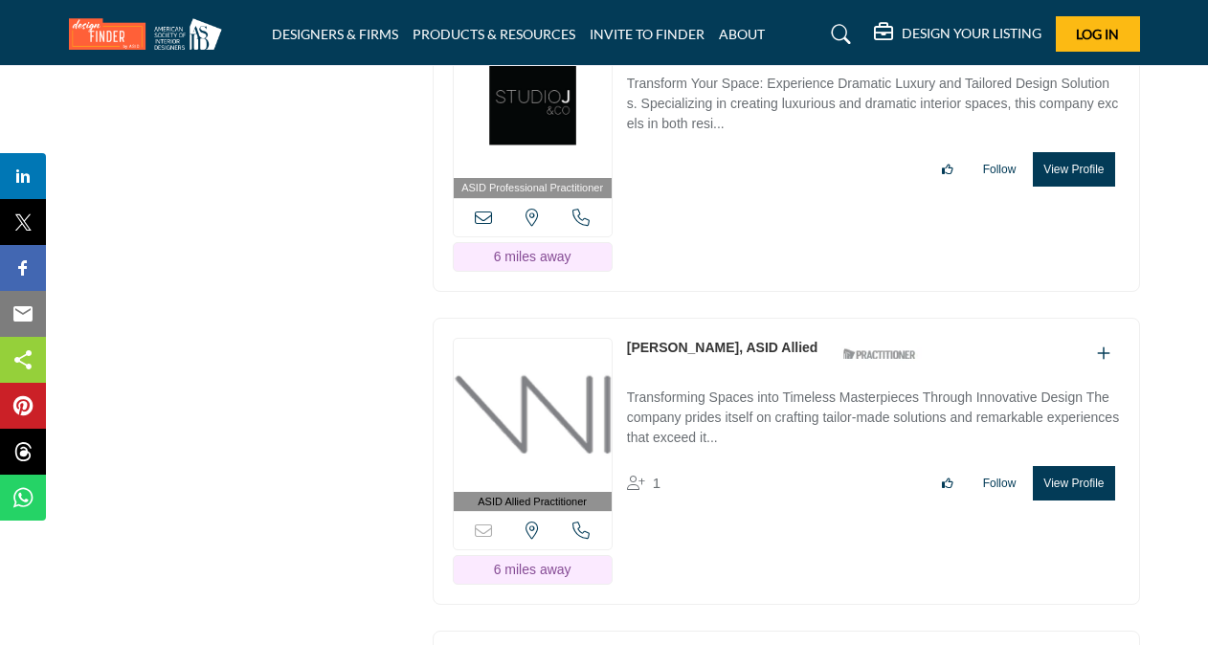
click at [145, 26] on img at bounding box center [150, 34] width 163 height 32
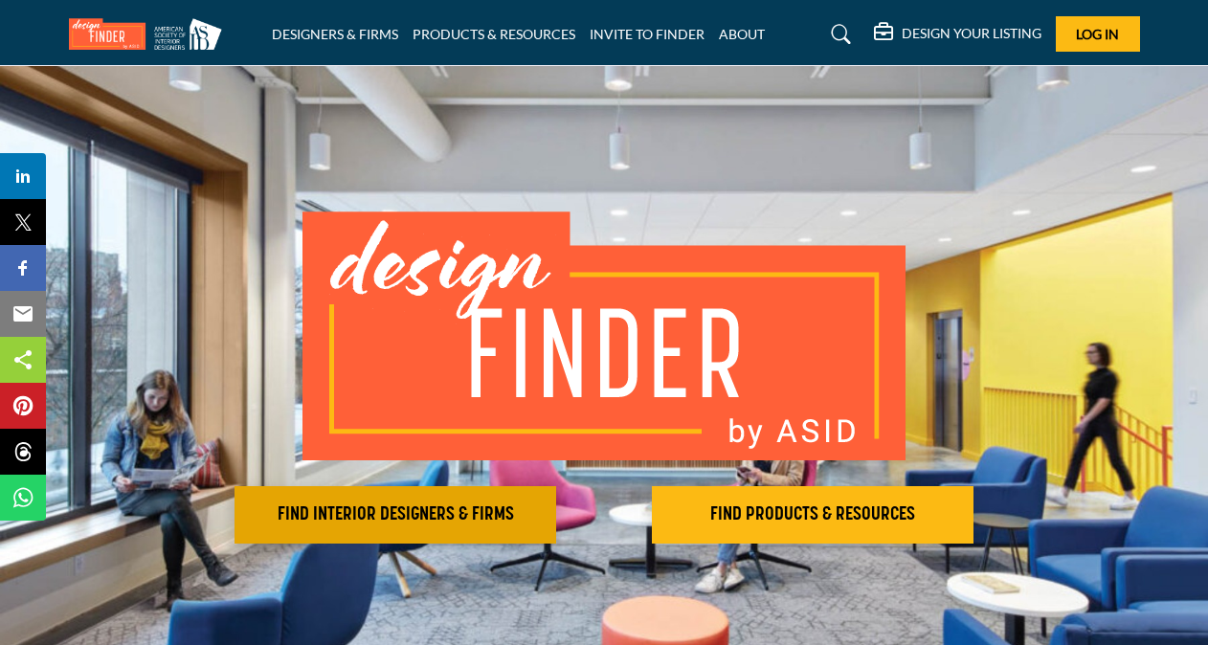
click at [415, 504] on h2 "FIND INTERIOR DESIGNERS & FIRMS" at bounding box center [395, 514] width 310 height 23
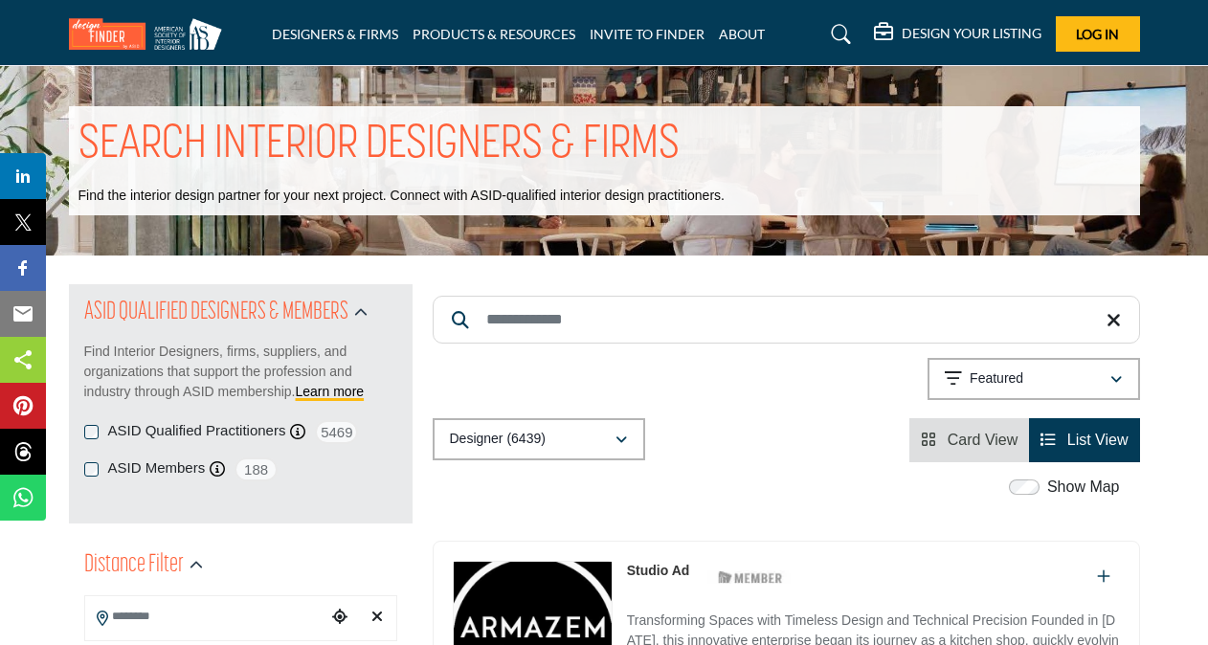
click at [340, 617] on icon "Choose your current location" at bounding box center [339, 616] width 15 height 15
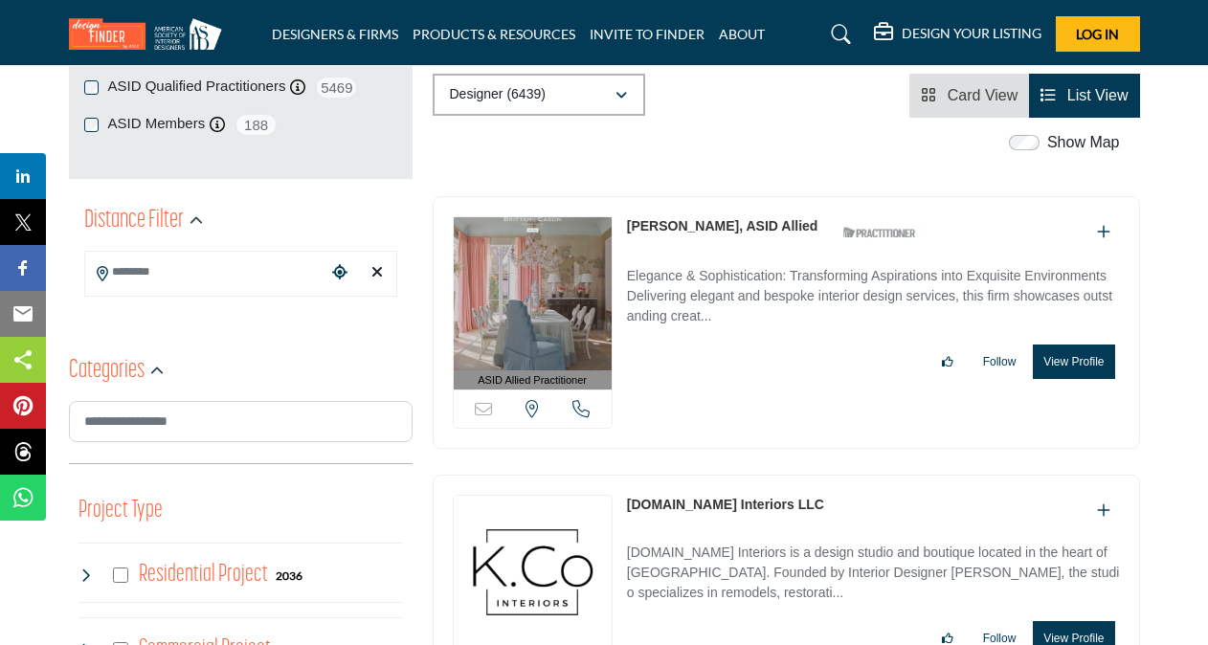
scroll to position [383, 0]
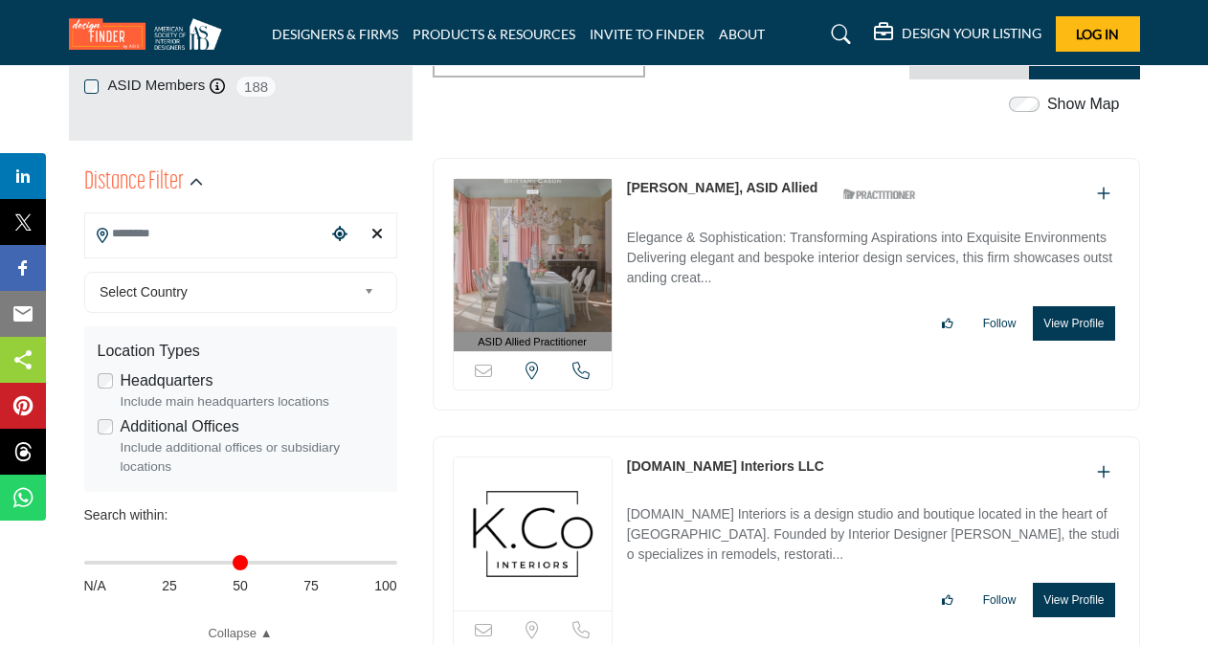
click at [207, 229] on input "Search Location" at bounding box center [205, 233] width 241 height 37
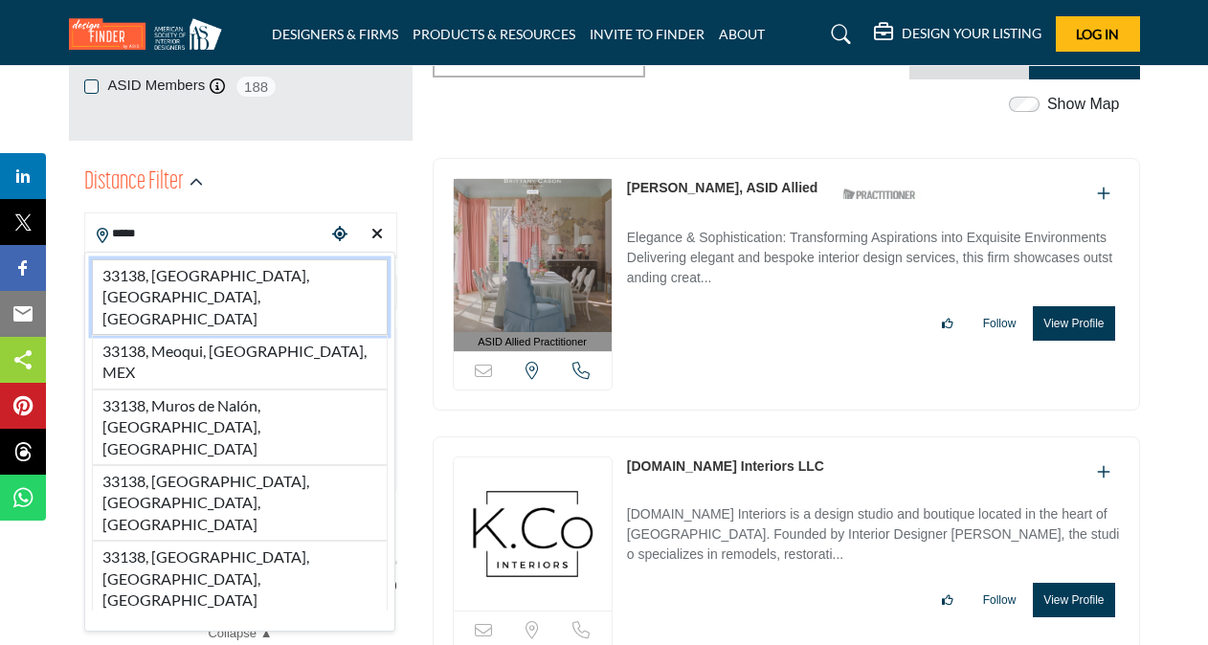
click at [190, 276] on li "33138, [GEOGRAPHIC_DATA], [GEOGRAPHIC_DATA], [GEOGRAPHIC_DATA]" at bounding box center [240, 297] width 296 height 76
type input "**********"
type input "***"
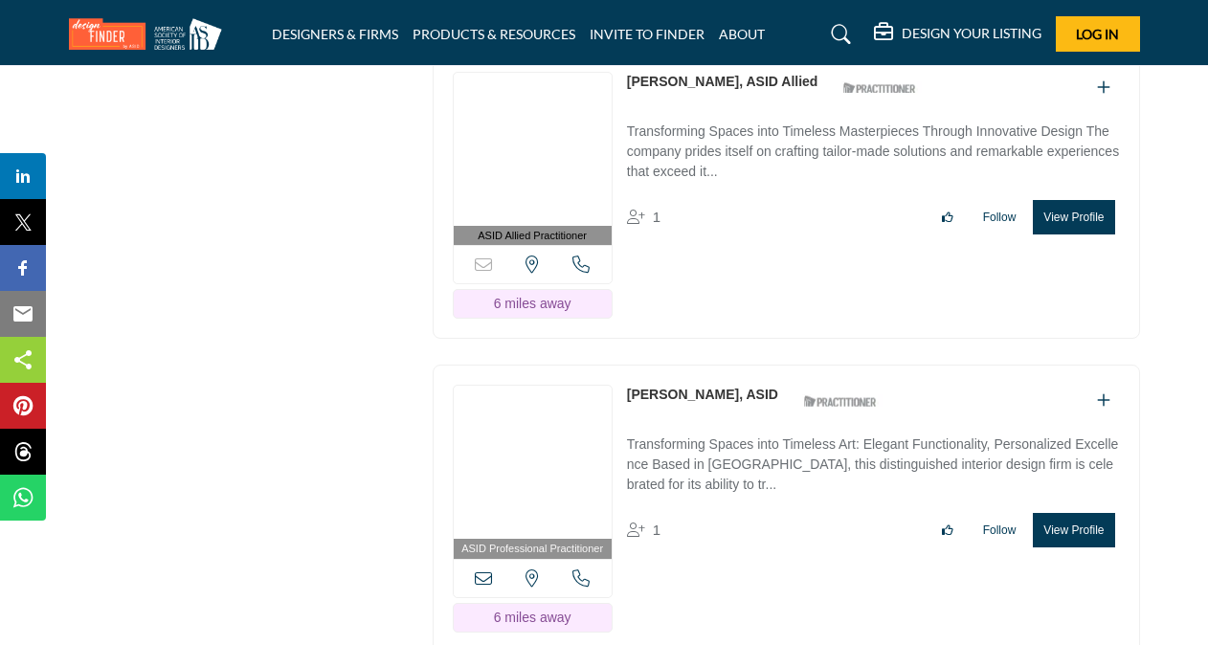
scroll to position [10337, 0]
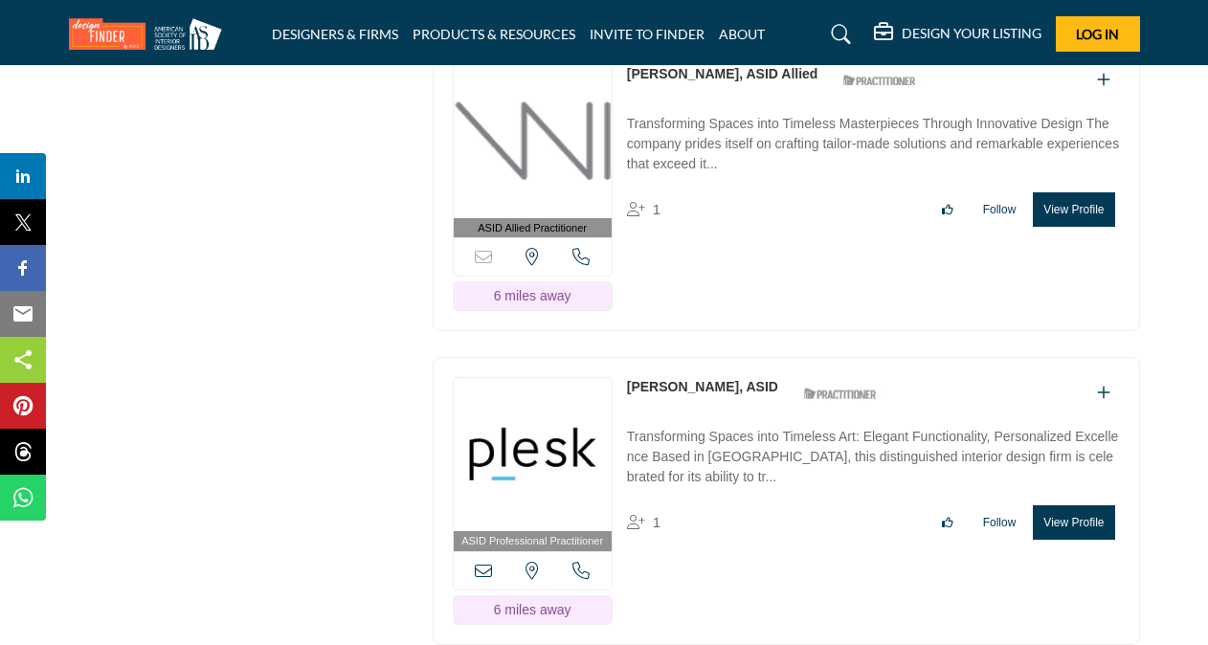
click at [1064, 505] on button "View Profile" at bounding box center [1073, 522] width 81 height 34
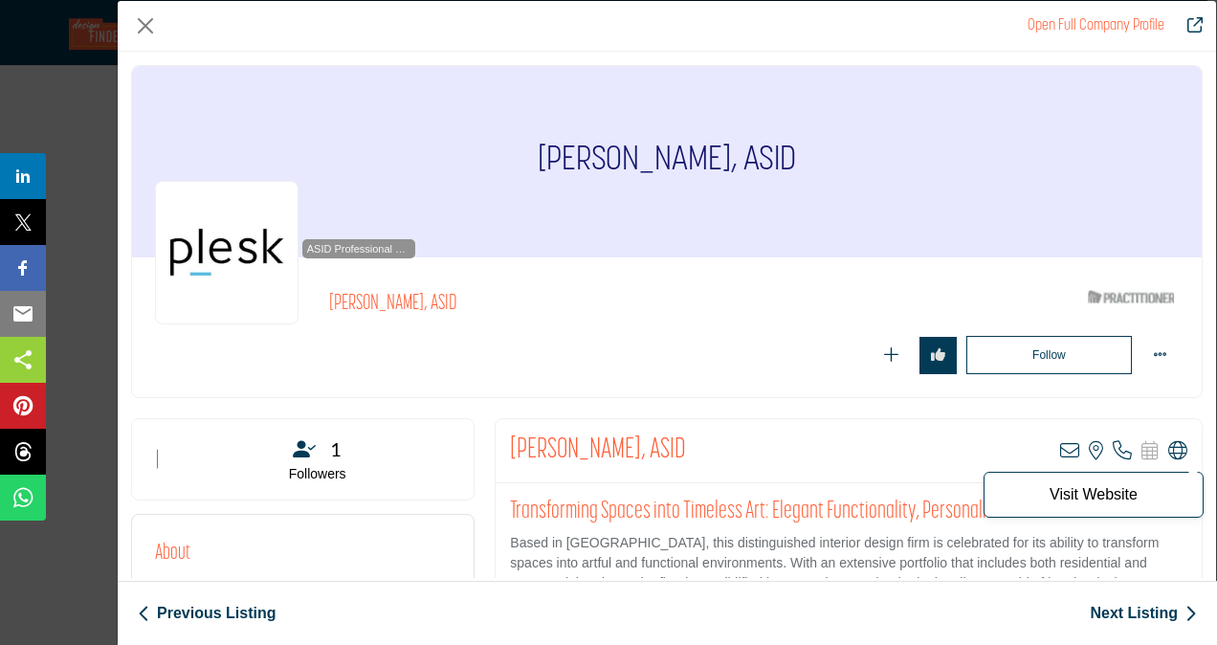
click at [1171, 448] on icon "Company Data Modal" at bounding box center [1178, 450] width 19 height 19
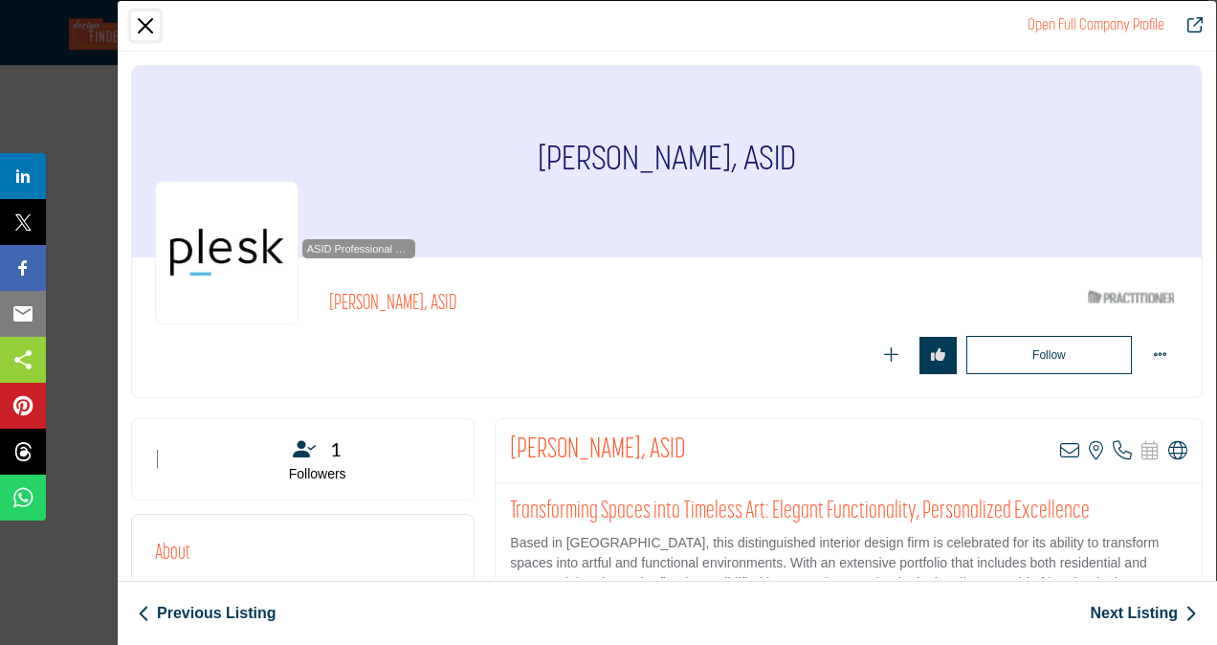
click at [151, 26] on button "Close" at bounding box center [145, 25] width 29 height 29
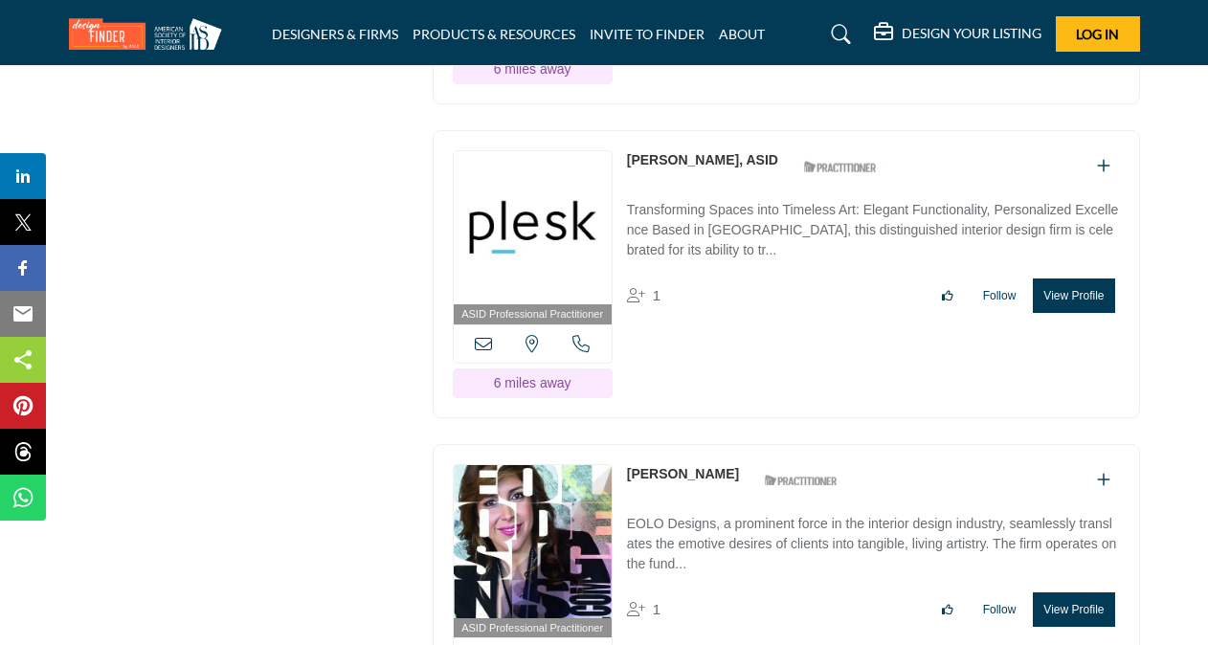
scroll to position [10620, 0]
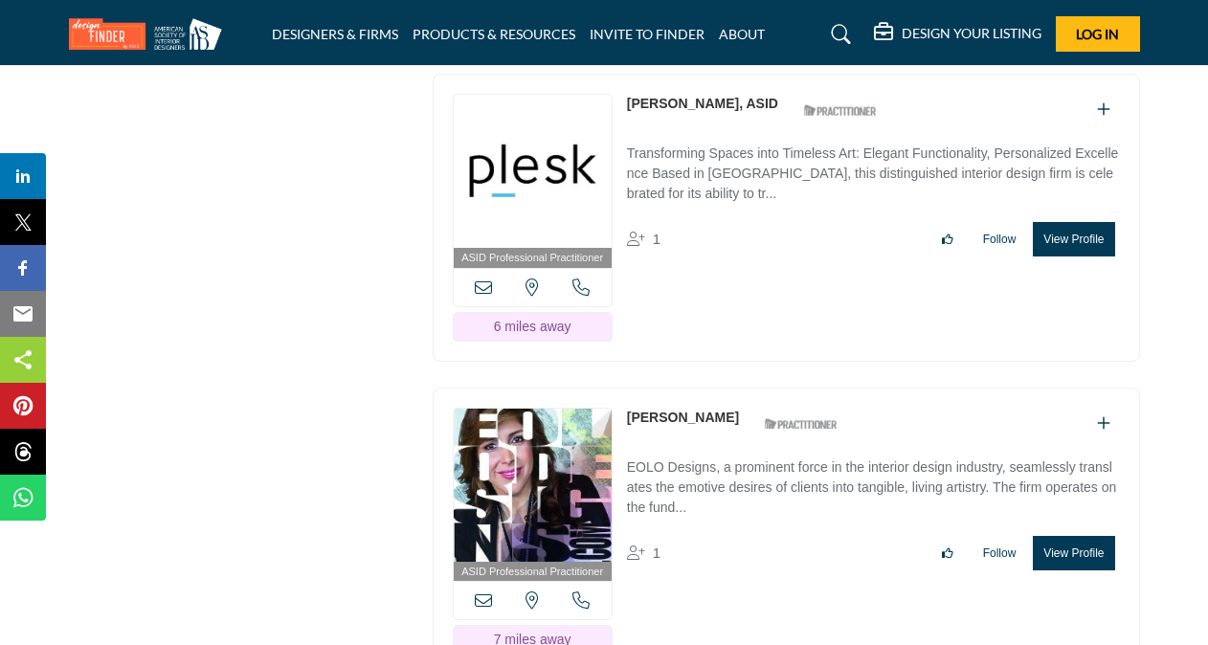
click at [1077, 536] on button "View Profile" at bounding box center [1073, 553] width 81 height 34
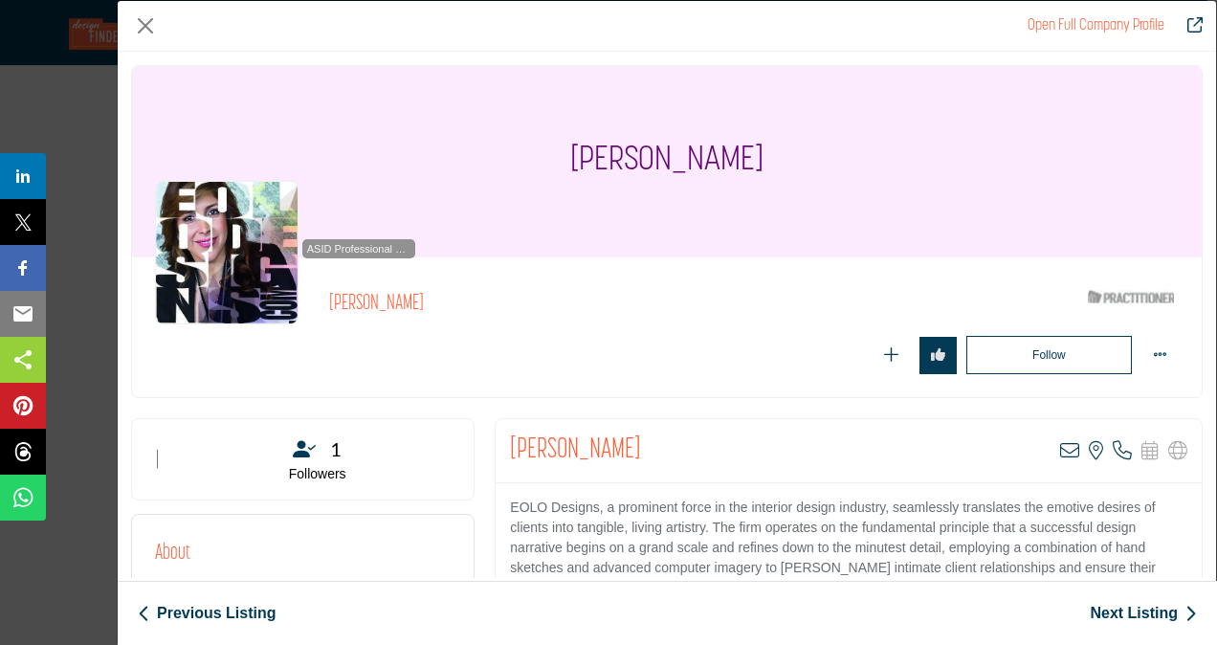
drag, startPoint x: 507, startPoint y: 445, endPoint x: 678, endPoint y: 442, distance: 170.4
click at [641, 442] on h2 "[PERSON_NAME]" at bounding box center [575, 451] width 131 height 34
copy h2 "[PERSON_NAME]"
click at [149, 28] on button "Close" at bounding box center [145, 25] width 29 height 29
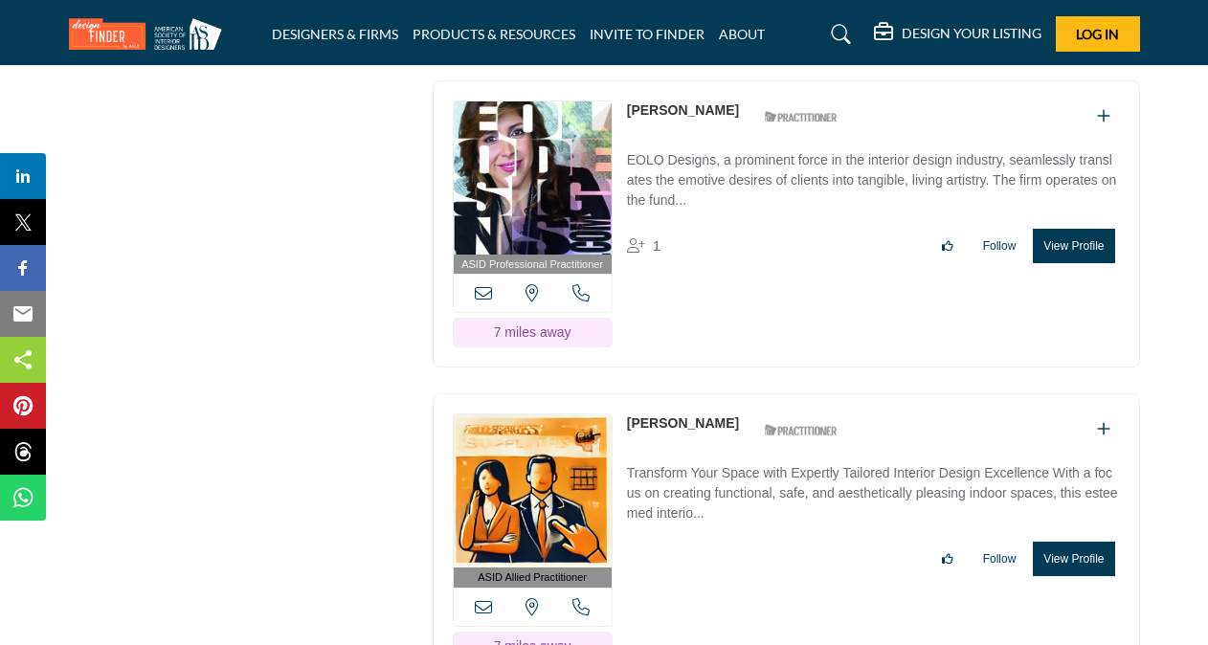
scroll to position [10965, 0]
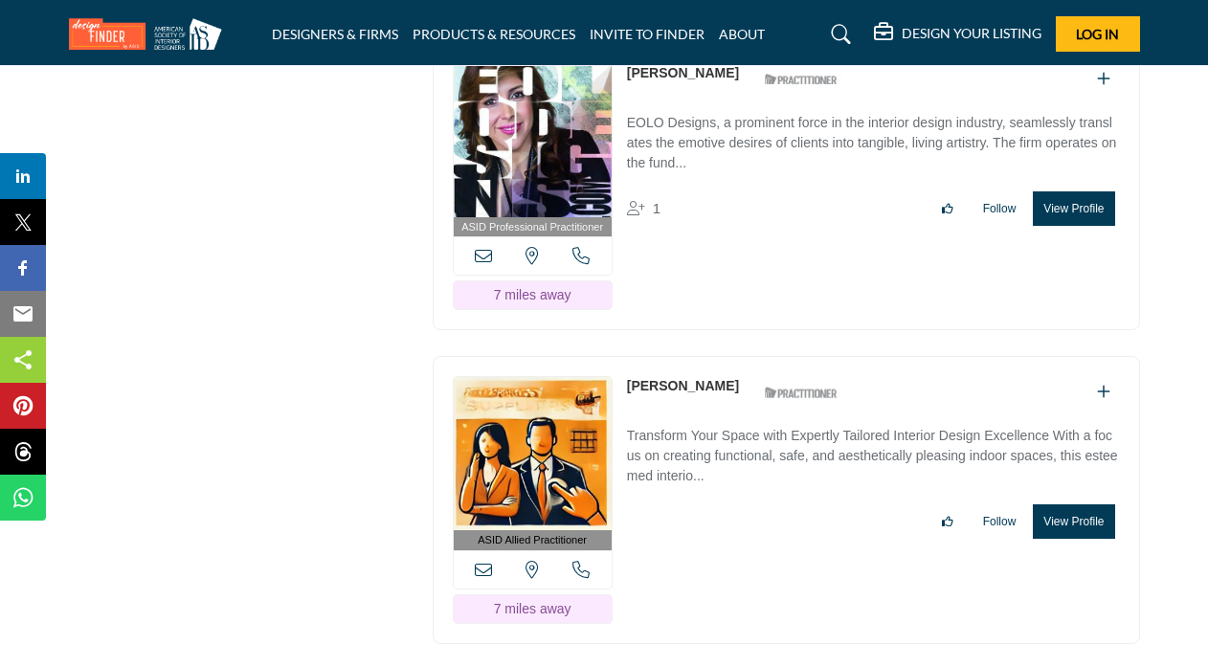
click at [1070, 504] on button "View Profile" at bounding box center [1073, 521] width 81 height 34
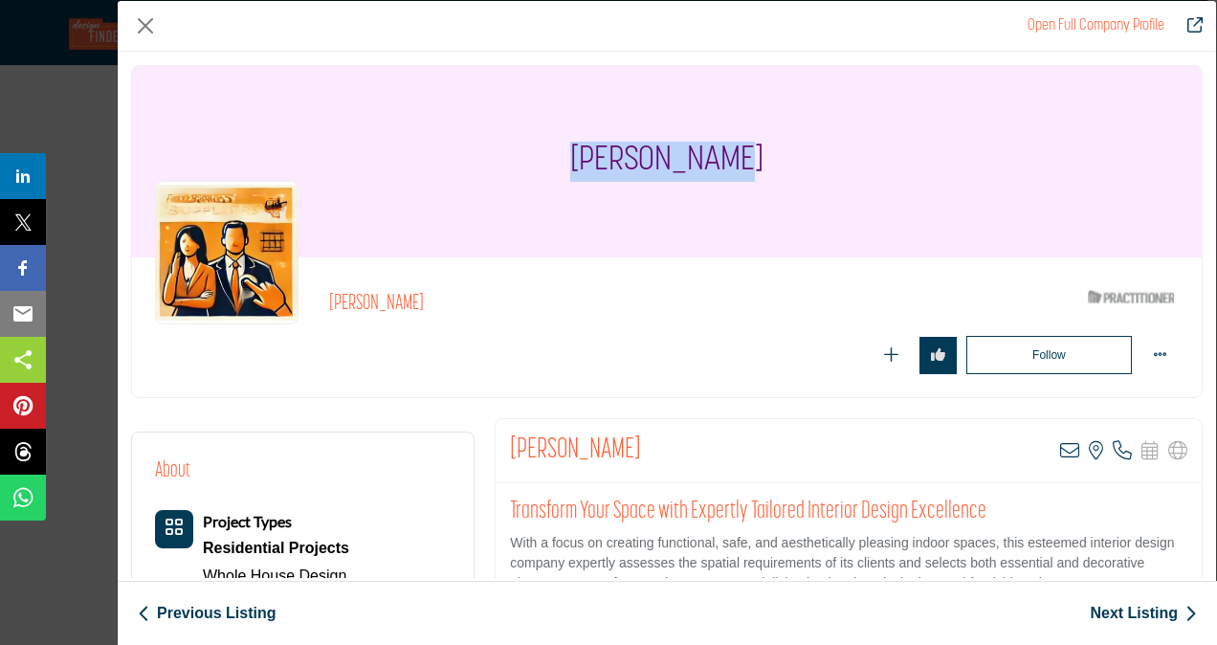
drag, startPoint x: 584, startPoint y: 149, endPoint x: 747, endPoint y: 145, distance: 162.8
click at [747, 145] on div "[PERSON_NAME]" at bounding box center [667, 161] width 1070 height 191
copy h1 "[PERSON_NAME]"
click at [145, 23] on button "Close" at bounding box center [145, 25] width 29 height 29
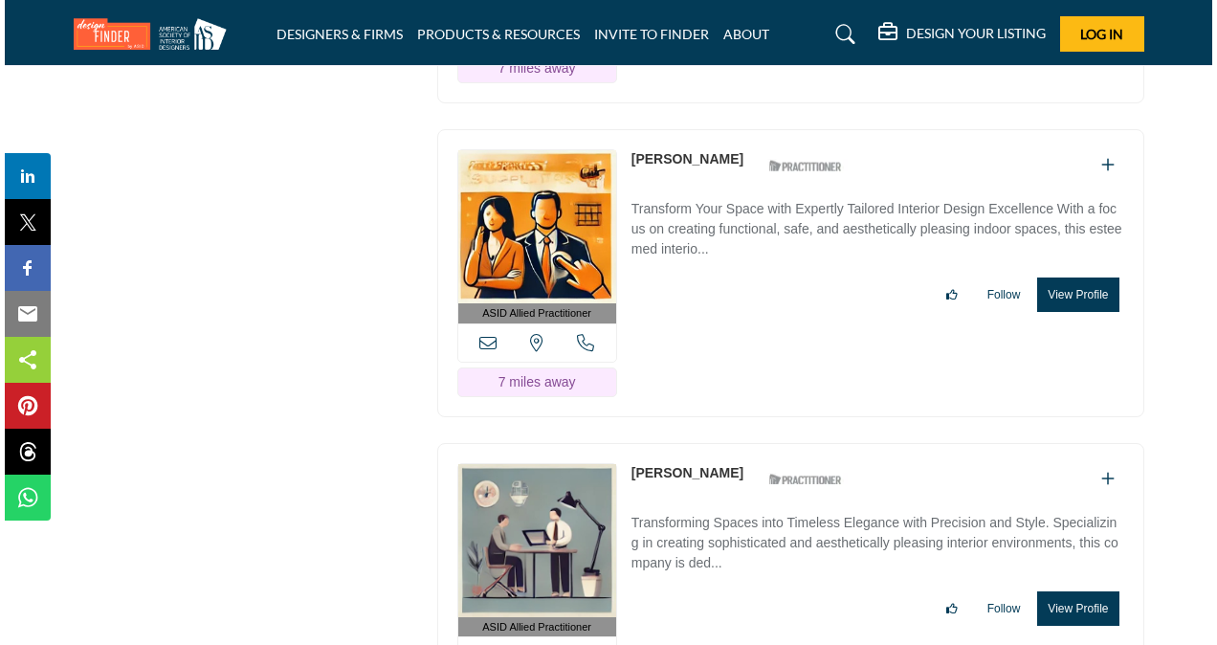
scroll to position [11194, 0]
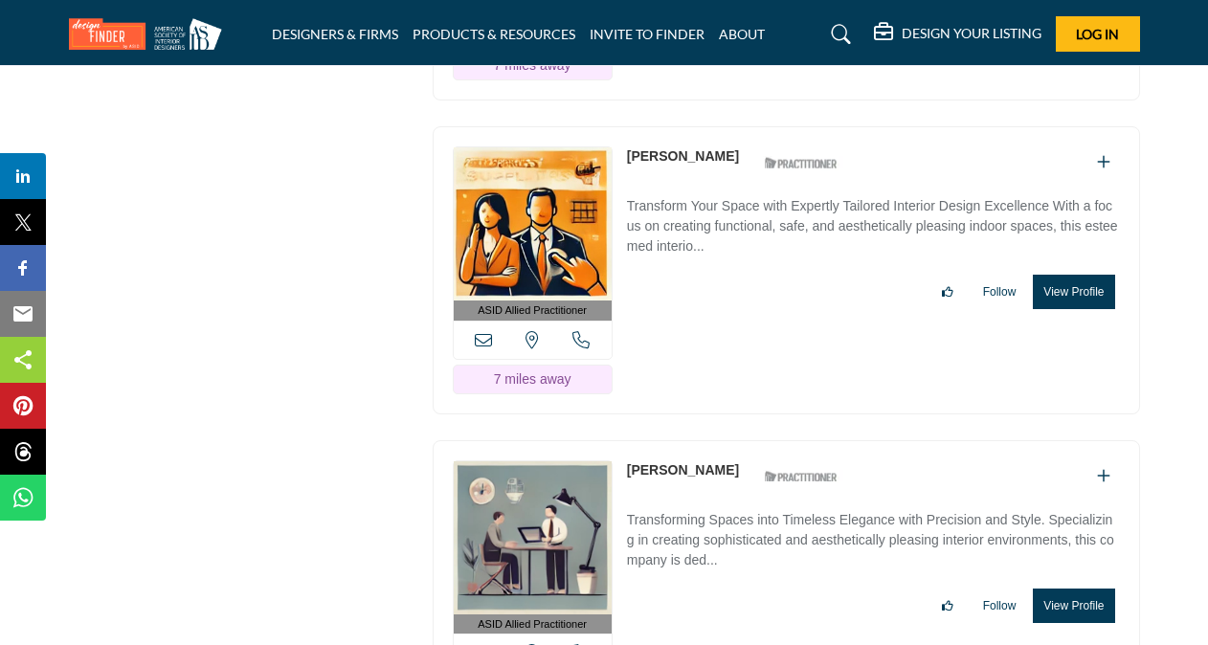
click at [1077, 589] on button "View Profile" at bounding box center [1073, 606] width 81 height 34
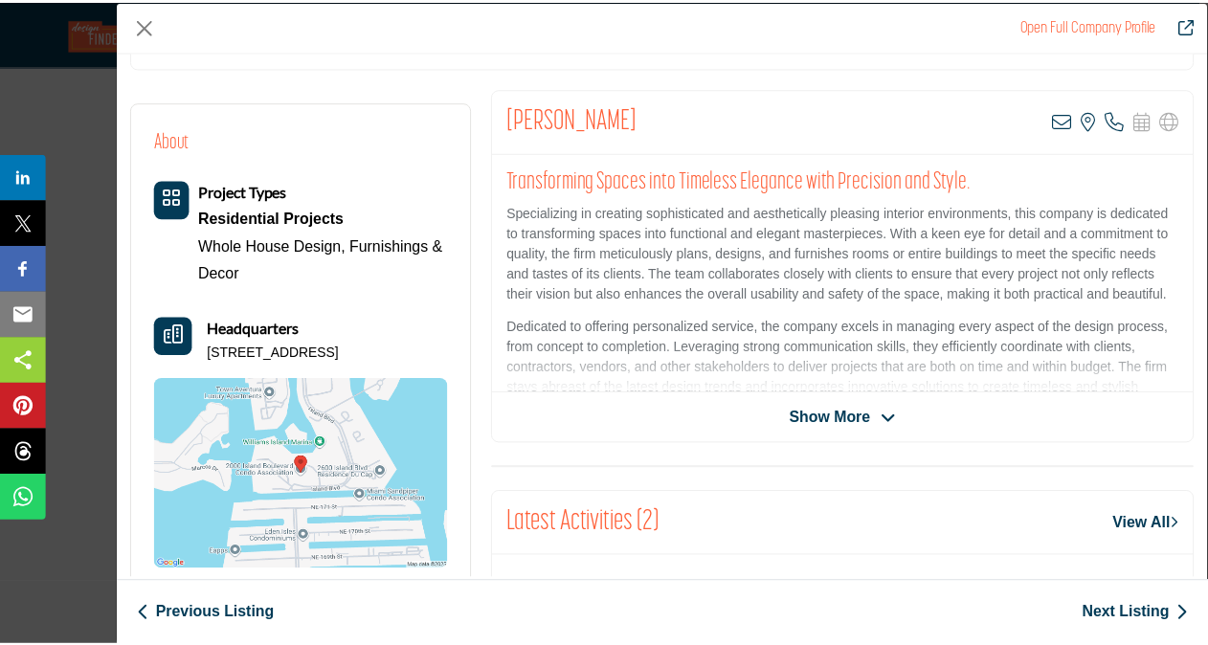
scroll to position [302, 0]
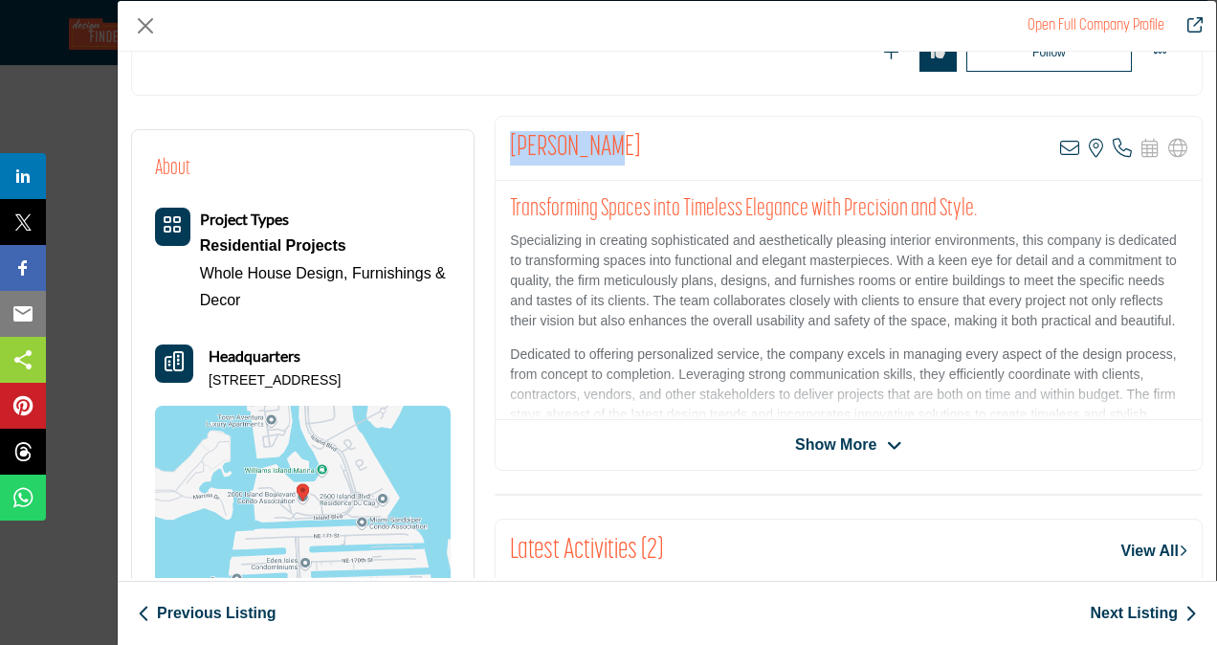
drag, startPoint x: 591, startPoint y: 134, endPoint x: 510, endPoint y: 138, distance: 80.5
click at [510, 138] on h2 "[PERSON_NAME]" at bounding box center [575, 148] width 131 height 34
copy h2 "[PERSON_NAME]"
click at [146, 25] on button "Close" at bounding box center [145, 25] width 29 height 29
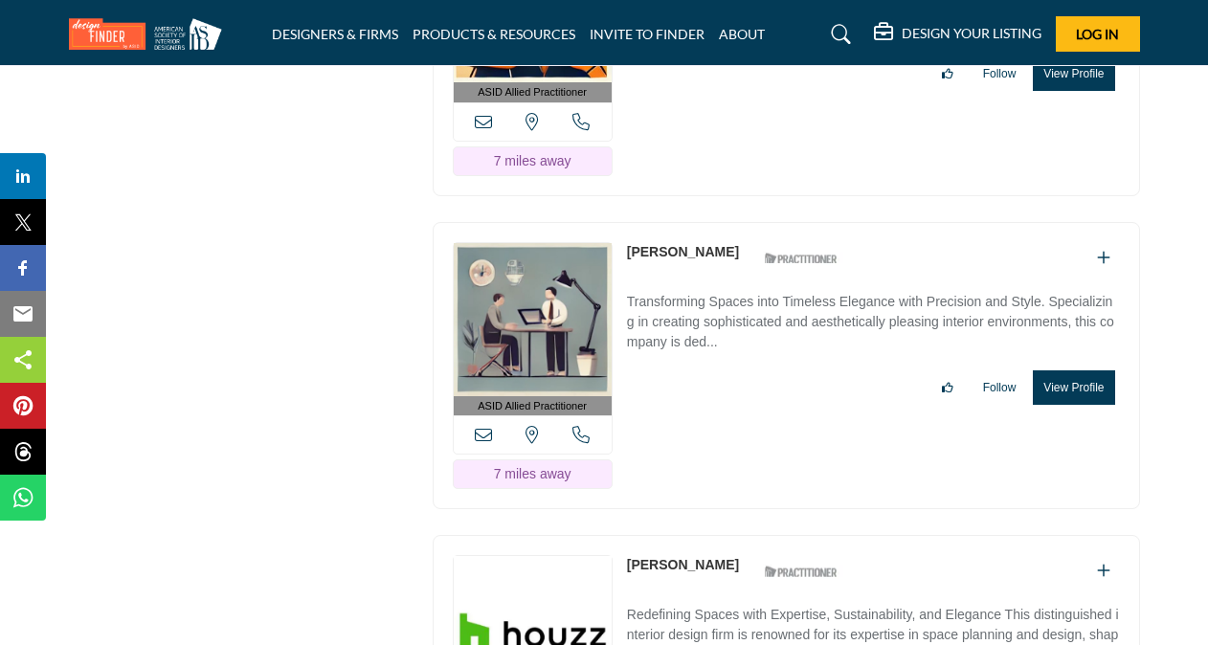
scroll to position [11615, 0]
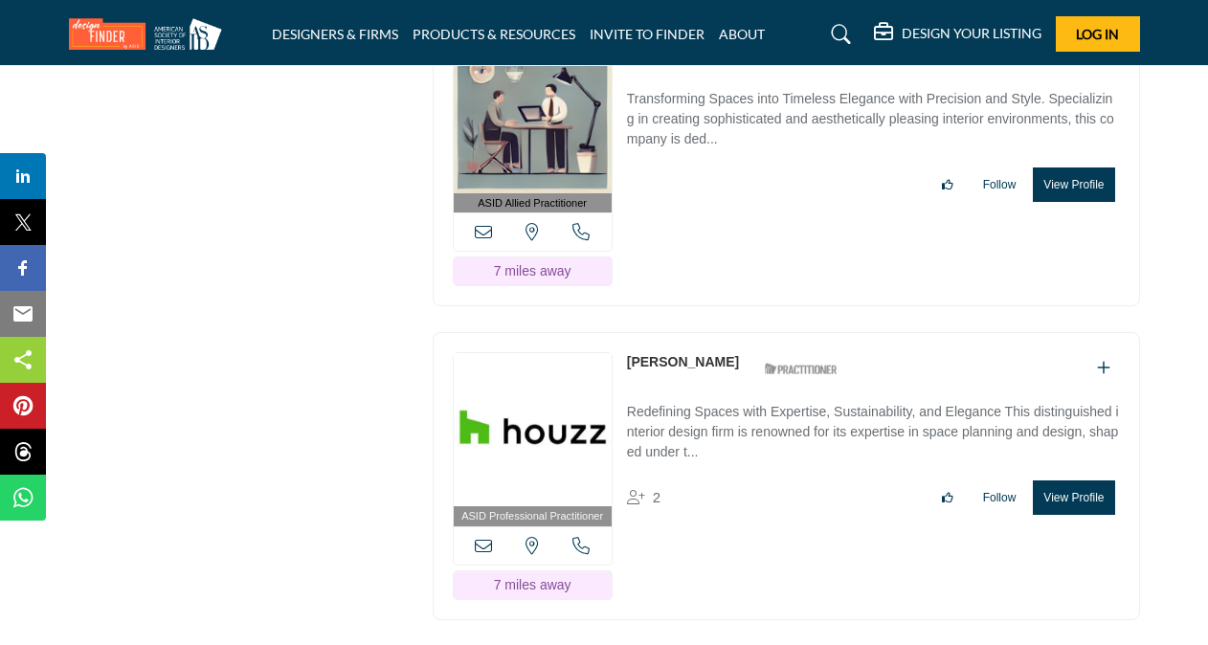
click at [1059, 480] on button "View Profile" at bounding box center [1073, 497] width 81 height 34
click at [0, 0] on div at bounding box center [0, 0] width 0 height 0
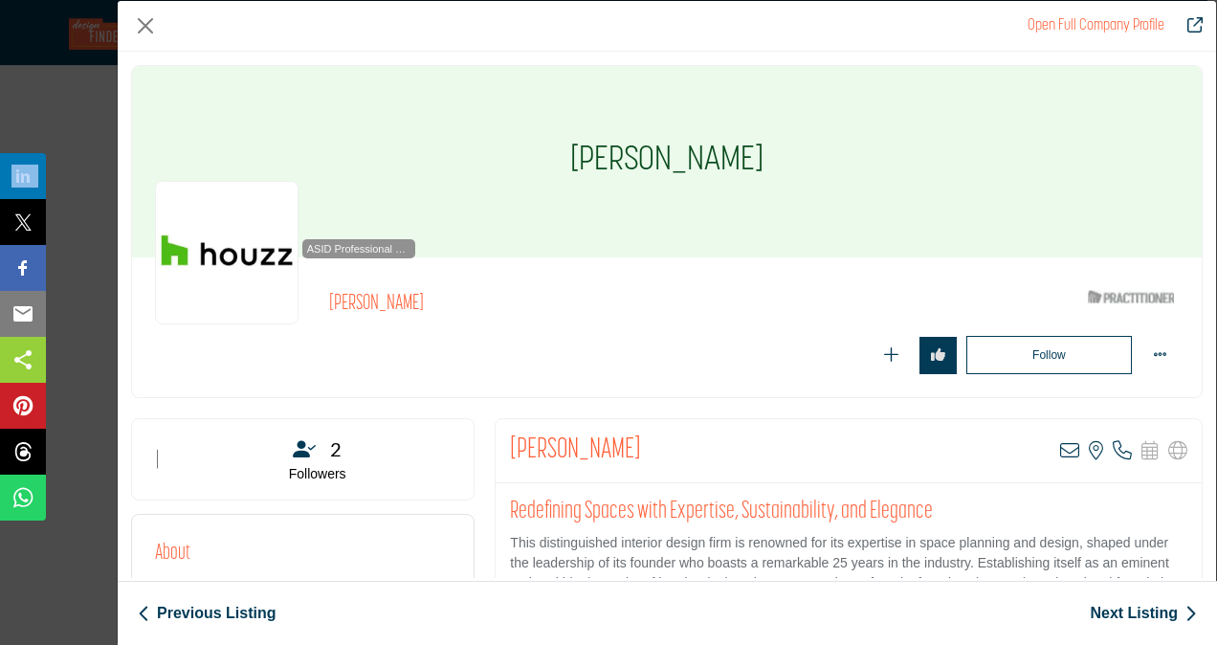
drag, startPoint x: 582, startPoint y: 149, endPoint x: 745, endPoint y: 149, distance: 162.7
click at [745, 149] on h1 "[PERSON_NAME]" at bounding box center [666, 161] width 193 height 191
copy h1 "[PERSON_NAME]"
click at [142, 21] on button "Close" at bounding box center [145, 25] width 29 height 29
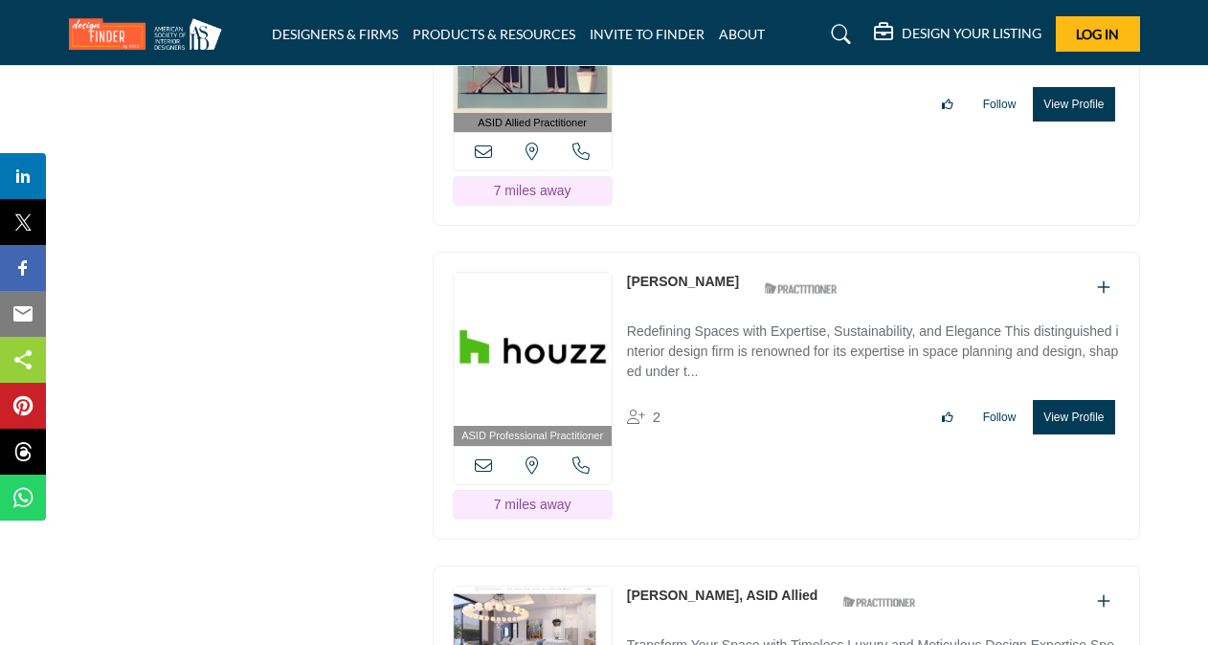
scroll to position [11730, 0]
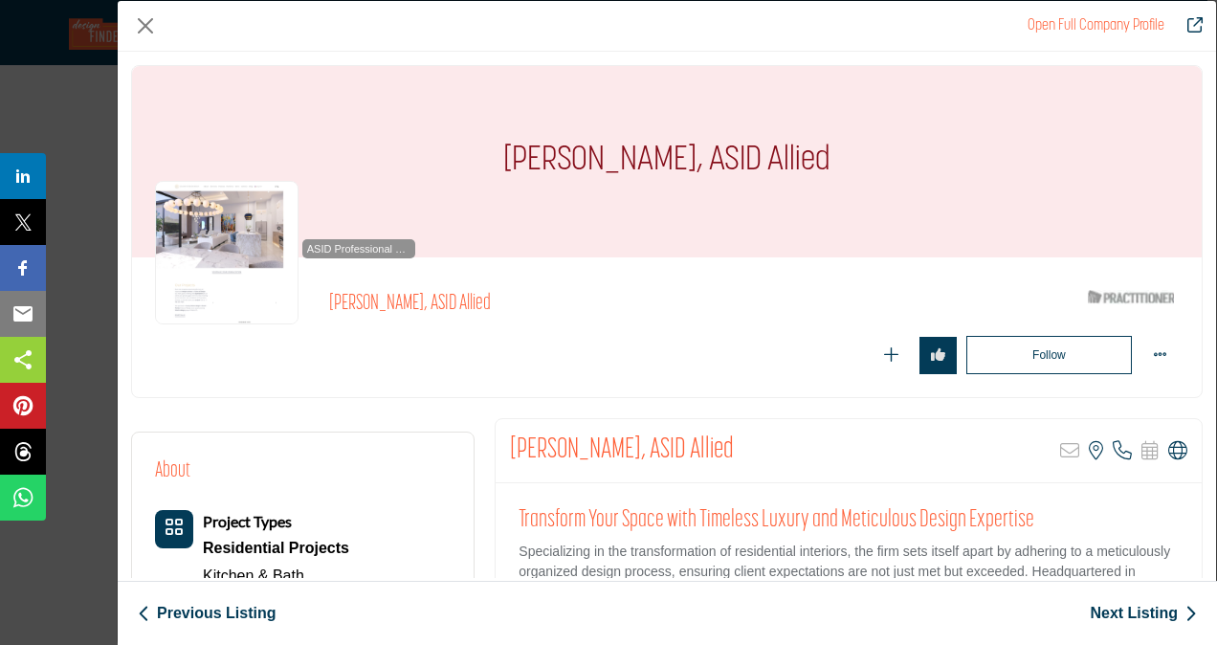
drag, startPoint x: 506, startPoint y: 437, endPoint x: 780, endPoint y: 445, distance: 273.8
click at [780, 445] on div "[PERSON_NAME], ASID Allied Sorry, but this listing is on a subscription plan wh…" at bounding box center [849, 451] width 706 height 64
click at [1169, 448] on icon "Company Data Modal" at bounding box center [1178, 450] width 19 height 19
click at [147, 20] on button "Close" at bounding box center [145, 25] width 29 height 29
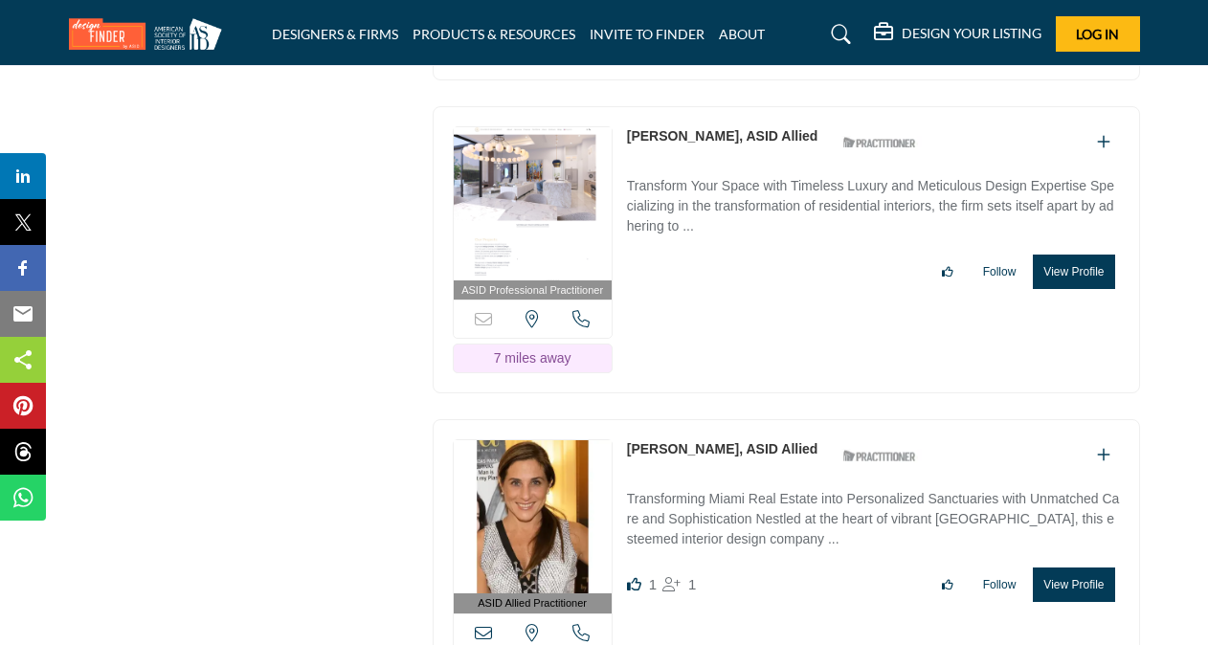
scroll to position [12190, 0]
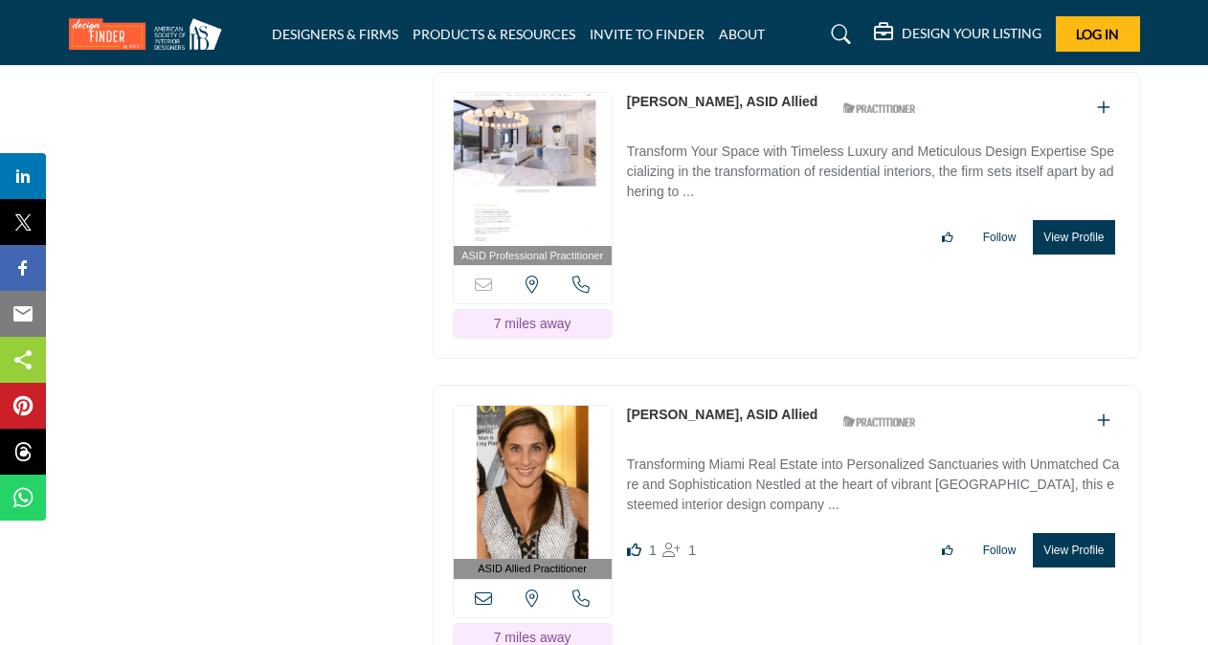
click at [1081, 533] on button "View Profile" at bounding box center [1073, 550] width 81 height 34
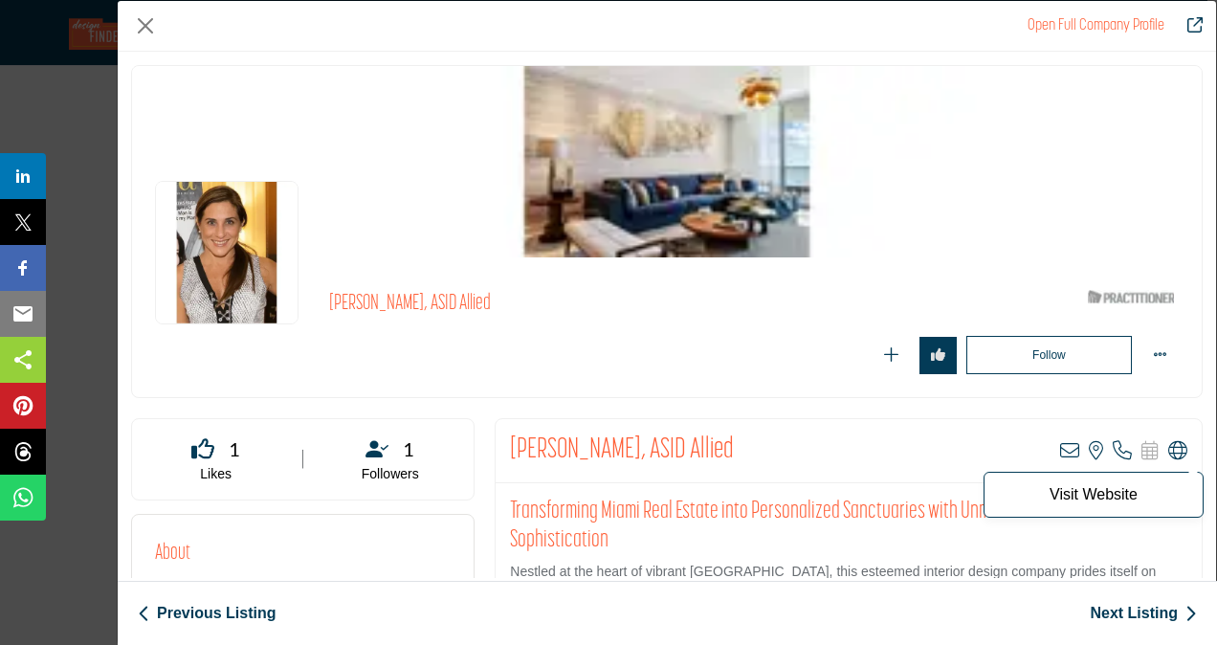
click at [1172, 446] on icon "Company Data Modal" at bounding box center [1178, 450] width 19 height 19
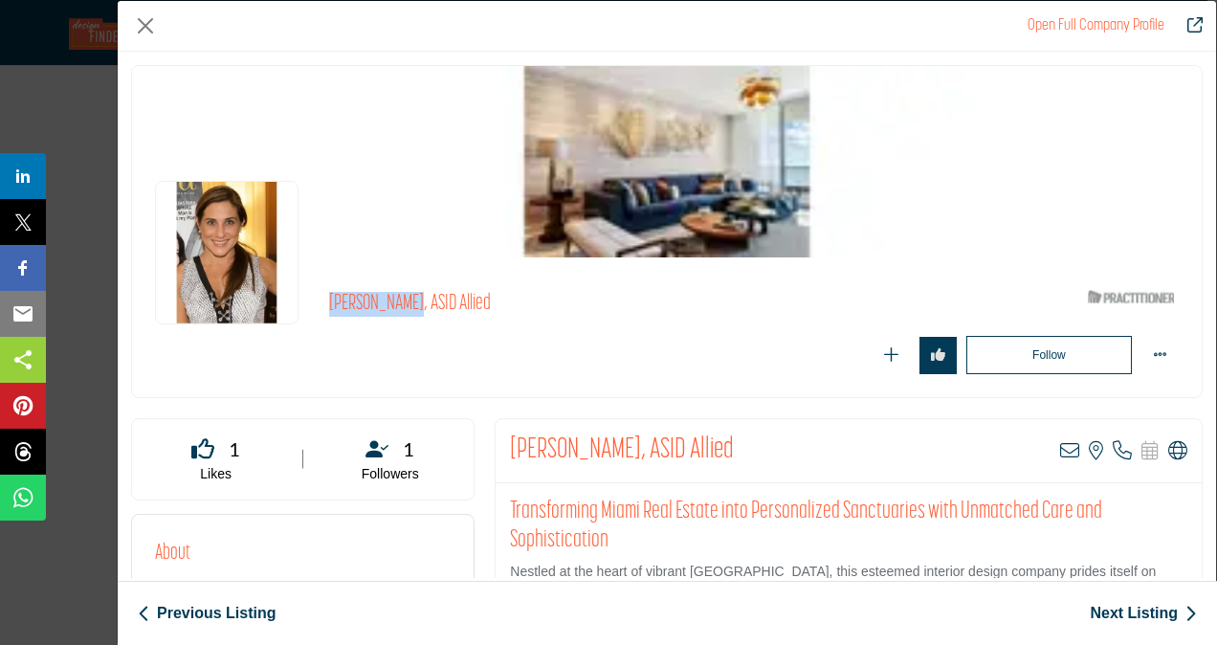
drag, startPoint x: 328, startPoint y: 298, endPoint x: 415, endPoint y: 292, distance: 87.3
click at [415, 292] on h2 "[PERSON_NAME], ASID Allied" at bounding box center [592, 304] width 526 height 25
copy h2 "[PERSON_NAME]"
click at [148, 27] on button "Close" at bounding box center [145, 25] width 29 height 29
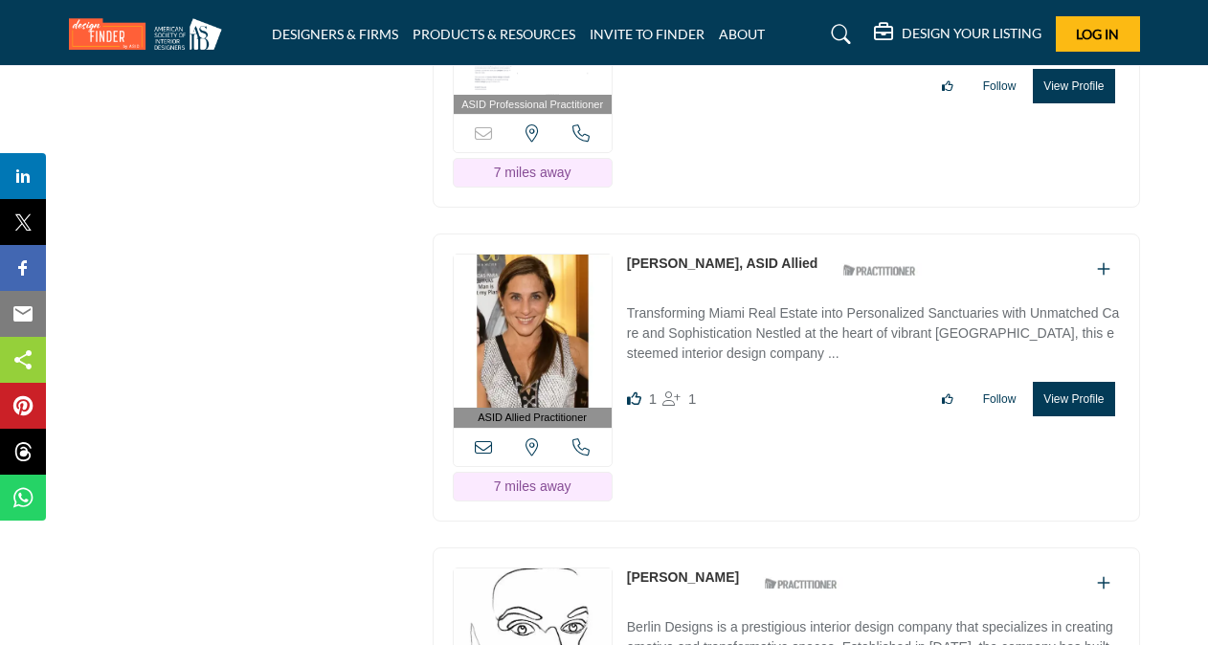
scroll to position [12343, 0]
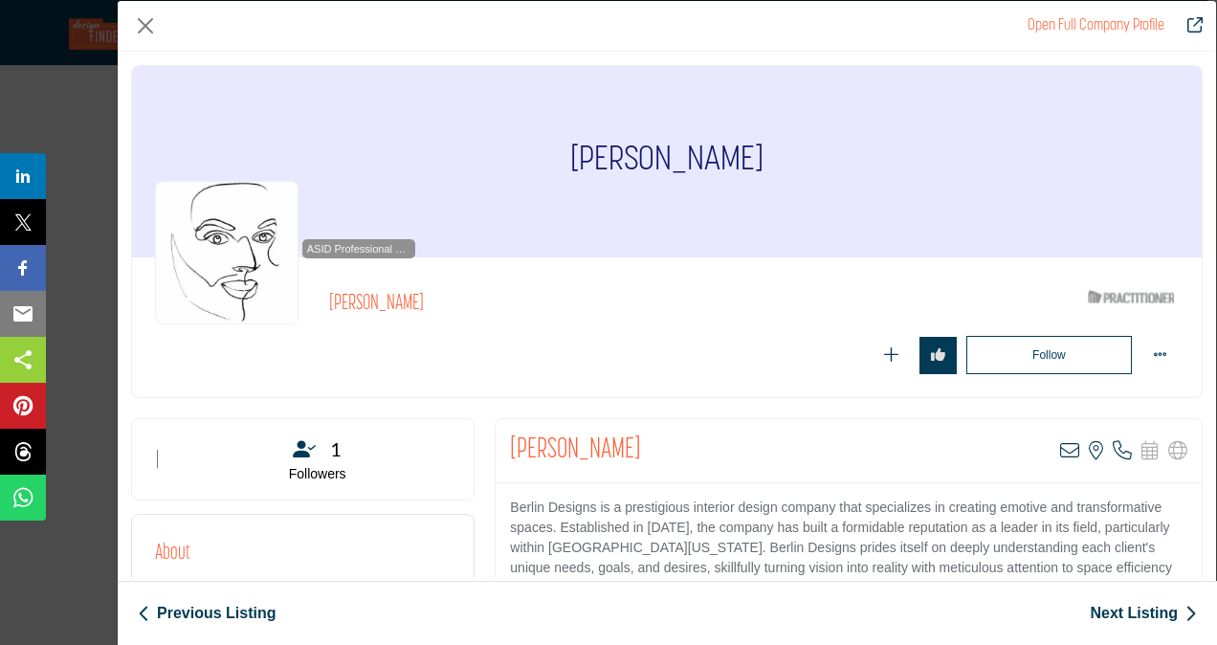
click at [1041, 509] on p "Berlin Designs is a prestigious interior design company that specializes in cre…" at bounding box center [849, 578] width 678 height 161
drag, startPoint x: 601, startPoint y: 151, endPoint x: 725, endPoint y: 151, distance: 123.5
click at [725, 151] on h1 "[PERSON_NAME]" at bounding box center [666, 161] width 193 height 191
copy h1 "[PERSON_NAME]"
click at [147, 27] on button "Close" at bounding box center [145, 25] width 29 height 29
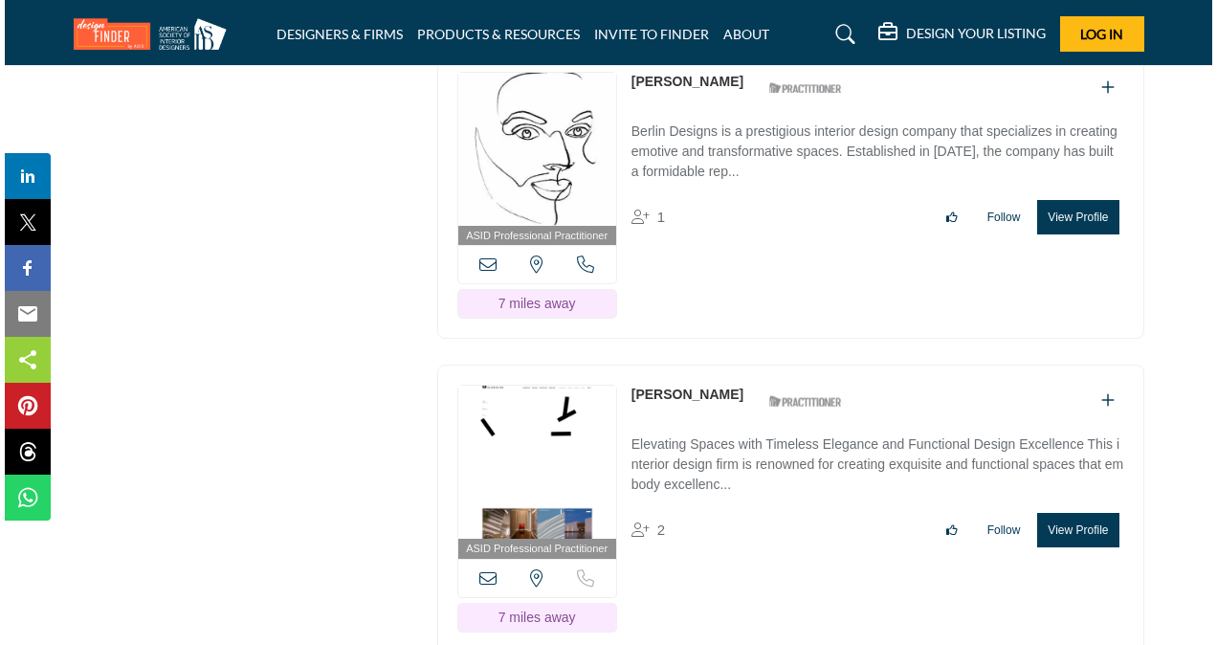
scroll to position [12841, 0]
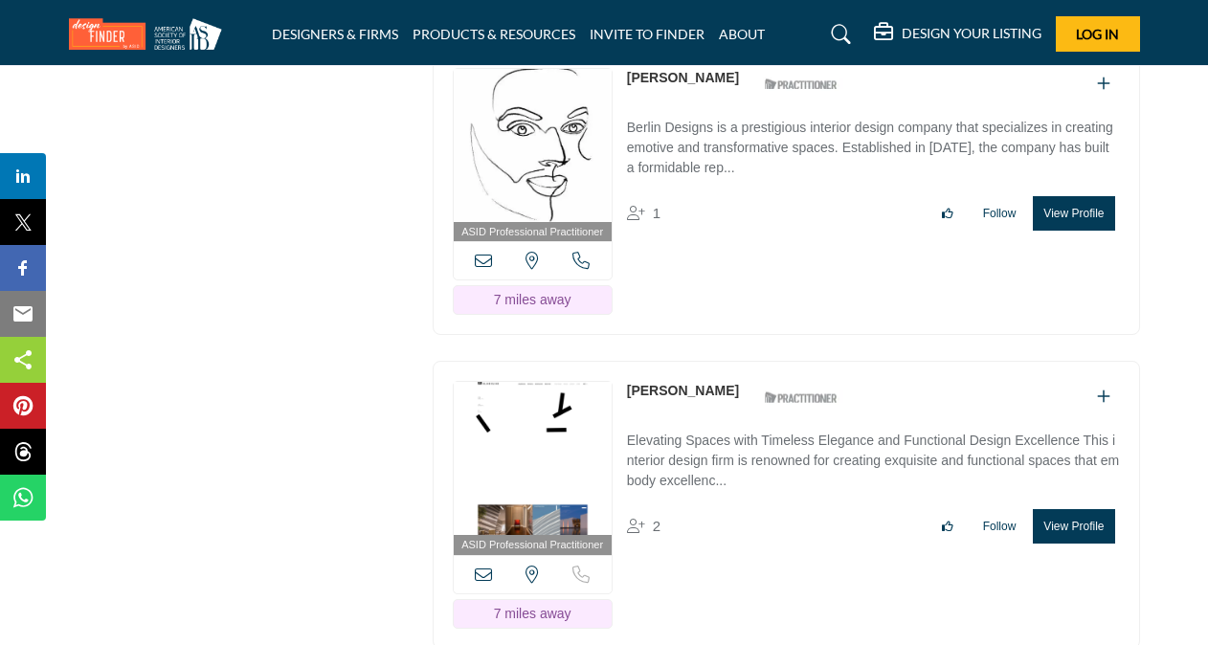
click at [1090, 509] on button "View Profile" at bounding box center [1073, 526] width 81 height 34
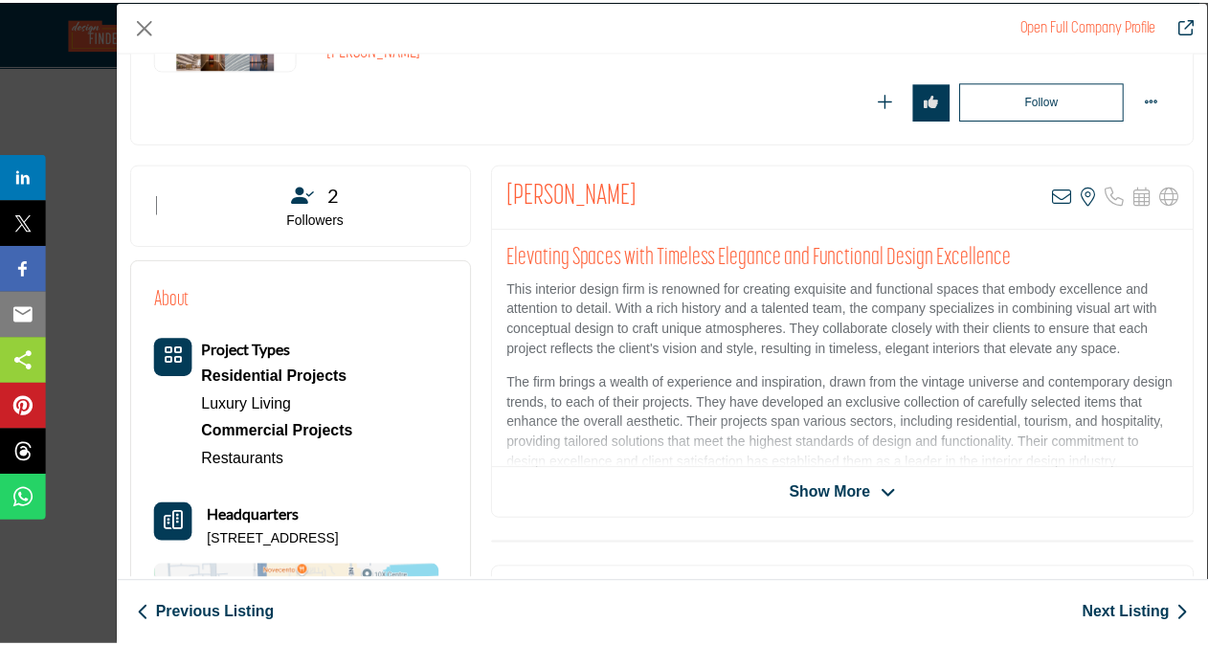
scroll to position [233, 0]
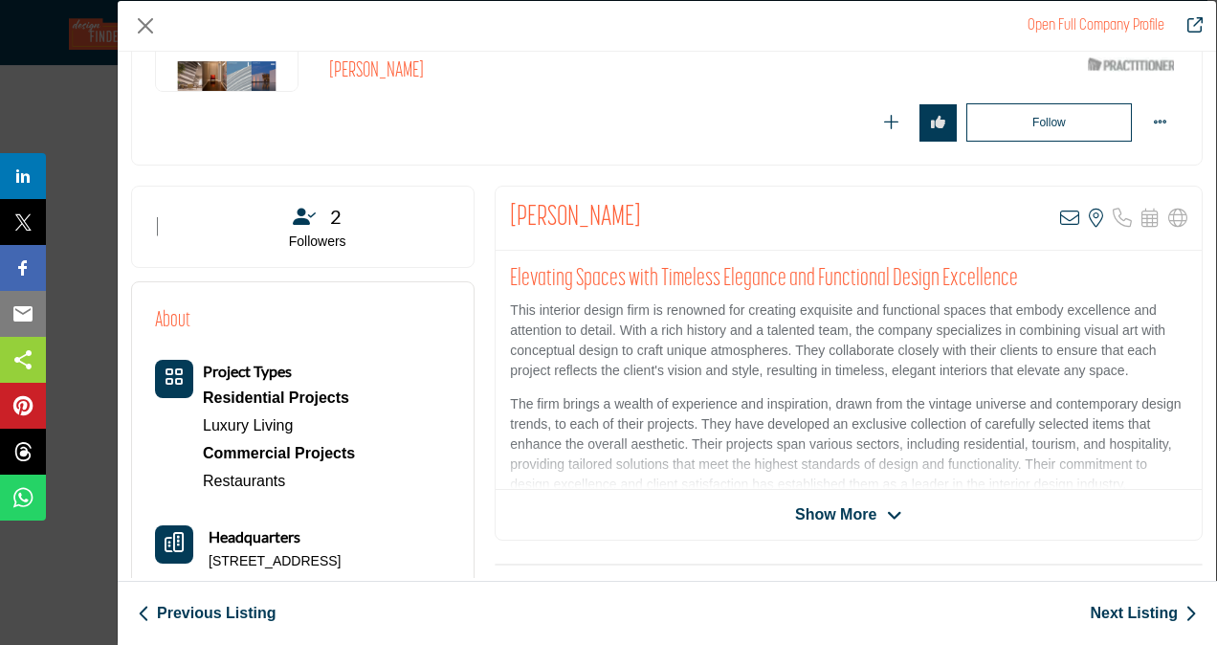
click at [593, 215] on h2 "[PERSON_NAME]" at bounding box center [575, 218] width 131 height 34
drag, startPoint x: 593, startPoint y: 215, endPoint x: 511, endPoint y: 205, distance: 83.0
click at [511, 205] on h2 "[PERSON_NAME]" at bounding box center [575, 218] width 131 height 34
copy h2 "[PERSON_NAME]"
click at [145, 21] on button "Close" at bounding box center [145, 25] width 29 height 29
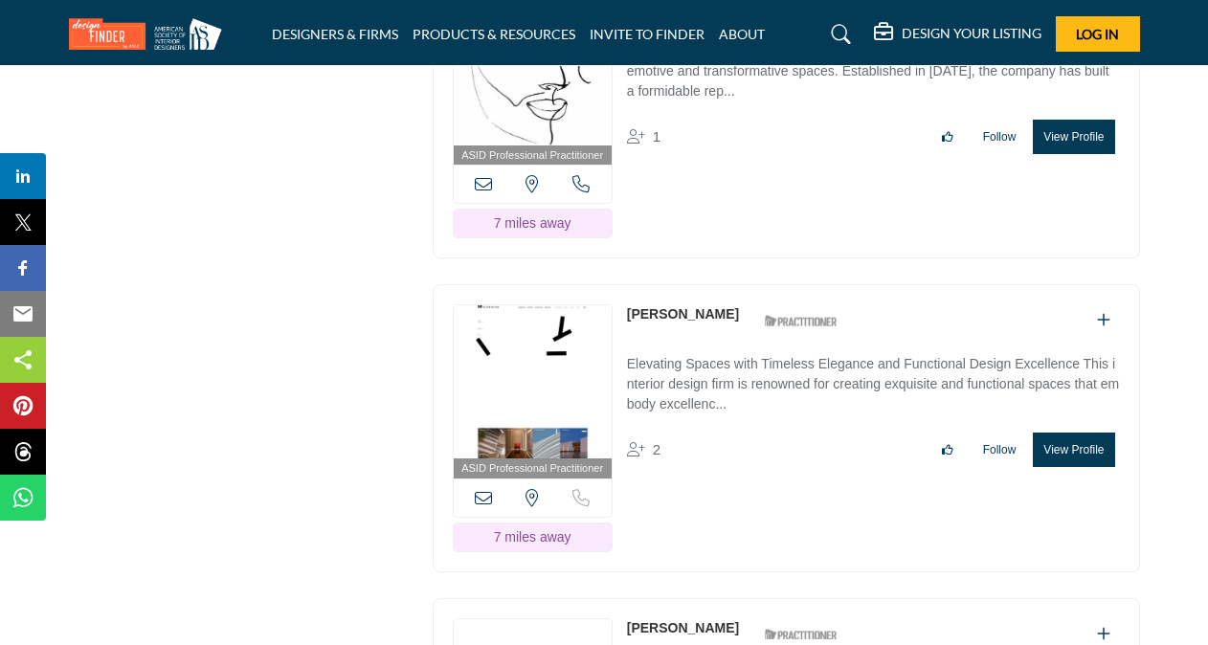
scroll to position [12955, 0]
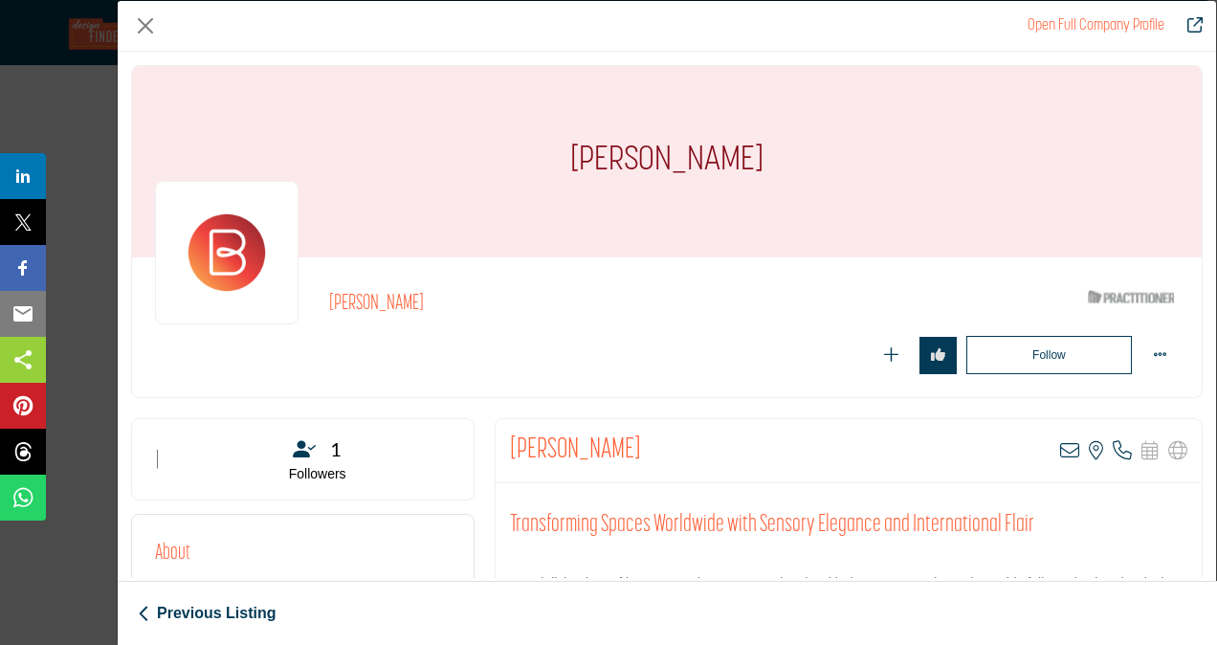
drag, startPoint x: 568, startPoint y: 152, endPoint x: 758, endPoint y: 156, distance: 190.5
click at [758, 156] on h1 "[PERSON_NAME]" at bounding box center [666, 161] width 193 height 191
copy h1 "[PERSON_NAME]"
click at [149, 24] on button "Close" at bounding box center [145, 25] width 29 height 29
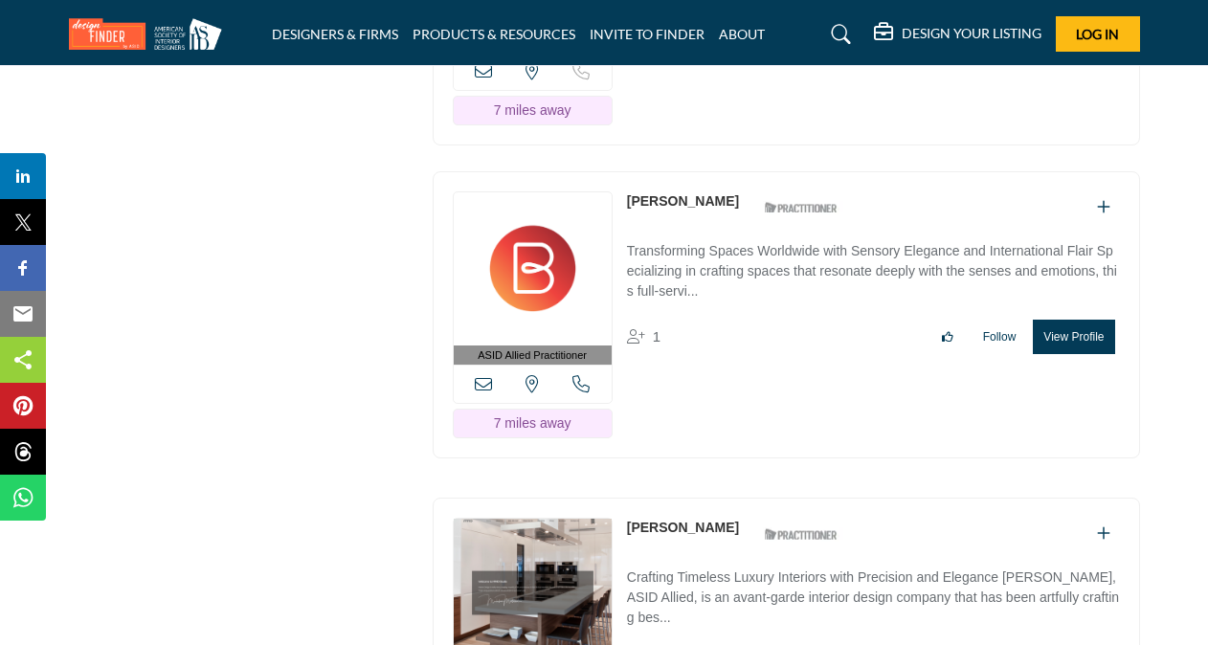
scroll to position [13377, 0]
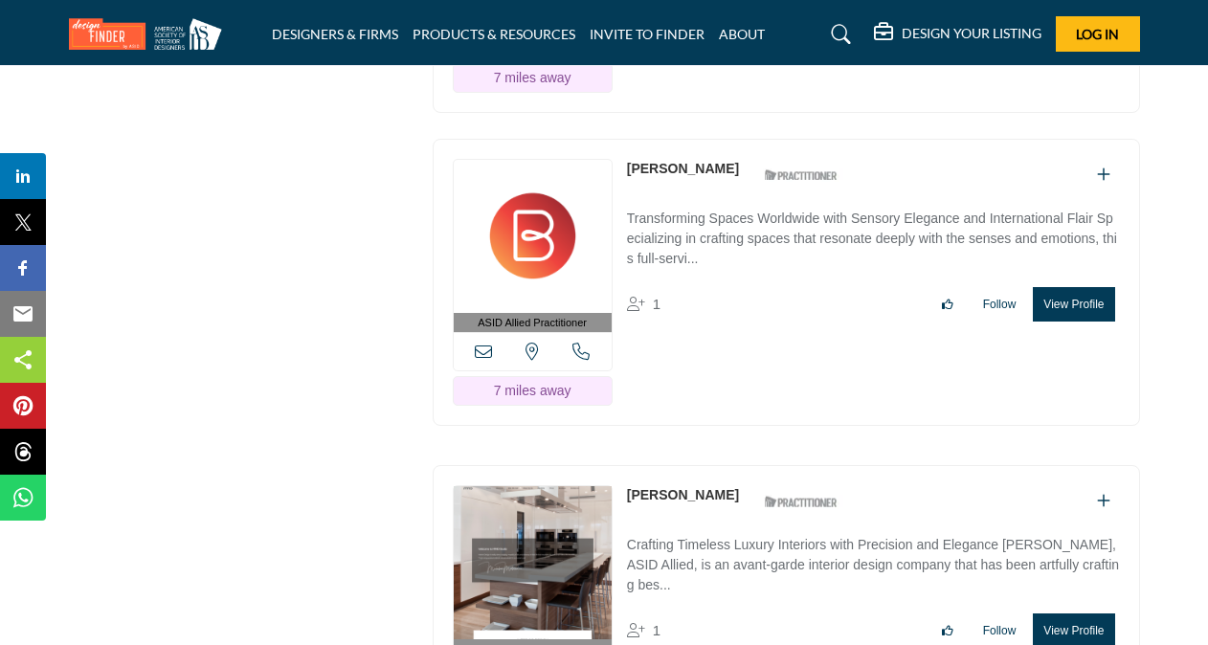
click at [1079, 614] on button "View Profile" at bounding box center [1073, 631] width 81 height 34
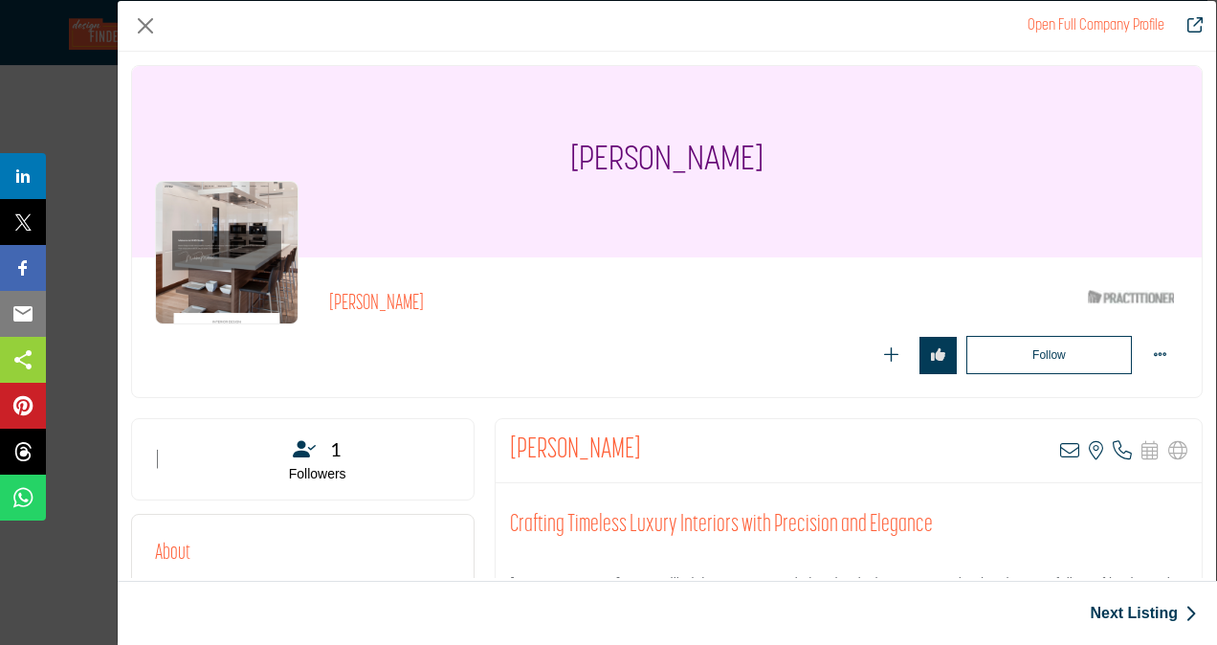
drag, startPoint x: 549, startPoint y: 151, endPoint x: 776, endPoint y: 163, distance: 227.1
click at [764, 163] on h1 "[PERSON_NAME]" at bounding box center [666, 161] width 193 height 191
copy h1 "[PERSON_NAME]"
click at [764, 163] on h1 "[PERSON_NAME]" at bounding box center [666, 161] width 193 height 191
click at [144, 17] on button "Close" at bounding box center [145, 25] width 29 height 29
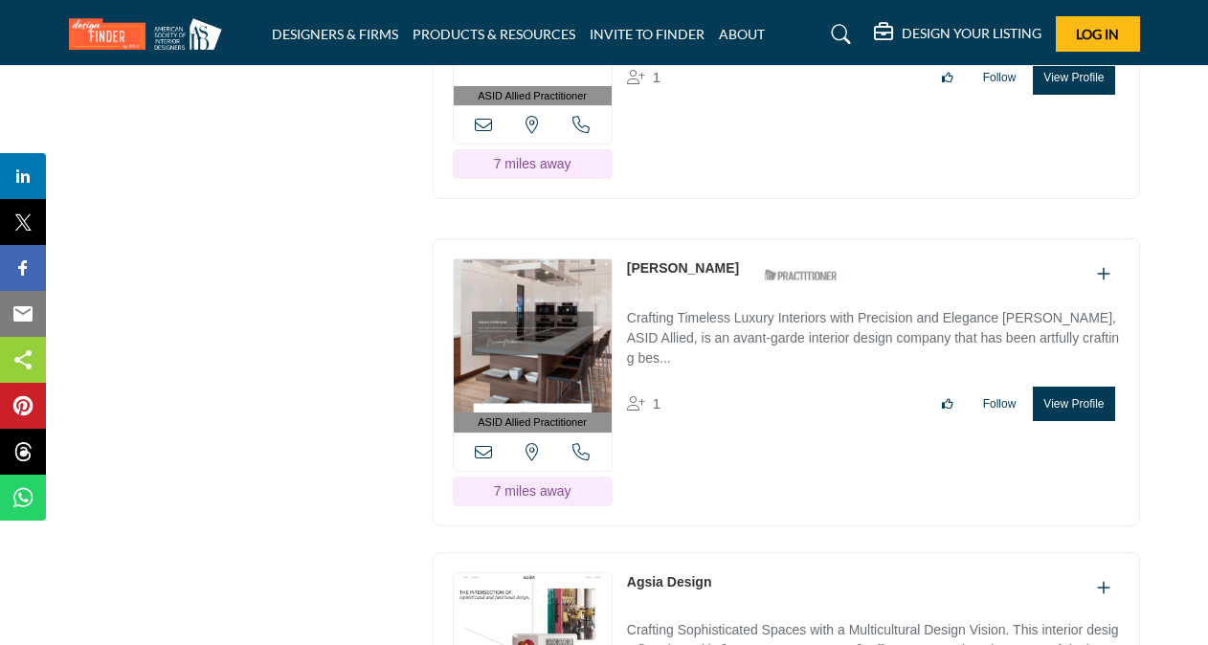
scroll to position [13606, 0]
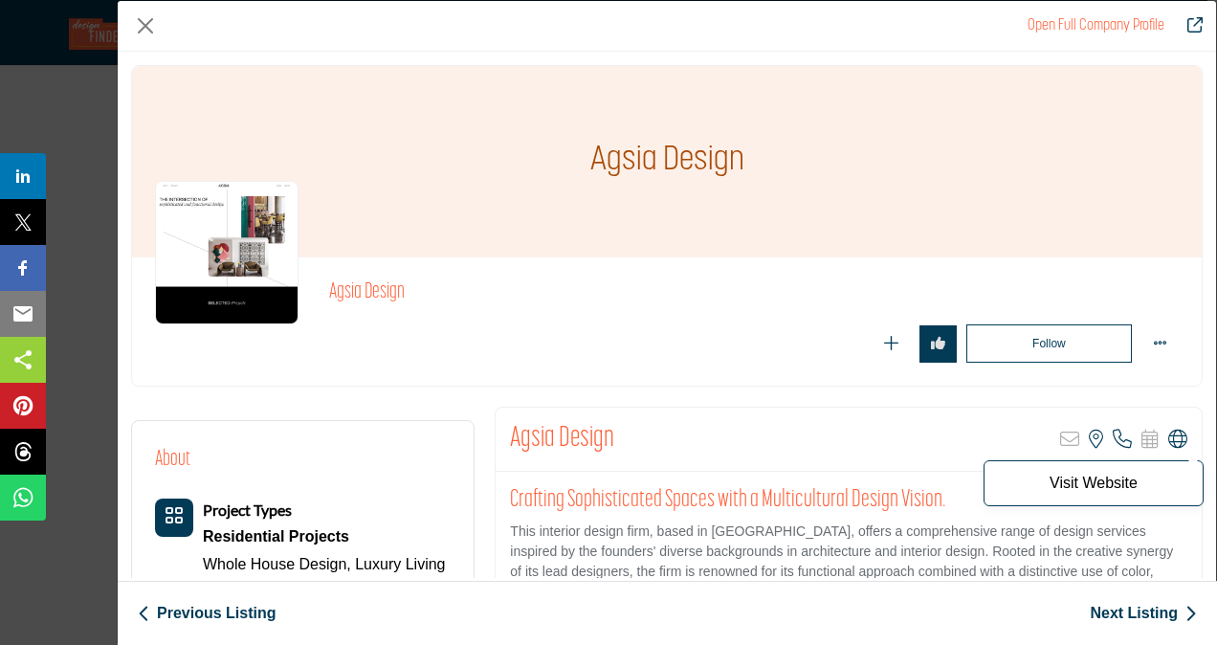
click at [1169, 434] on icon "Company Data Modal" at bounding box center [1178, 439] width 19 height 19
click at [146, 23] on button "Close" at bounding box center [145, 25] width 29 height 29
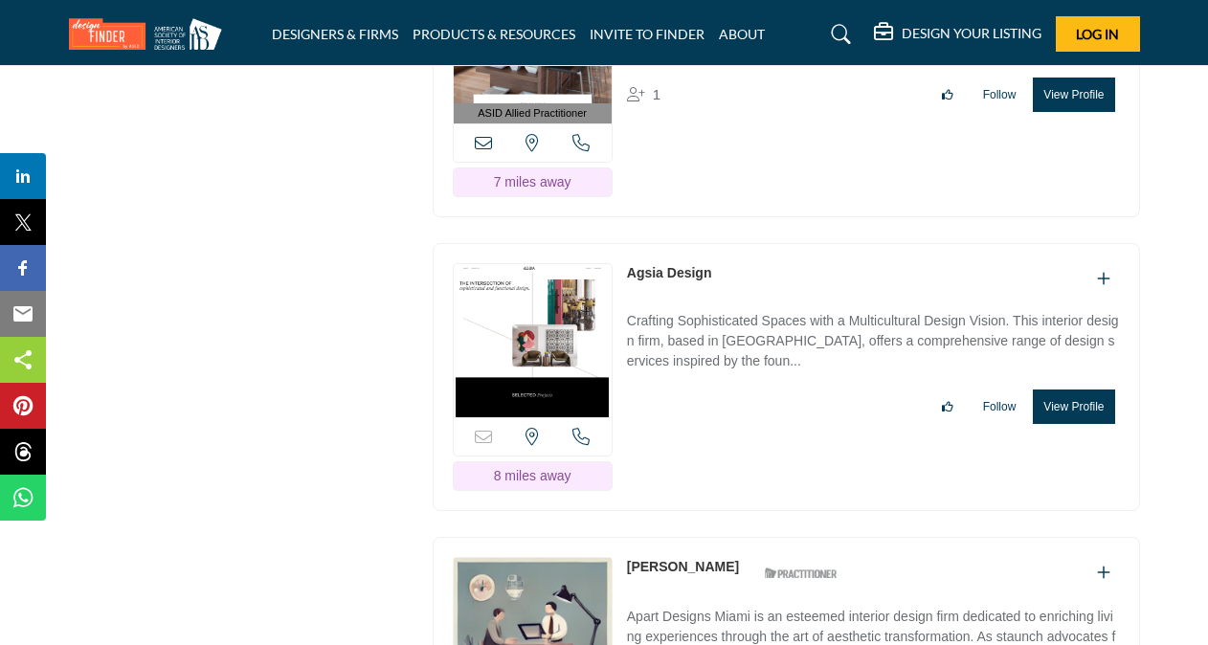
scroll to position [13951, 0]
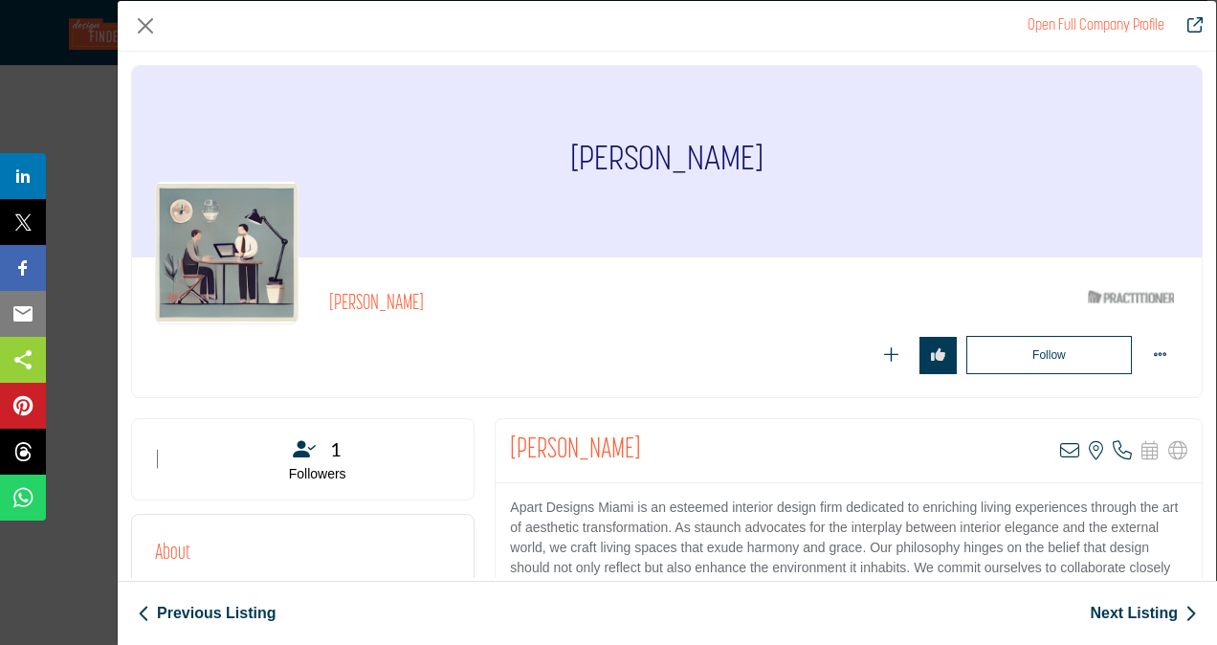
drag, startPoint x: 527, startPoint y: 157, endPoint x: 790, endPoint y: 160, distance: 262.3
click at [790, 160] on div "[PERSON_NAME]" at bounding box center [667, 161] width 1070 height 191
copy h1 "[PERSON_NAME]"
click at [151, 21] on button "Close" at bounding box center [145, 25] width 29 height 29
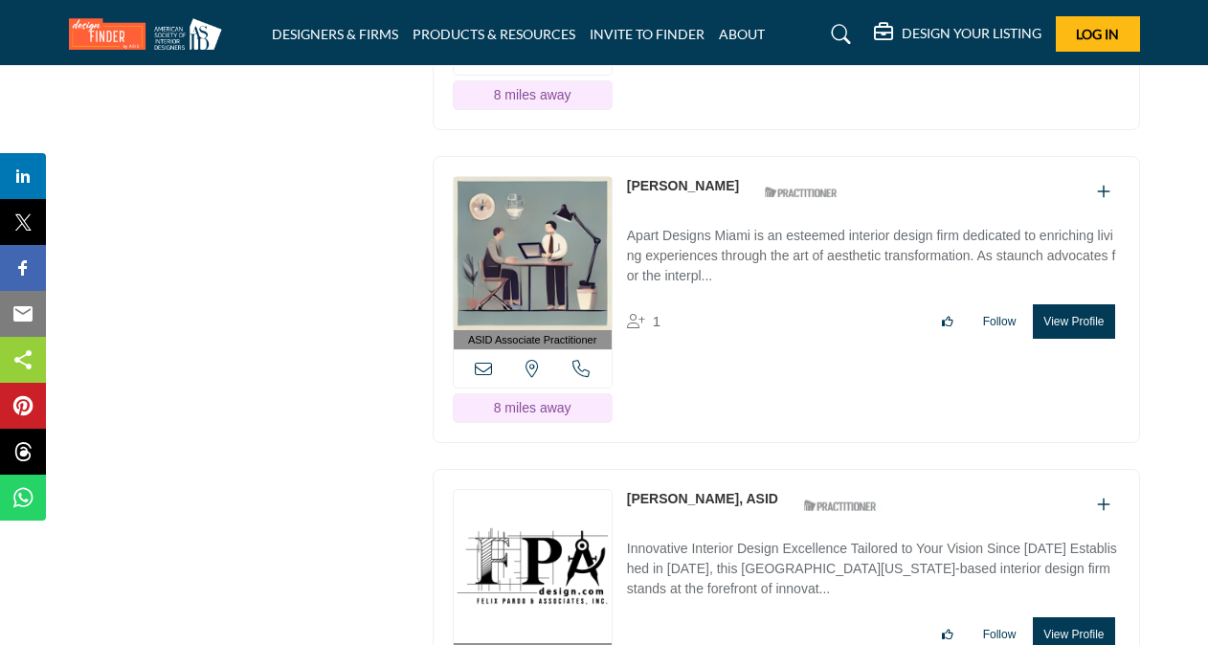
scroll to position [14295, 0]
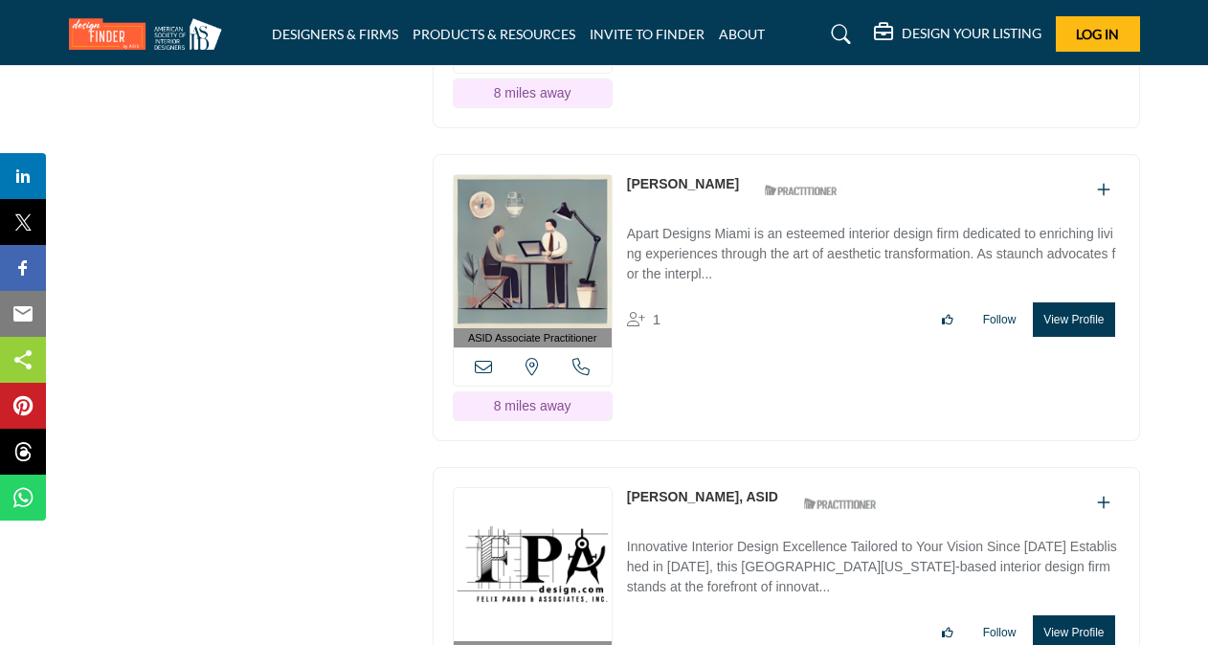
click at [1077, 615] on button "View Profile" at bounding box center [1073, 632] width 81 height 34
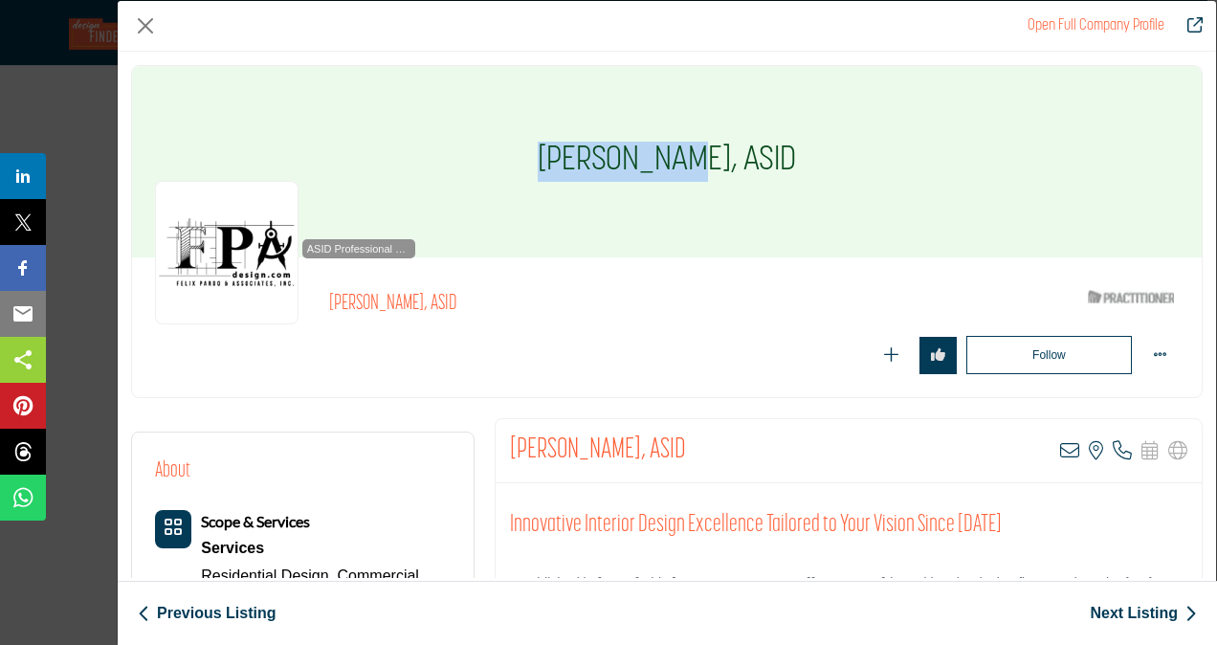
drag, startPoint x: 569, startPoint y: 151, endPoint x: 693, endPoint y: 161, distance: 123.8
click at [693, 161] on h1 "[PERSON_NAME], ASID" at bounding box center [667, 161] width 258 height 191
click at [151, 19] on button "Close" at bounding box center [145, 25] width 29 height 29
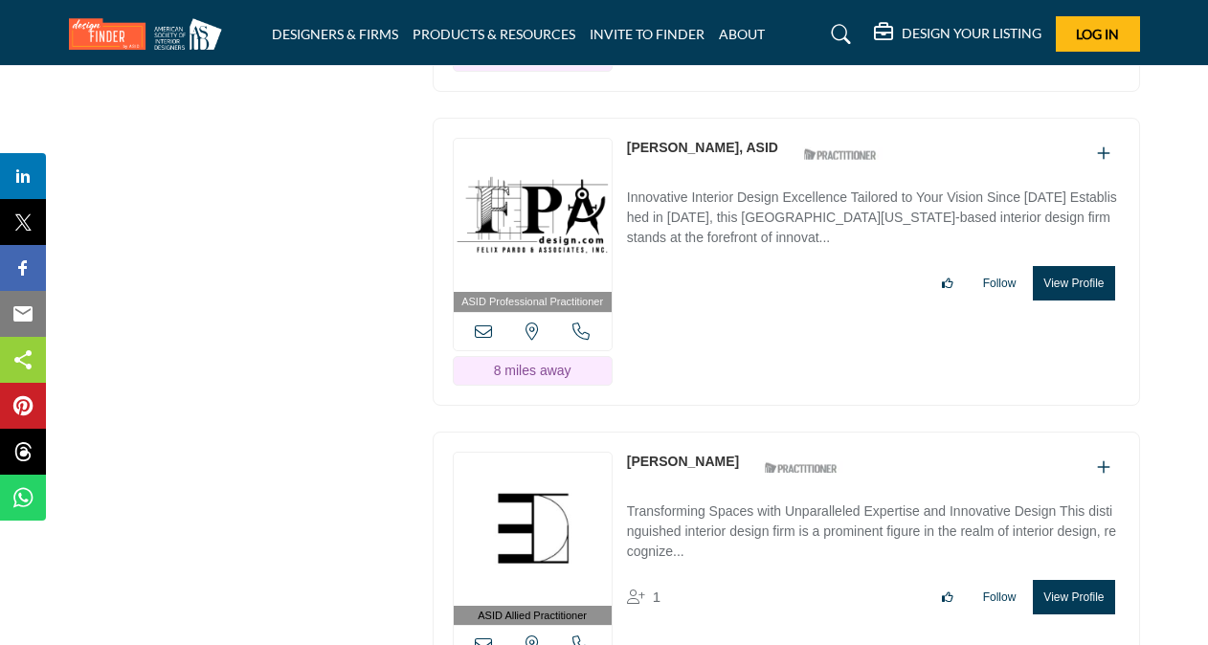
scroll to position [14686, 0]
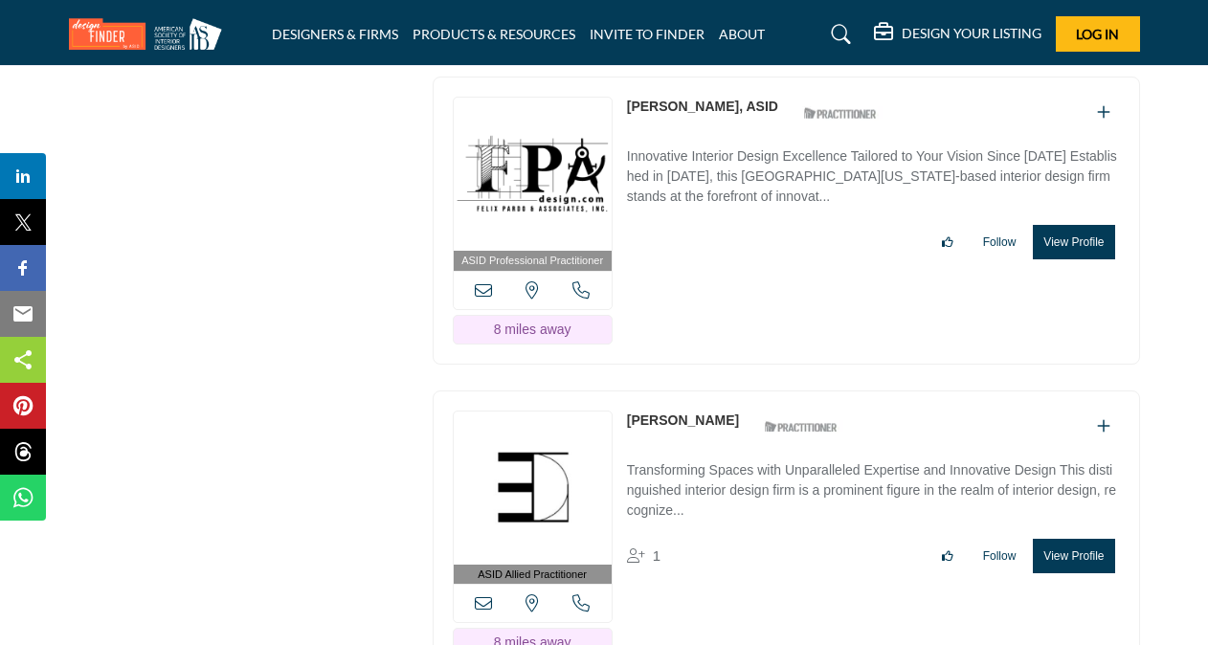
click at [1066, 539] on button "View Profile" at bounding box center [1073, 556] width 81 height 34
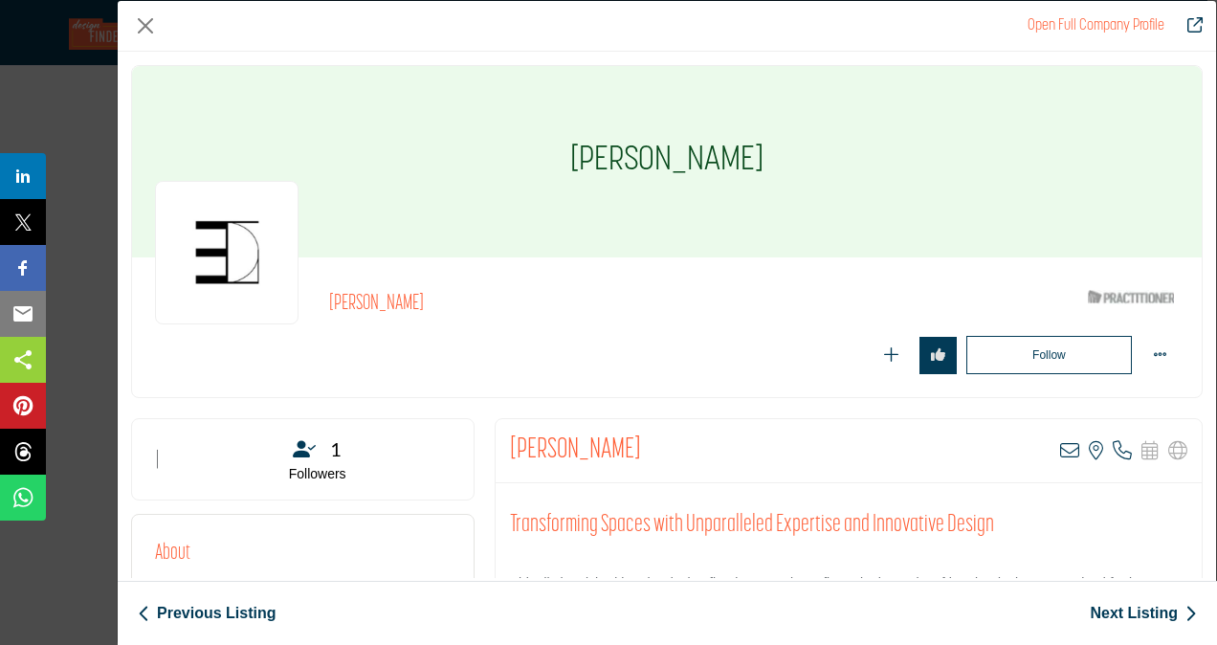
drag, startPoint x: 572, startPoint y: 146, endPoint x: 752, endPoint y: 154, distance: 180.1
click at [752, 154] on h1 "[PERSON_NAME]" at bounding box center [666, 161] width 193 height 191
click at [145, 23] on button "Close" at bounding box center [145, 25] width 29 height 29
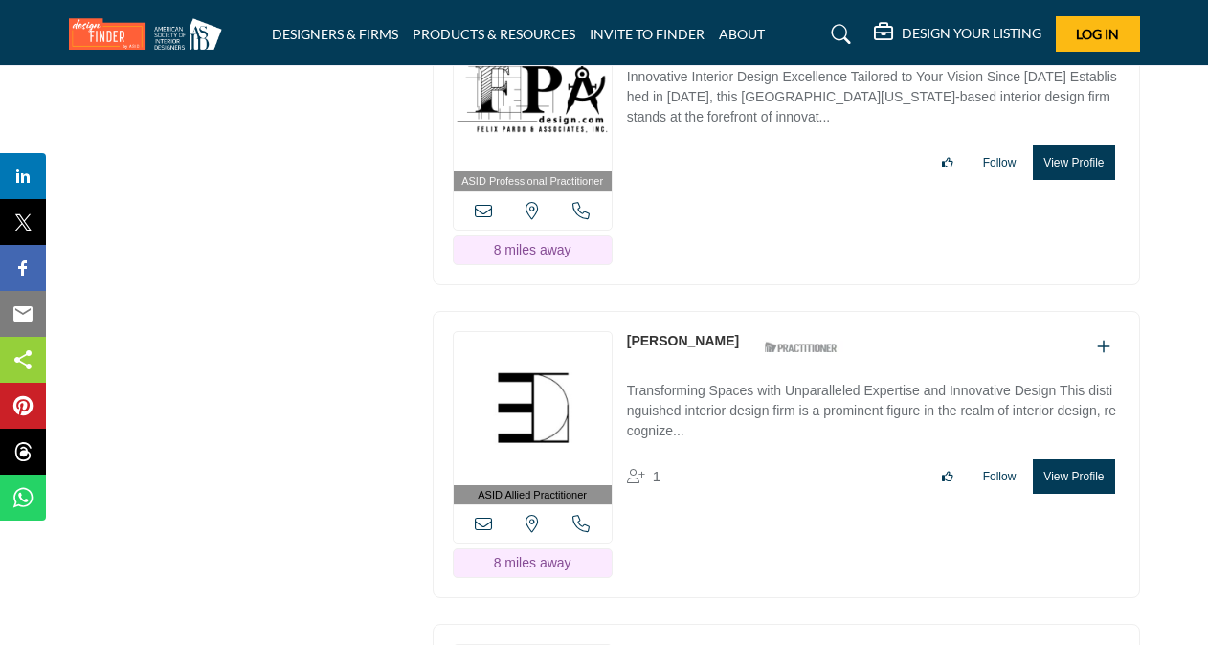
scroll to position [14801, 0]
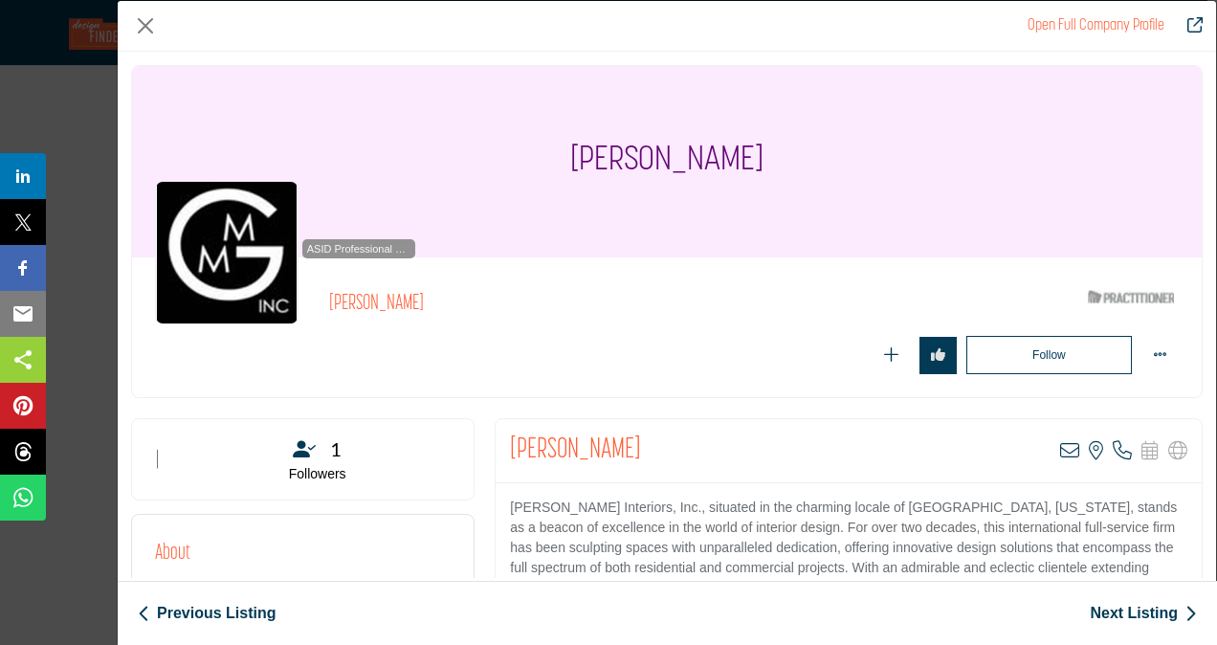
drag, startPoint x: 511, startPoint y: 442, endPoint x: 636, endPoint y: 436, distance: 124.6
click at [636, 436] on h2 "[PERSON_NAME]" at bounding box center [575, 451] width 131 height 34
click at [144, 21] on button "Close" at bounding box center [145, 25] width 29 height 29
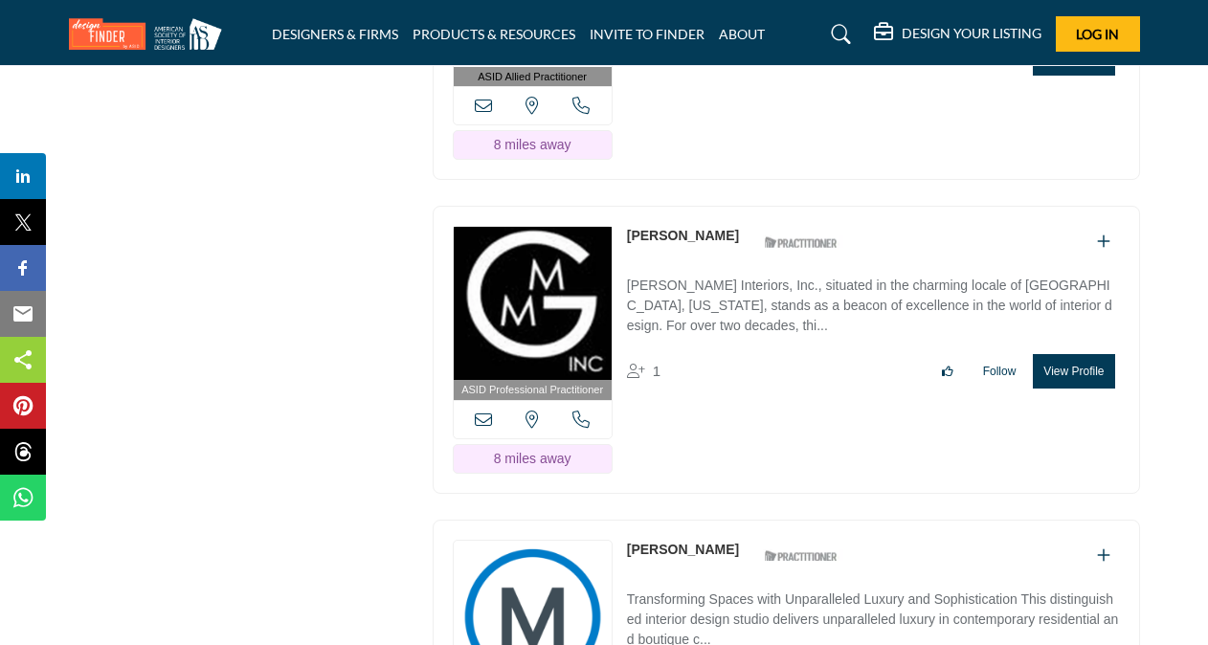
scroll to position [15222, 0]
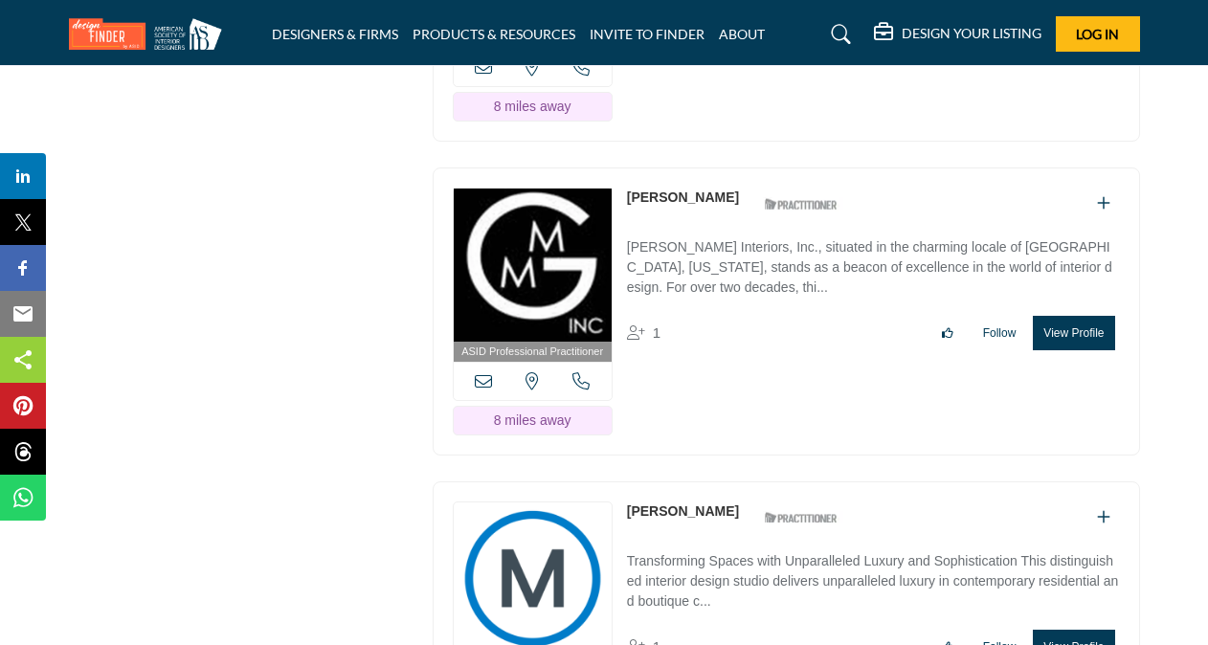
click at [1077, 630] on button "View Profile" at bounding box center [1073, 647] width 81 height 34
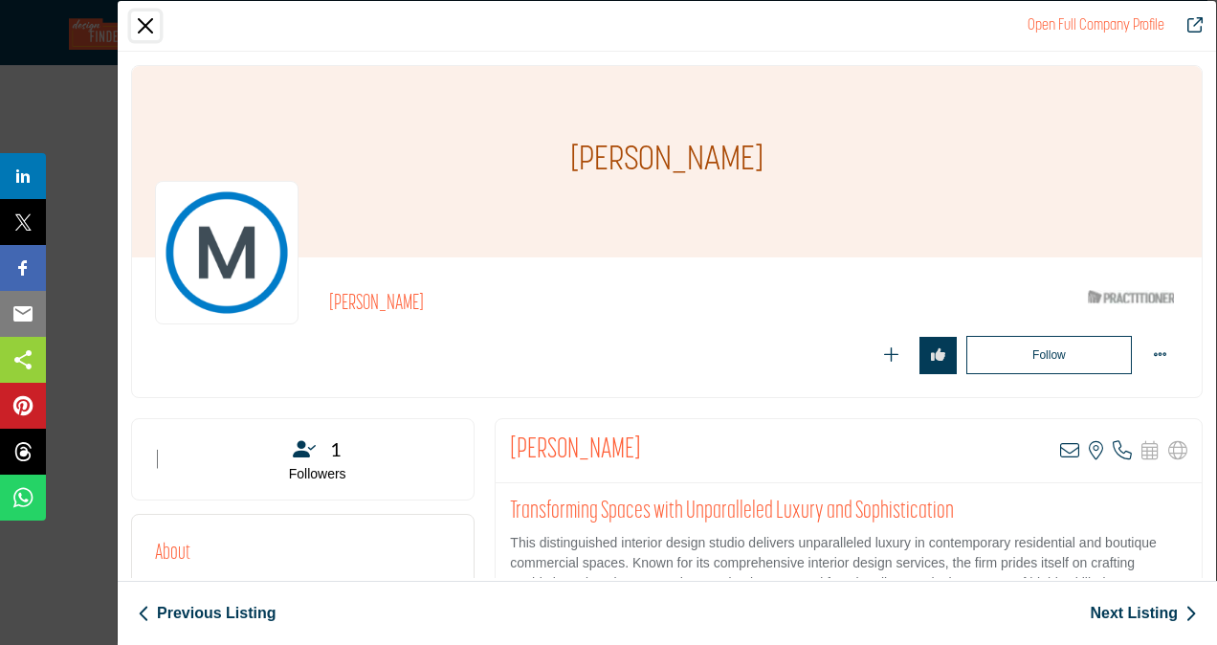
click at [149, 19] on button "Close" at bounding box center [145, 25] width 29 height 29
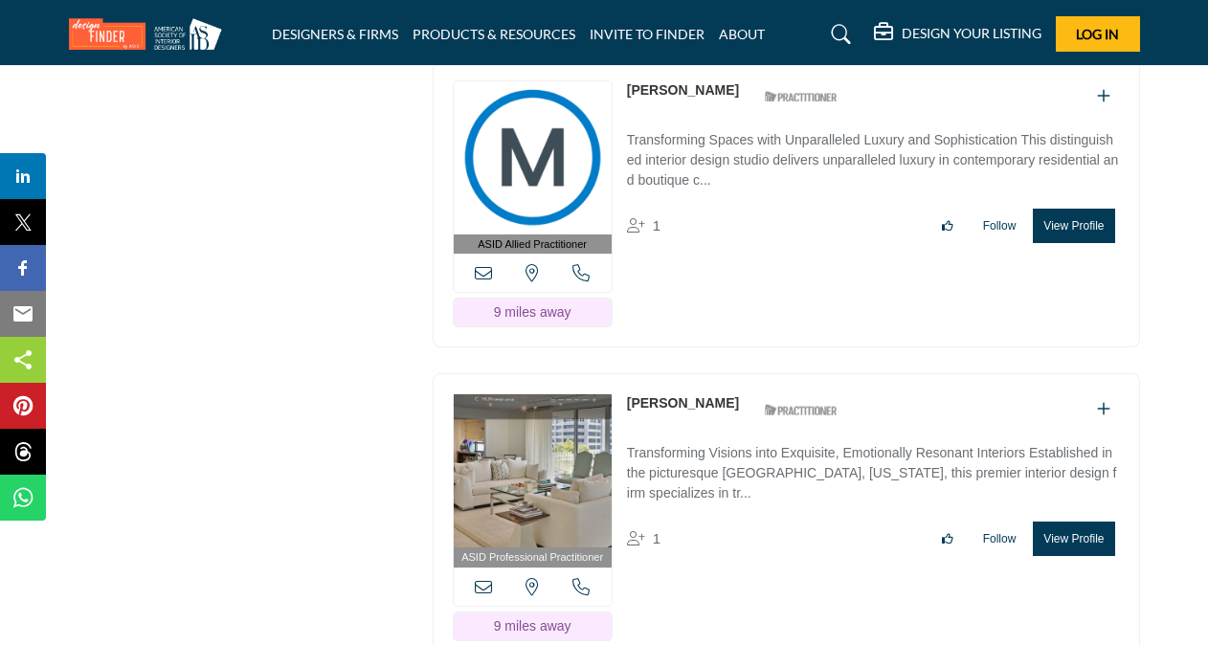
scroll to position [15681, 0]
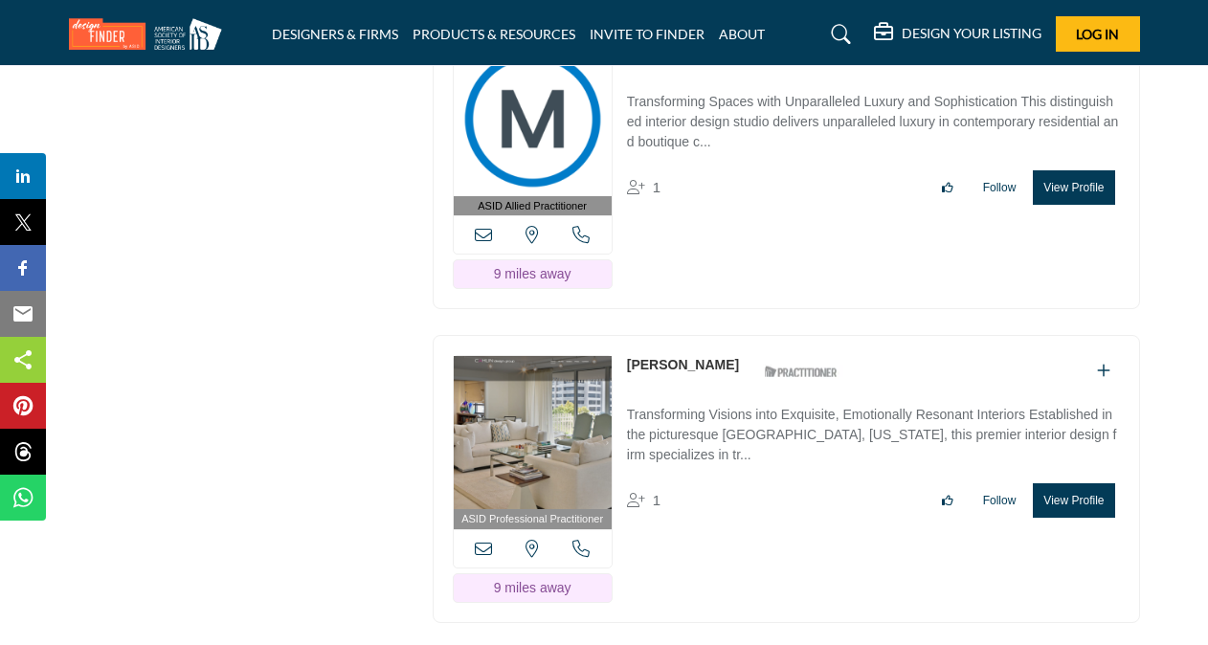
click at [1064, 483] on button "View Profile" at bounding box center [1073, 500] width 81 height 34
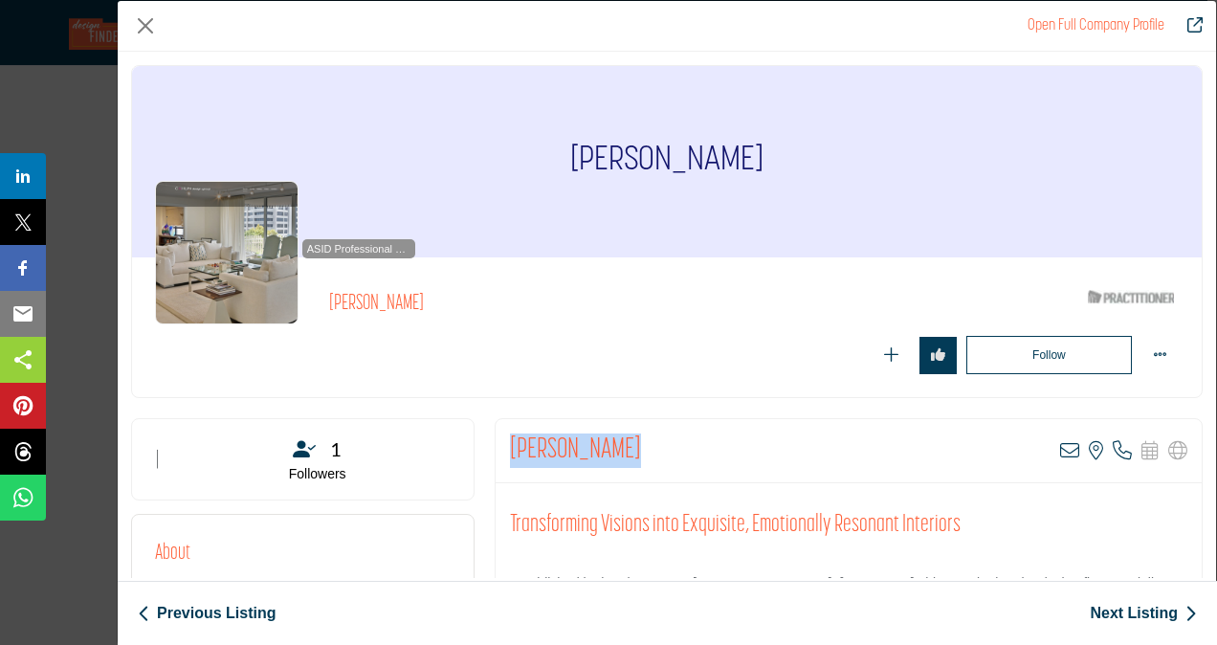
drag, startPoint x: 510, startPoint y: 444, endPoint x: 613, endPoint y: 440, distance: 102.5
click at [613, 440] on div "[PERSON_NAME] View email address of this listing View the location of this list…" at bounding box center [849, 451] width 706 height 64
click at [143, 23] on button "Close" at bounding box center [145, 25] width 29 height 29
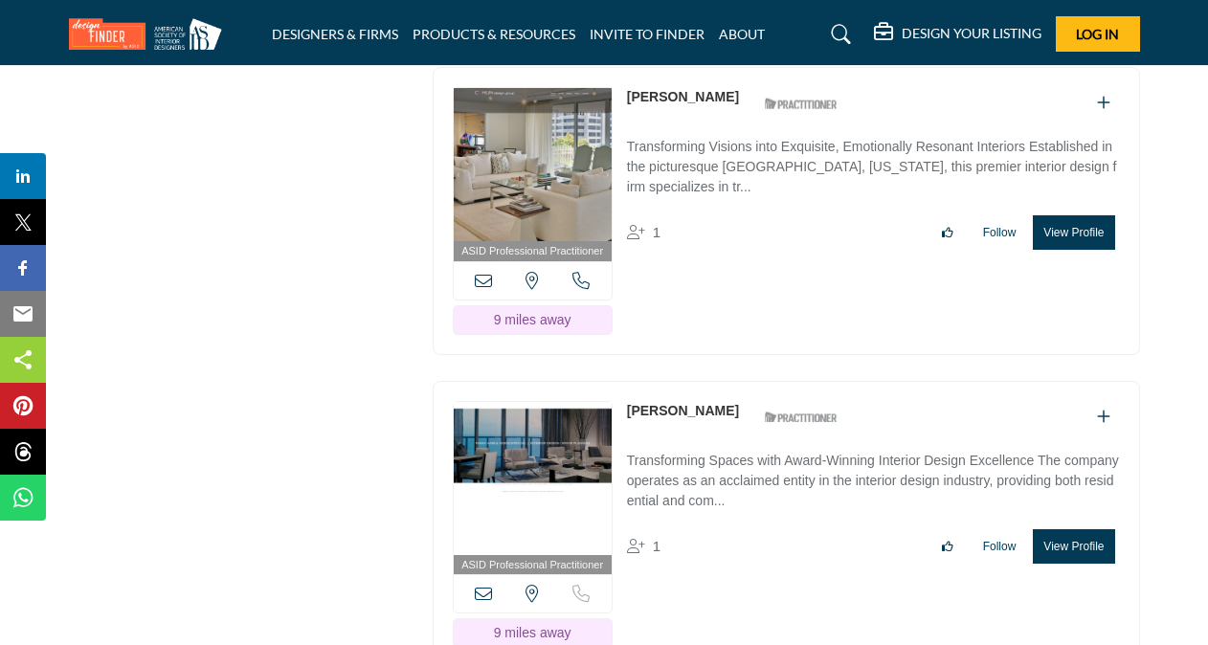
scroll to position [15988, 0]
